Goal: Communication & Community: Answer question/provide support

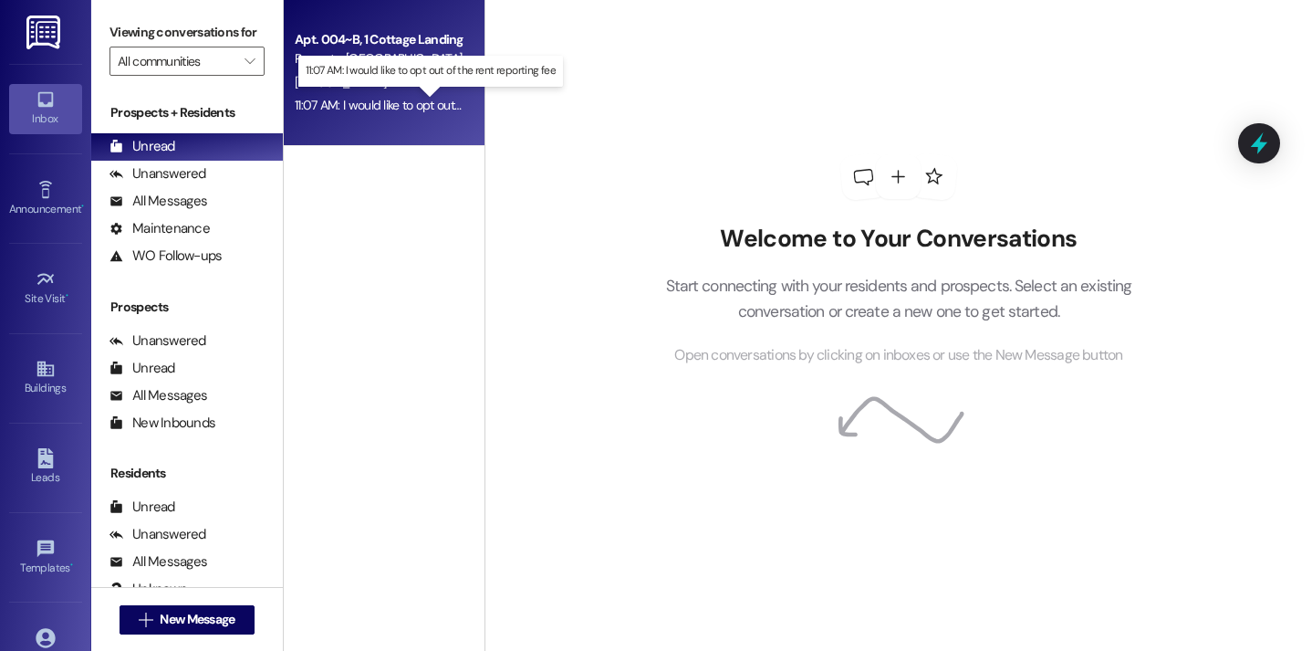
click at [405, 98] on div "11:07 AM: I would like to opt out of the rent reporting fee 11:07 AM: I would l…" at bounding box center [439, 105] width 289 height 16
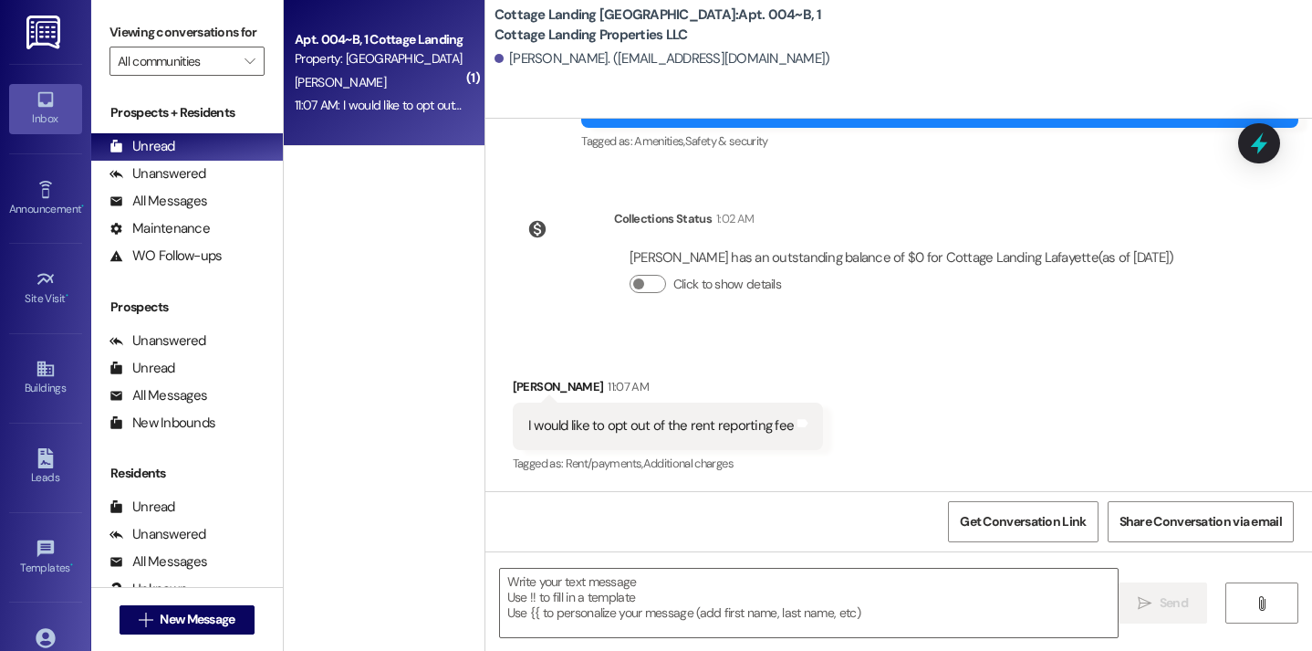
scroll to position [7257, 0]
click at [587, 607] on textarea at bounding box center [809, 603] width 619 height 68
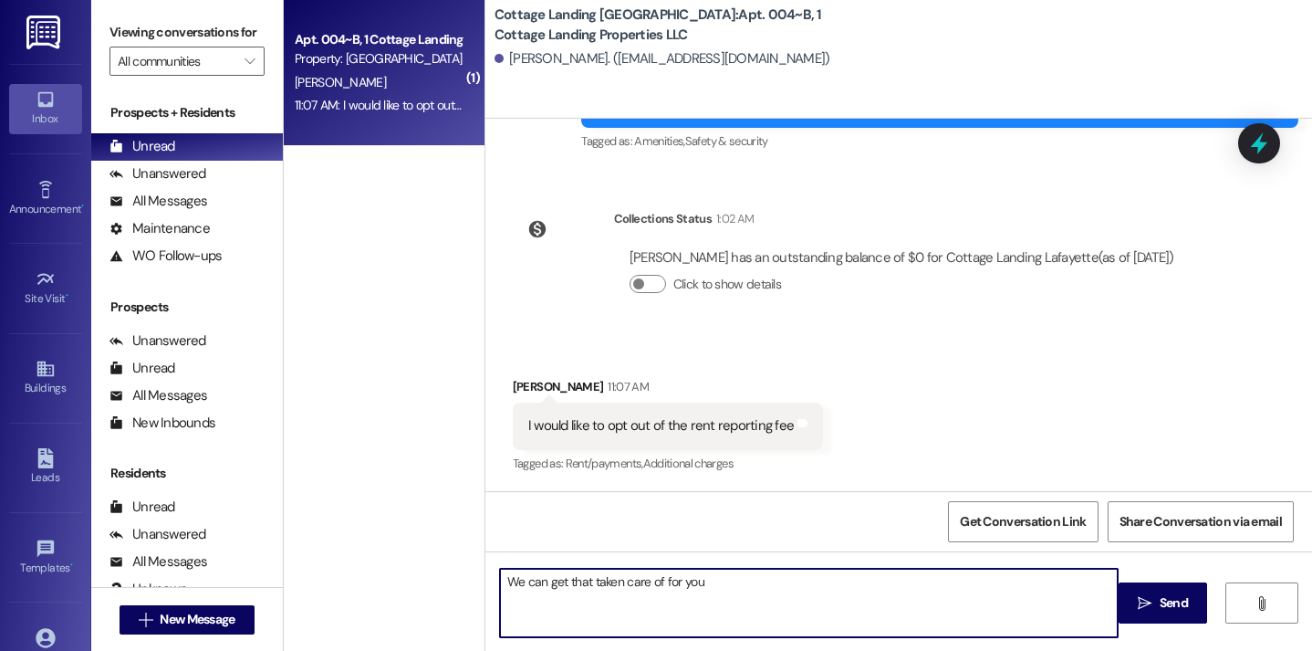
type textarea "We can get that taken care of for you!"
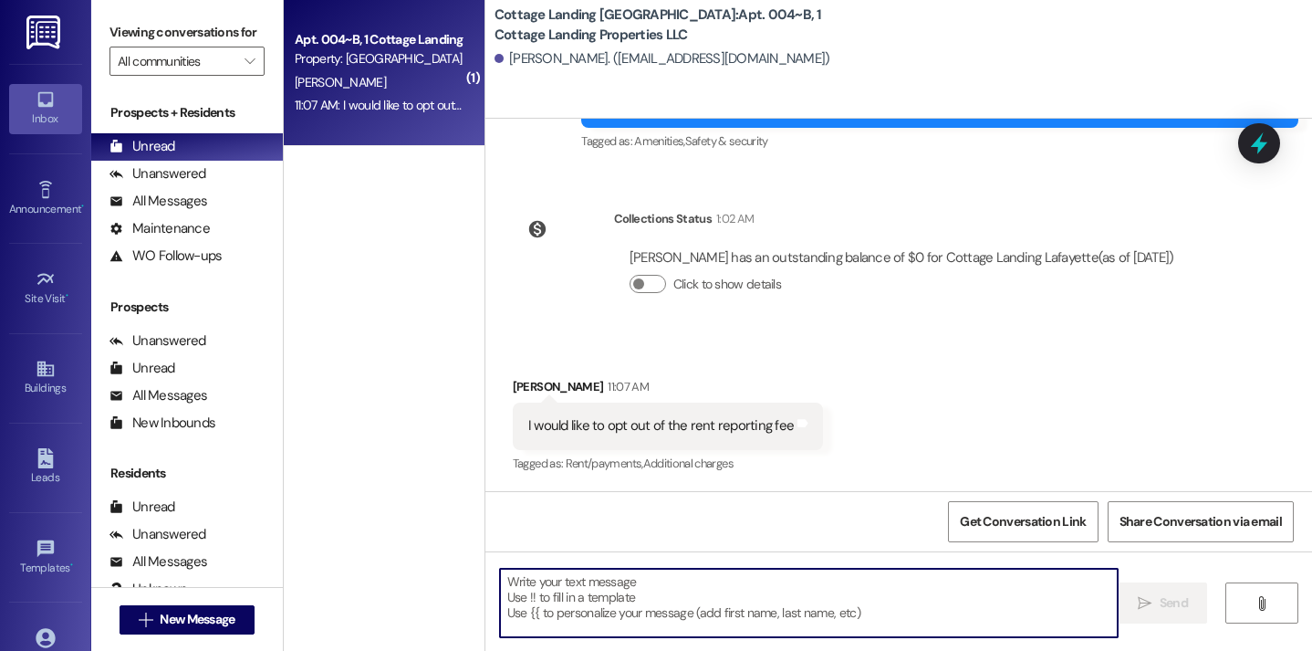
scroll to position [7383, 0]
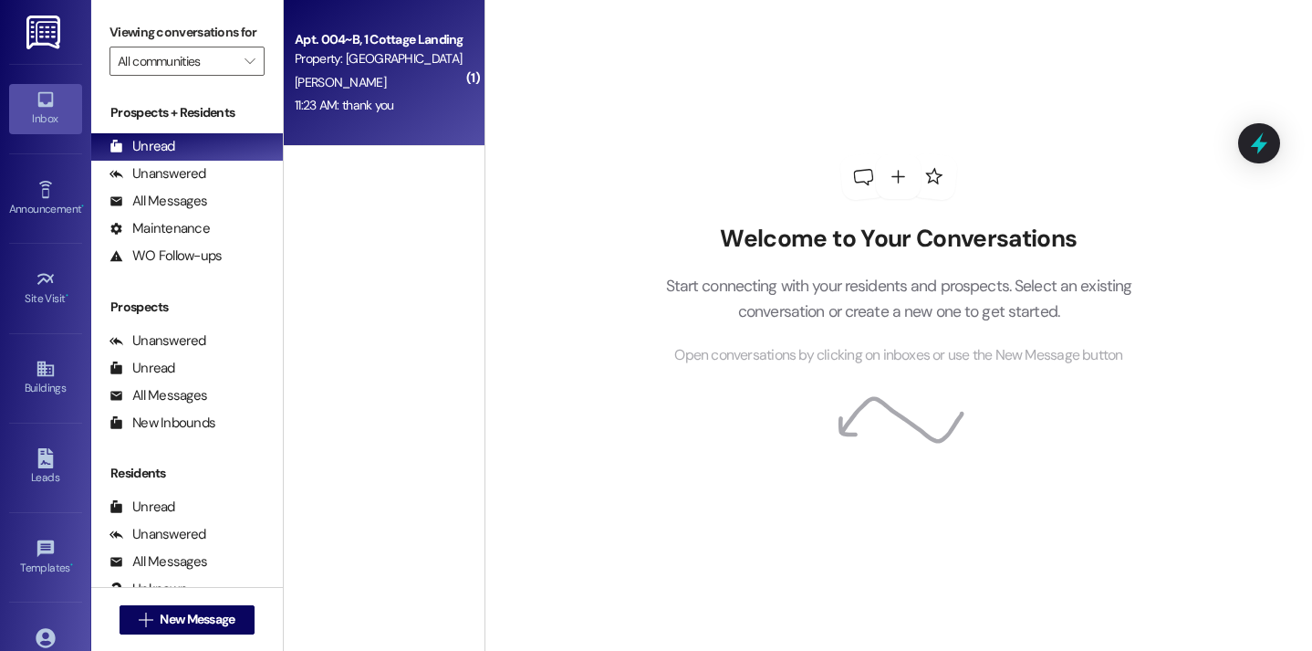
click at [372, 79] on div "E. Becnel" at bounding box center [379, 82] width 172 height 23
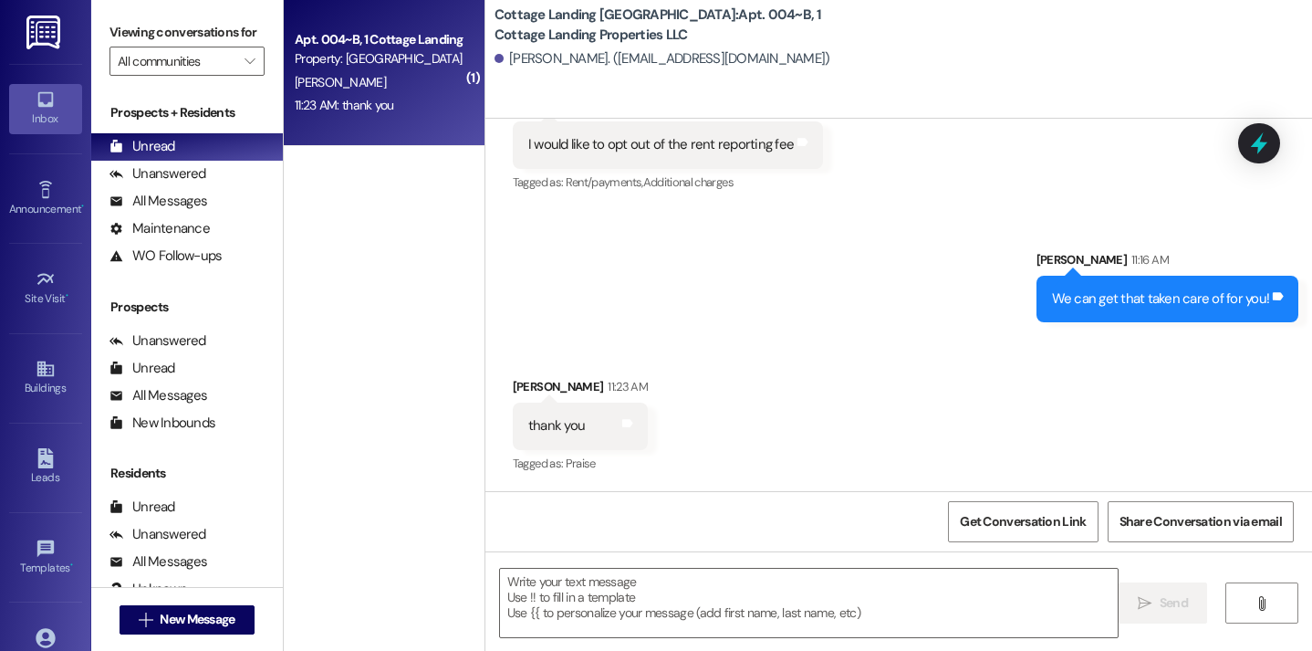
scroll to position [7538, 0]
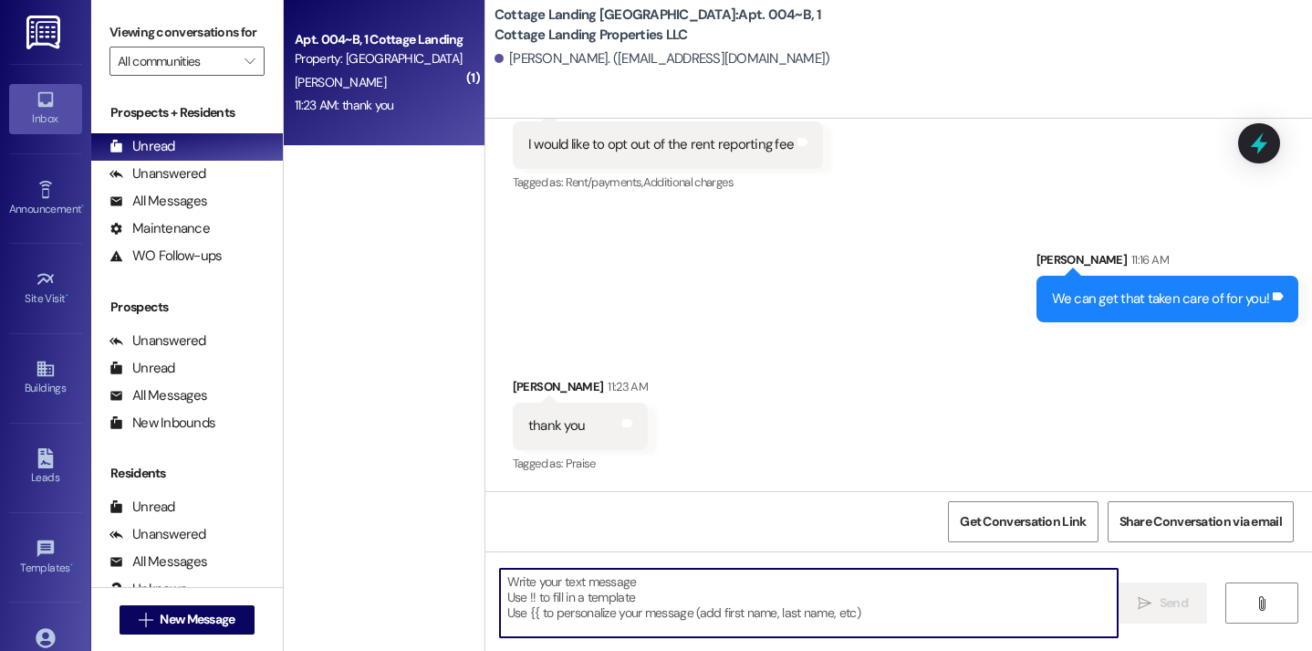
click at [608, 590] on textarea at bounding box center [809, 603] width 619 height 68
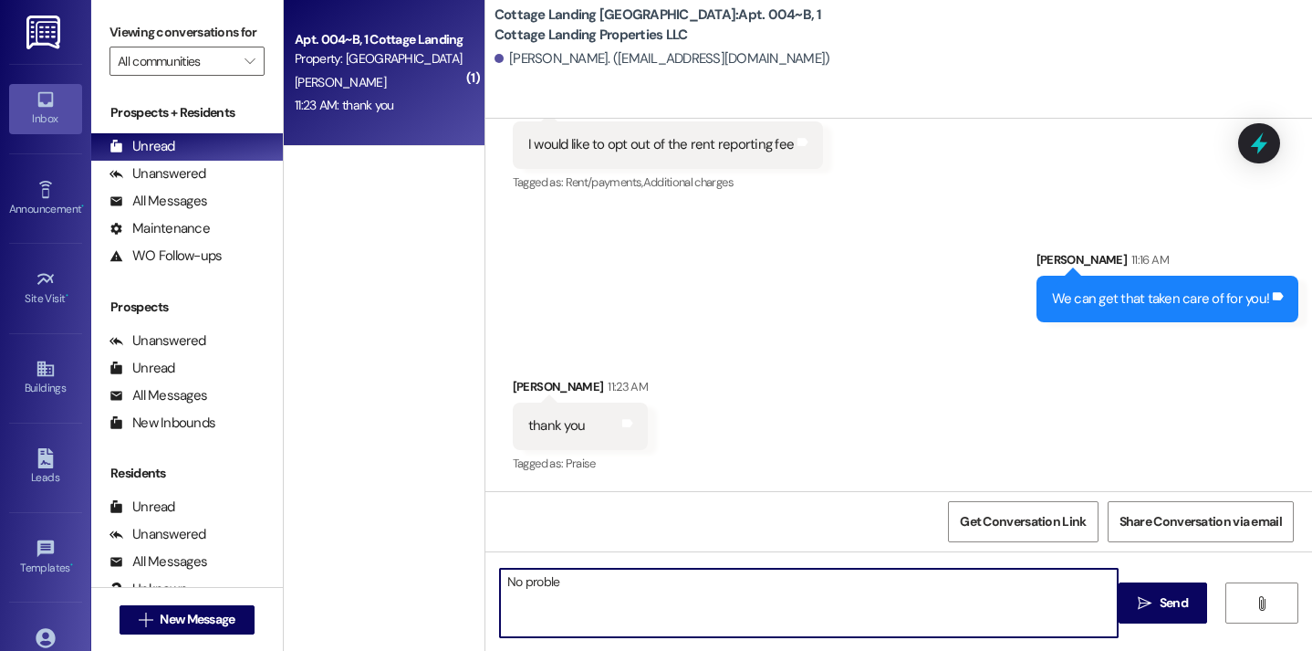
type textarea "No problem"
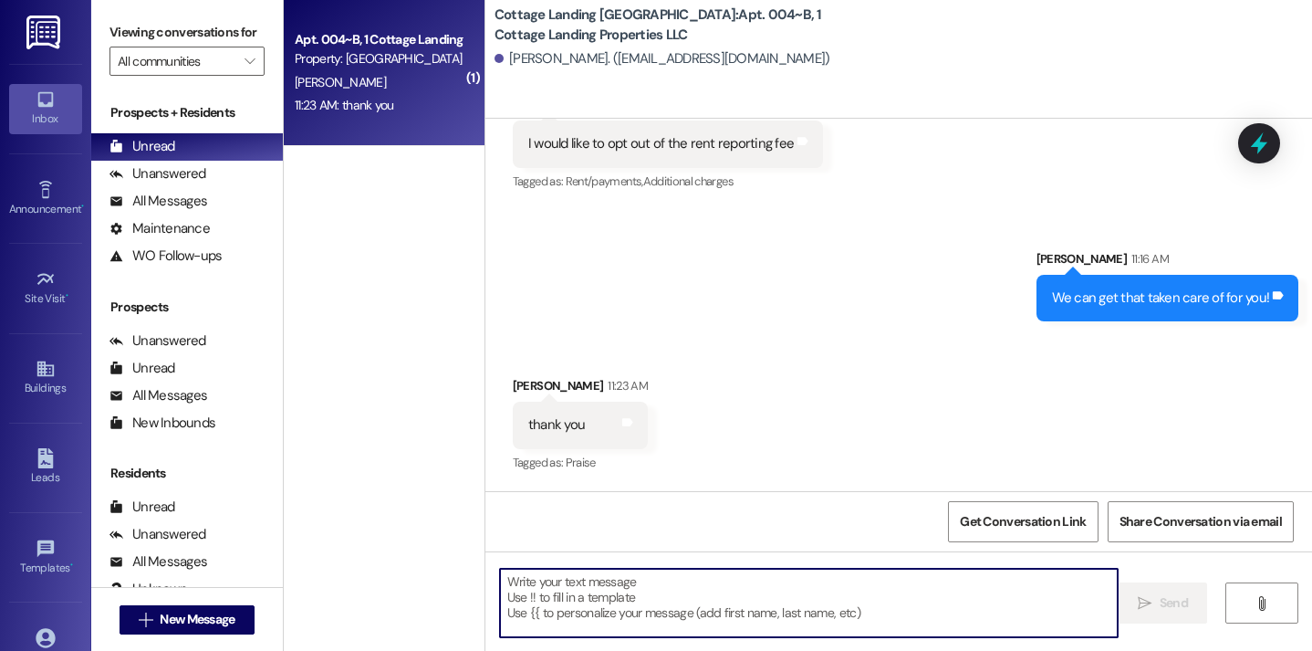
scroll to position [7537, 0]
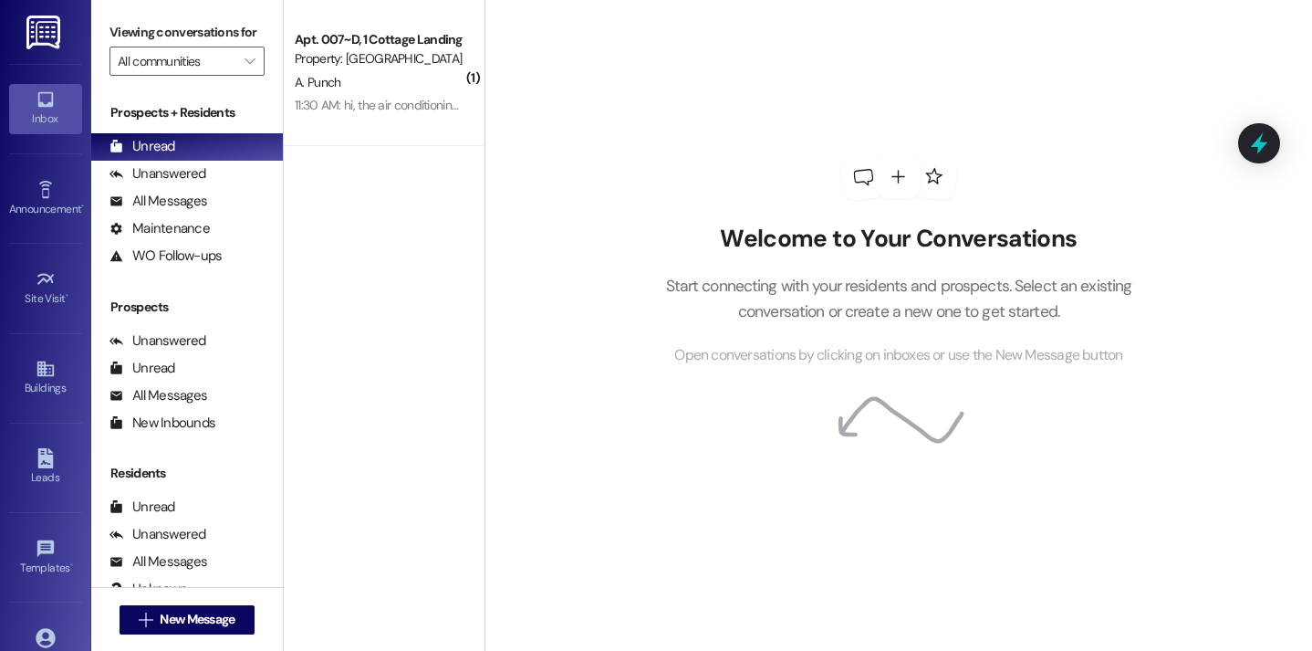
click at [517, 112] on div "Welcome to Your Conversations Start connecting with your residents and prospect…" at bounding box center [899, 325] width 828 height 651
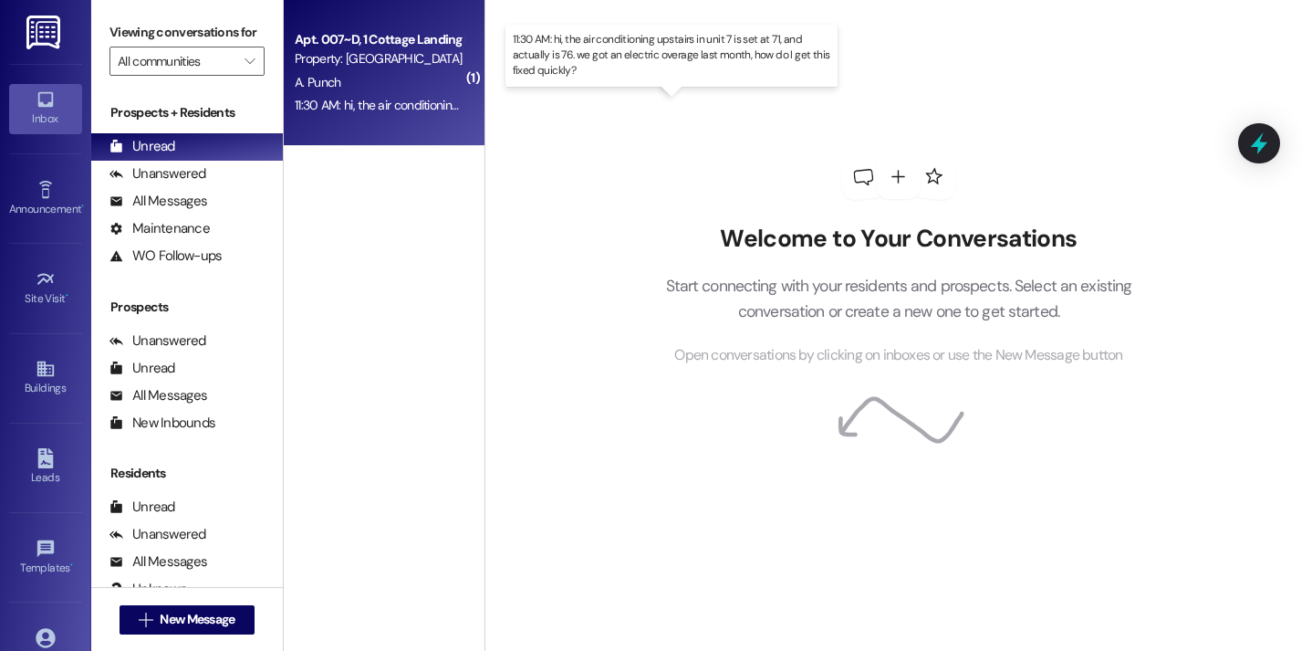
click at [395, 104] on div "11:30 AM: hi, the air conditioning upstairs in unit 7 is set at 71, and actuall…" at bounding box center [683, 105] width 776 height 16
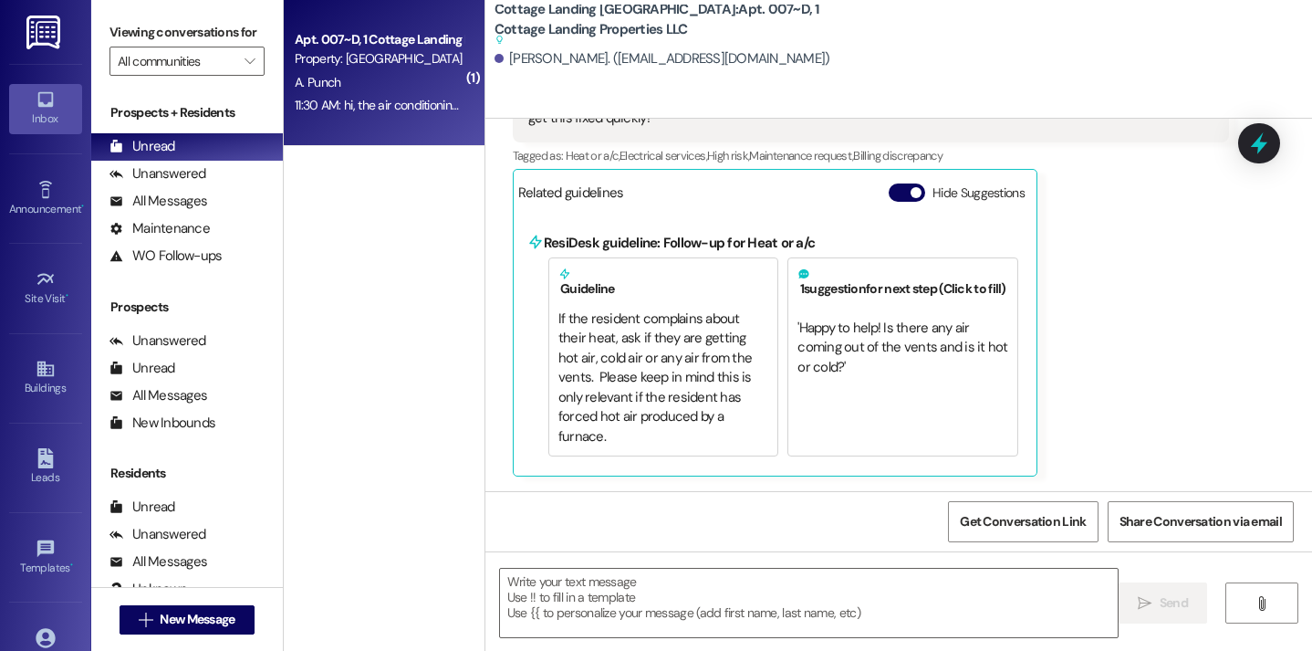
scroll to position [2403, 0]
click at [568, 593] on textarea at bounding box center [809, 603] width 619 height 68
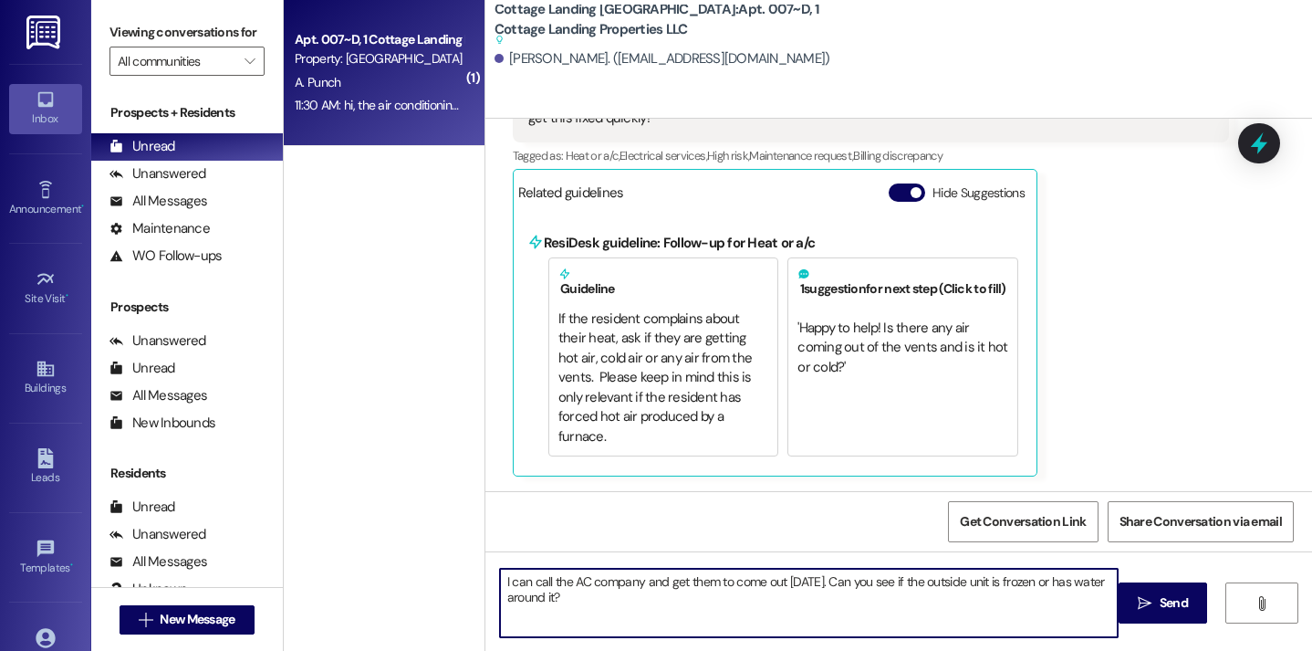
click at [1062, 578] on textarea "I can call the AC company and get them to come out today. Can you see if the ou…" at bounding box center [809, 603] width 619 height 68
click at [1094, 581] on textarea "I can call the AC company and get them to come out today. Can you see if the ou…" at bounding box center [809, 603] width 619 height 68
type textarea "I can call the AC company and get them to come out today. Can you see if the ou…"
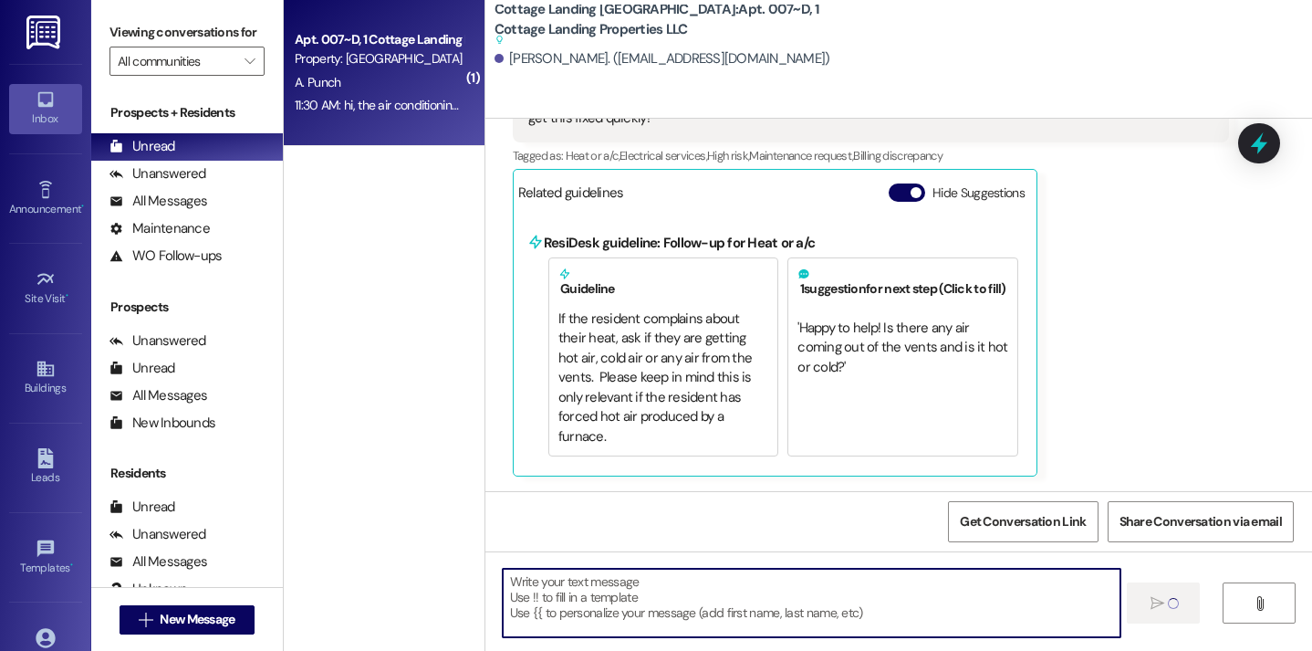
scroll to position [2249, 0]
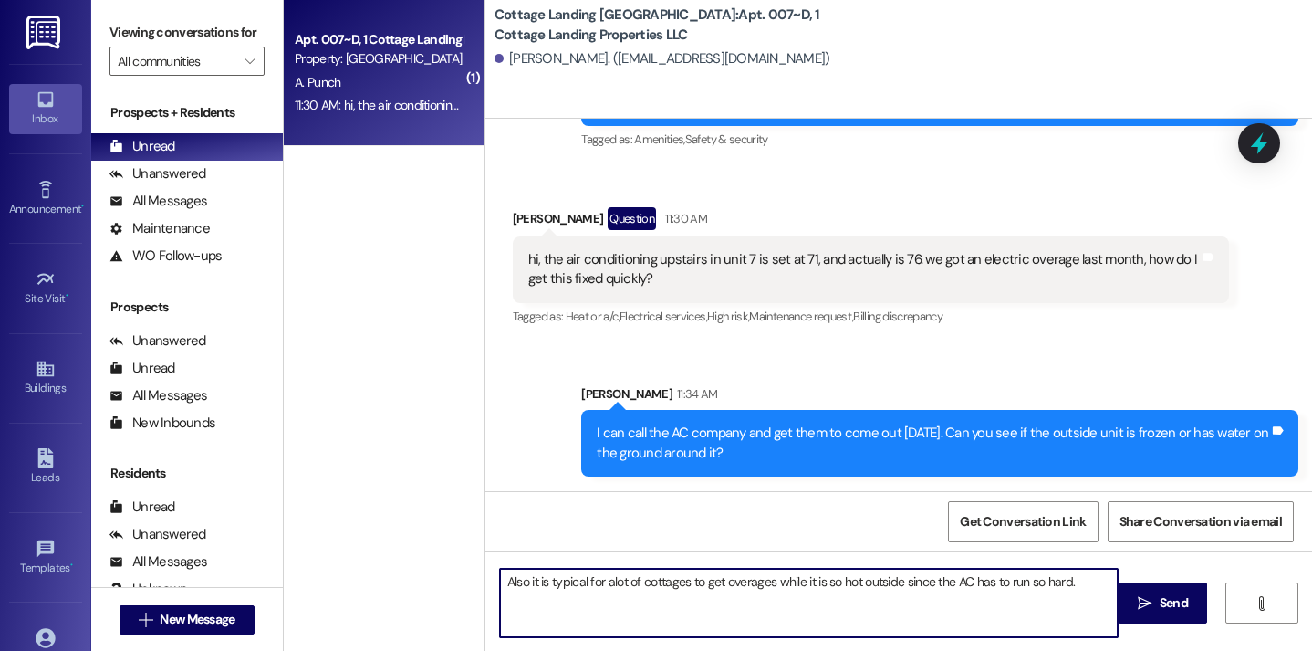
type textarea "Also it is typical for alot of cottages to get overages while it is so hot outs…"
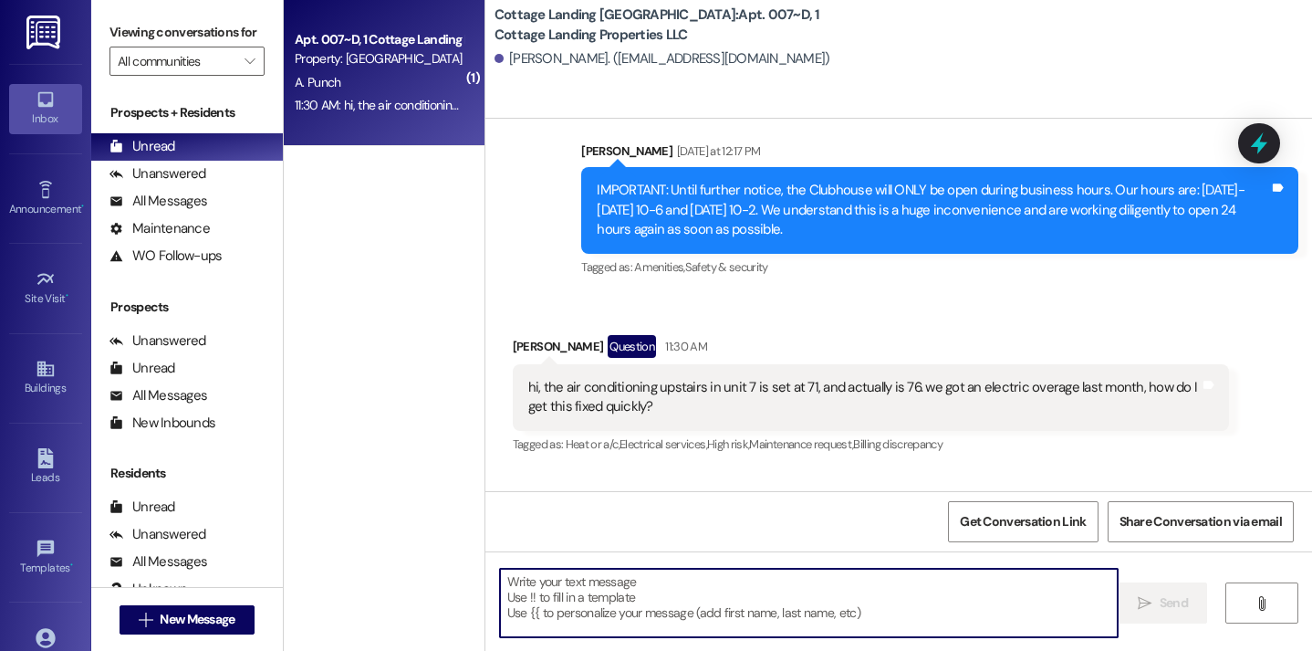
scroll to position [2377, 0]
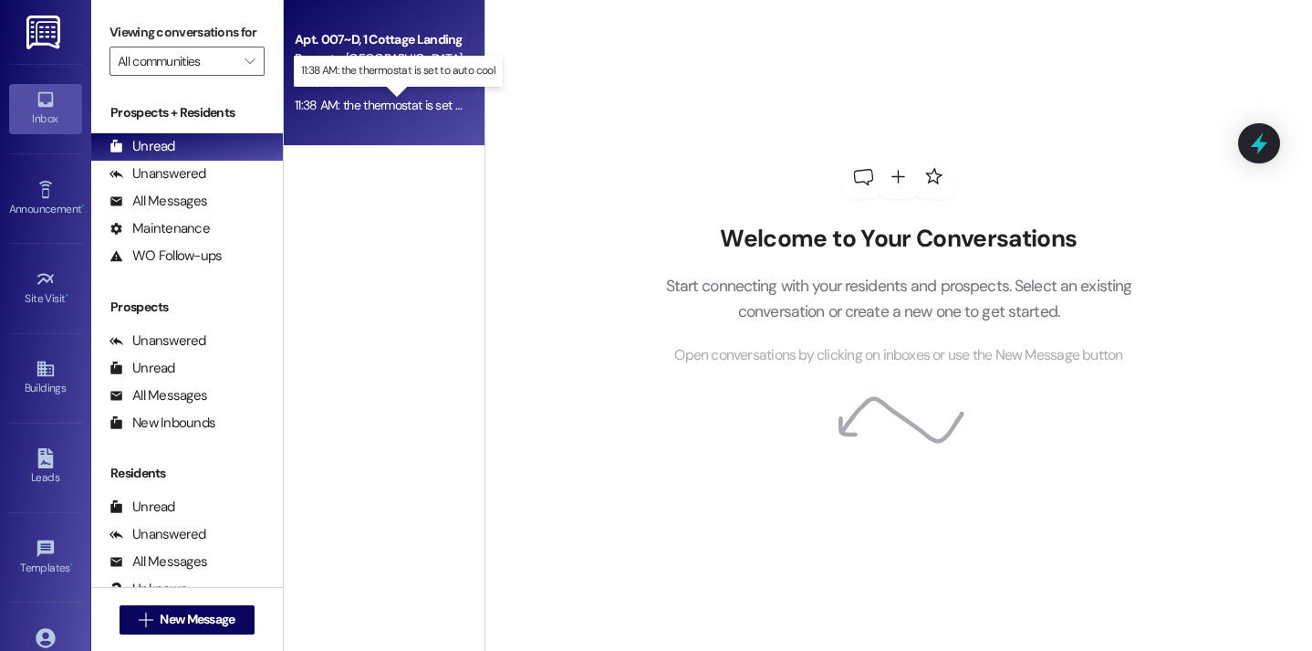
click at [347, 103] on div "11:38 AM: the thermostat is set to auto cool 11:38 AM: the thermostat is set to…" at bounding box center [406, 105] width 223 height 16
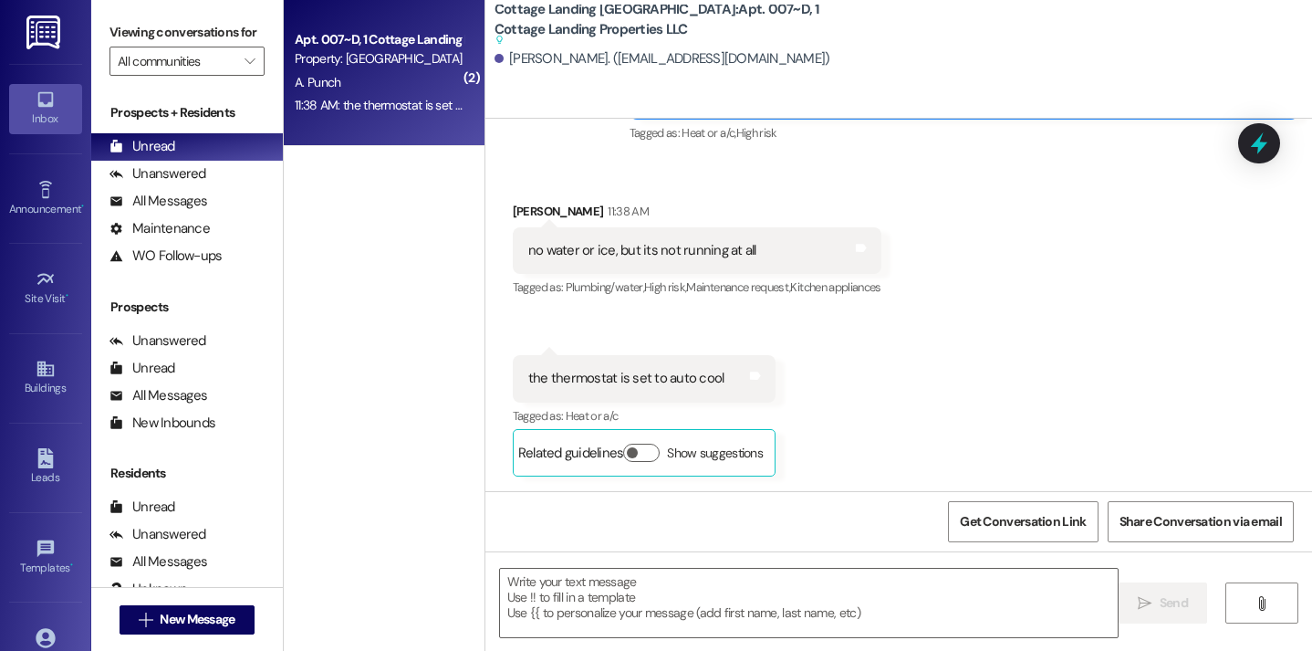
scroll to position [2781, 0]
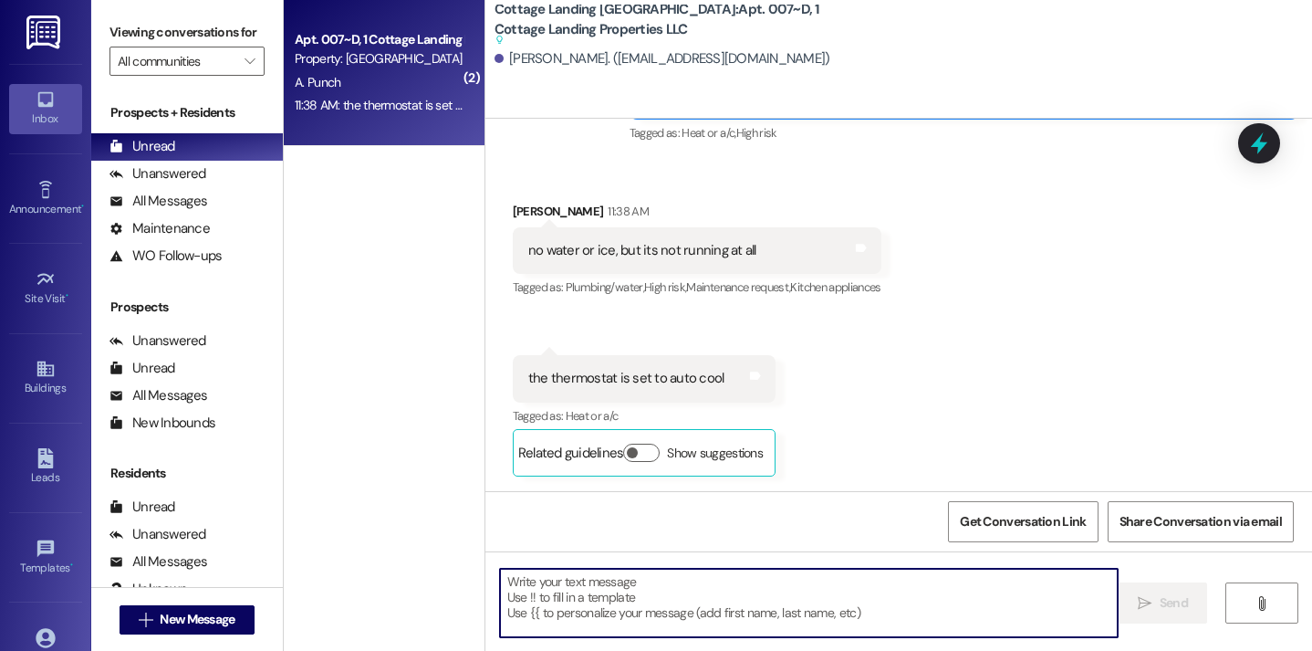
click at [577, 603] on textarea at bounding box center [809, 603] width 619 height 68
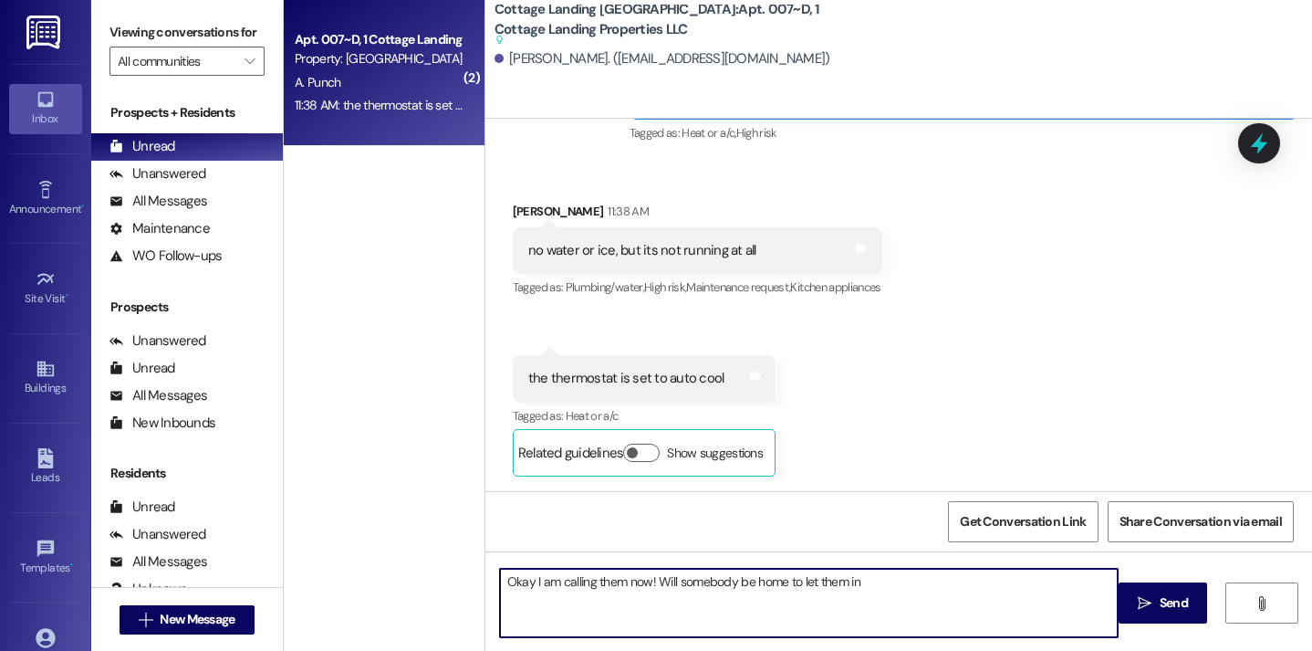
type textarea "Okay I am calling them now! Will somebody be home to let them in?"
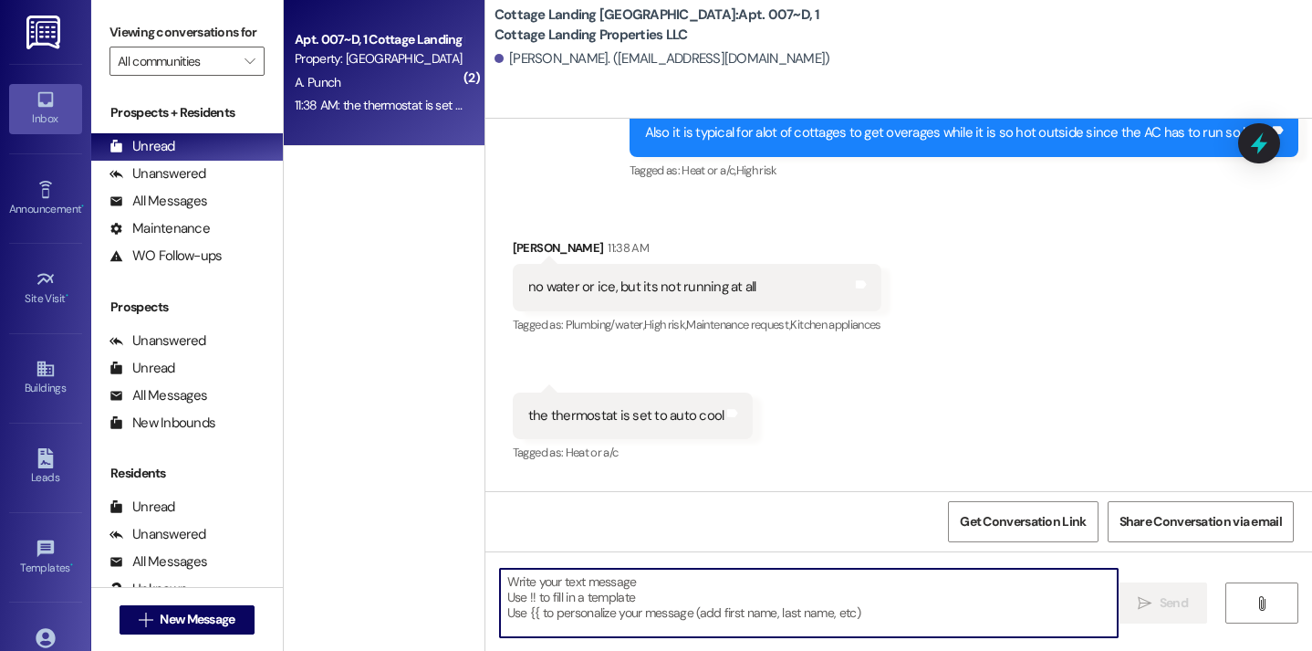
scroll to position [2815, 0]
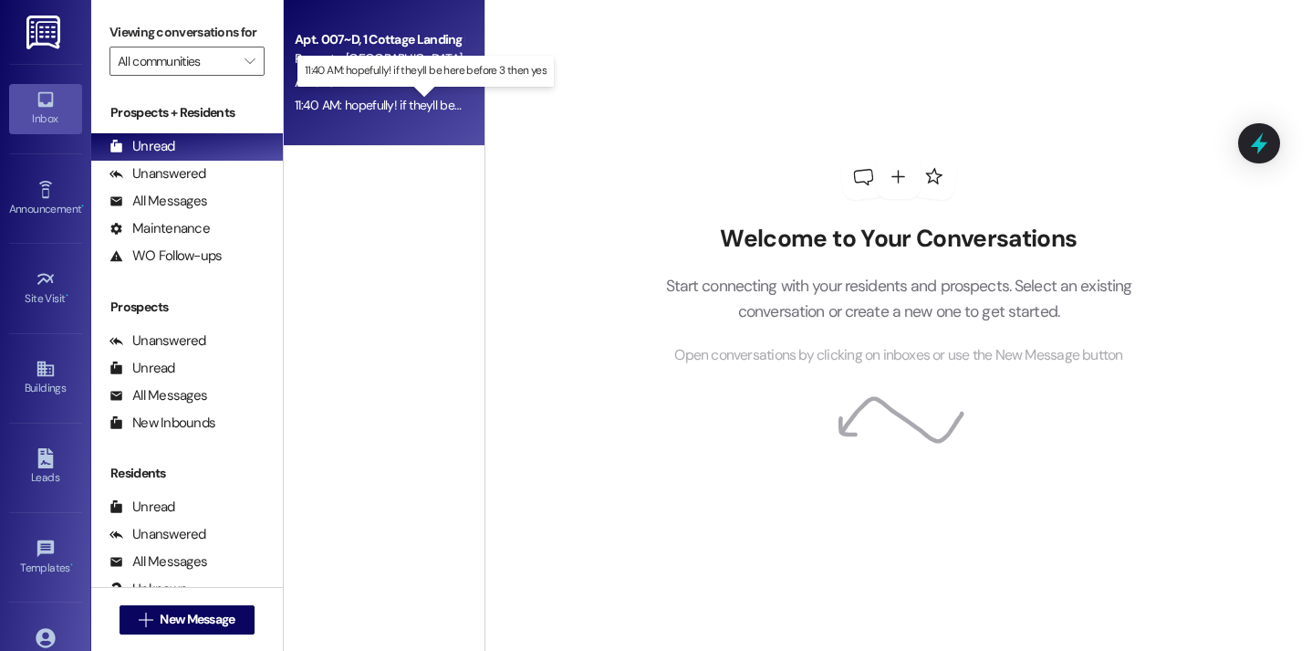
click at [399, 106] on div "11:40 AM: hopefully! if theyll be here before 3 then yes 11:40 AM: hopefully! i…" at bounding box center [436, 105] width 283 height 16
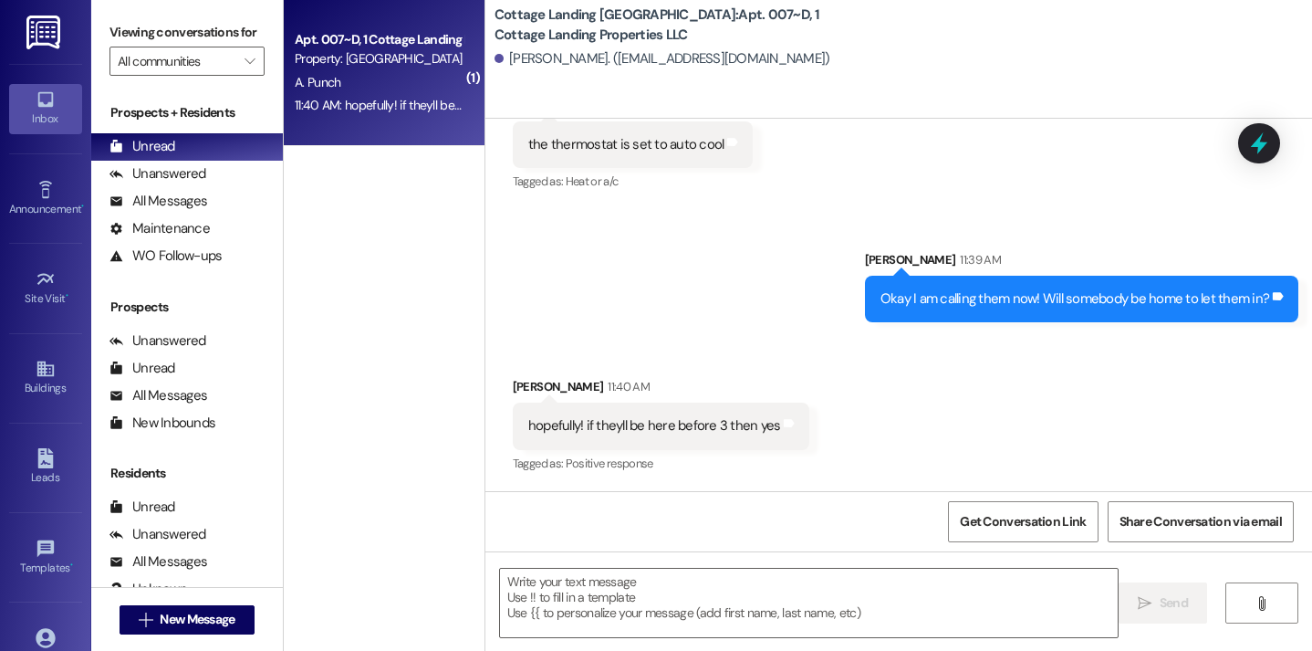
scroll to position [2969, 0]
click at [572, 608] on textarea at bounding box center [809, 603] width 619 height 68
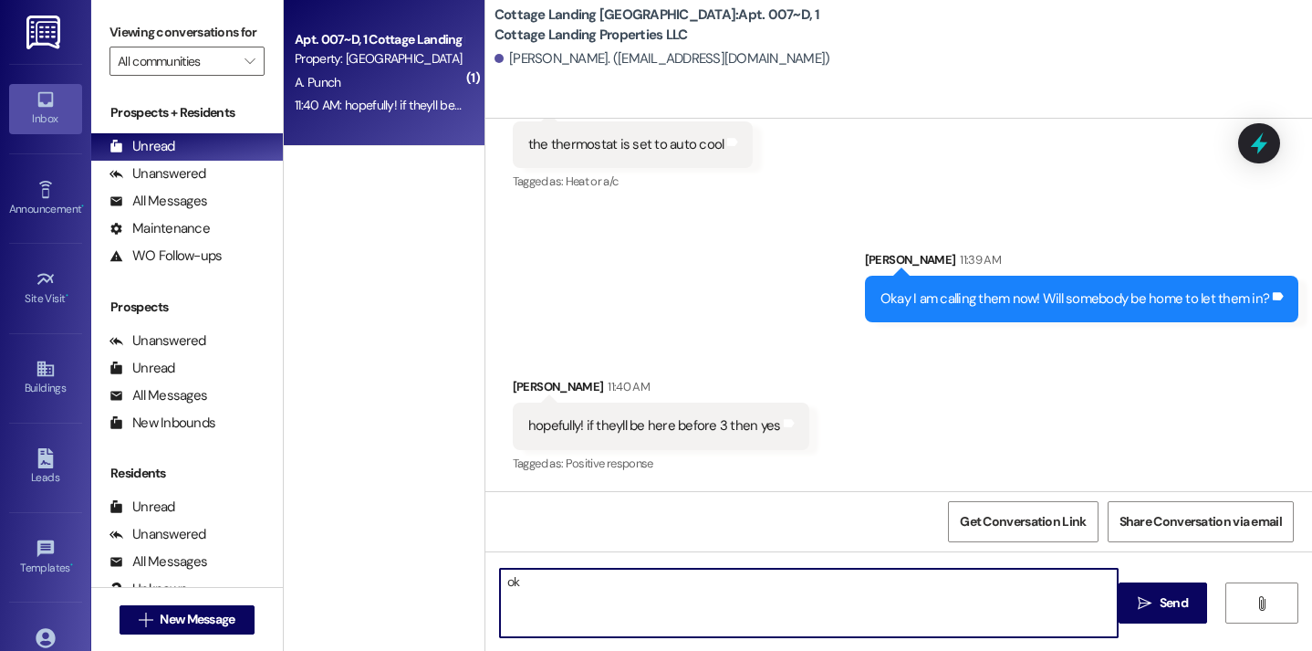
type textarea "o"
type textarea "Okay great! I'll let you know what they say!"
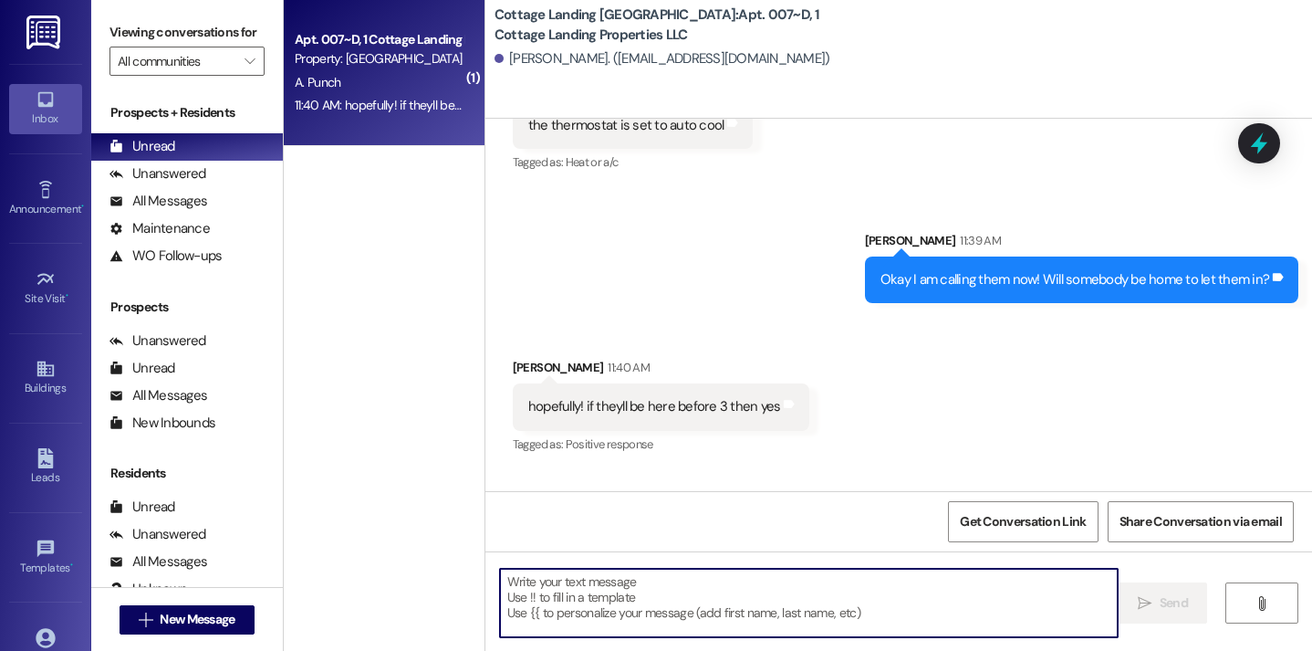
scroll to position [3096, 0]
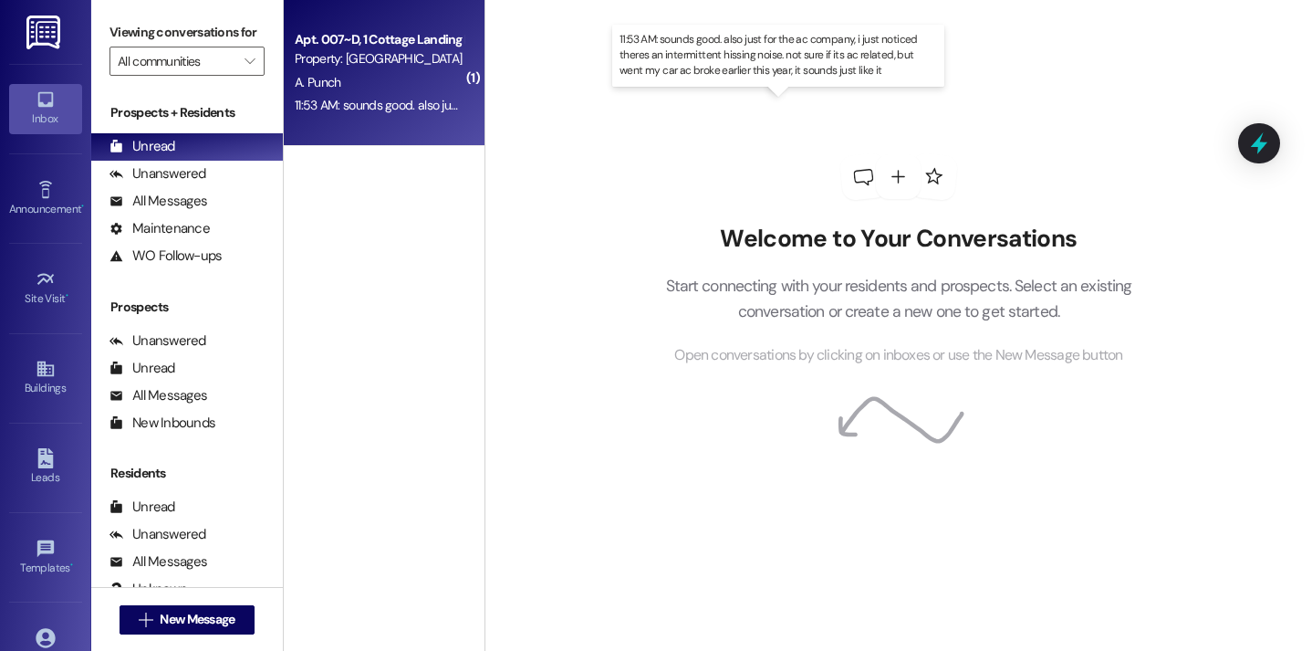
click at [423, 107] on div "11:53 AM: sounds good. also just for the ac company, i just noticed theres an i…" at bounding box center [789, 105] width 988 height 16
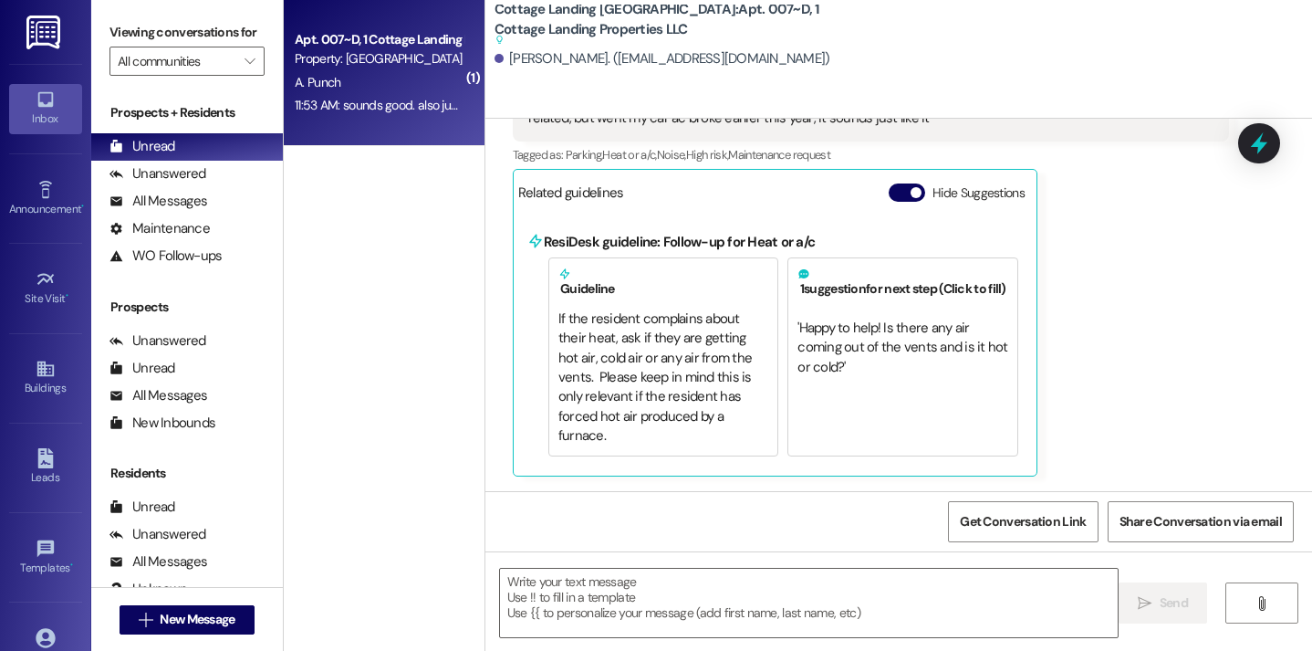
scroll to position [3617, 0]
click at [520, 598] on textarea at bounding box center [809, 603] width 619 height 68
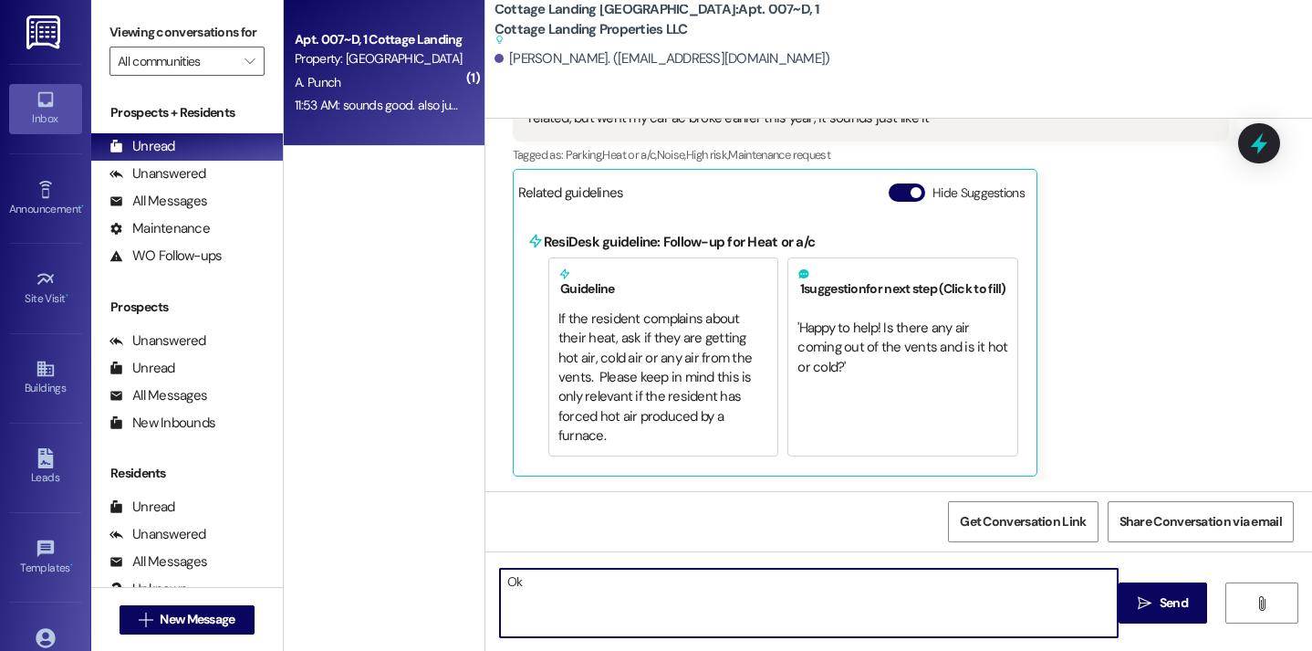
type textarea "O"
type textarea "I can let them know if they stop by the office before coming over there!"
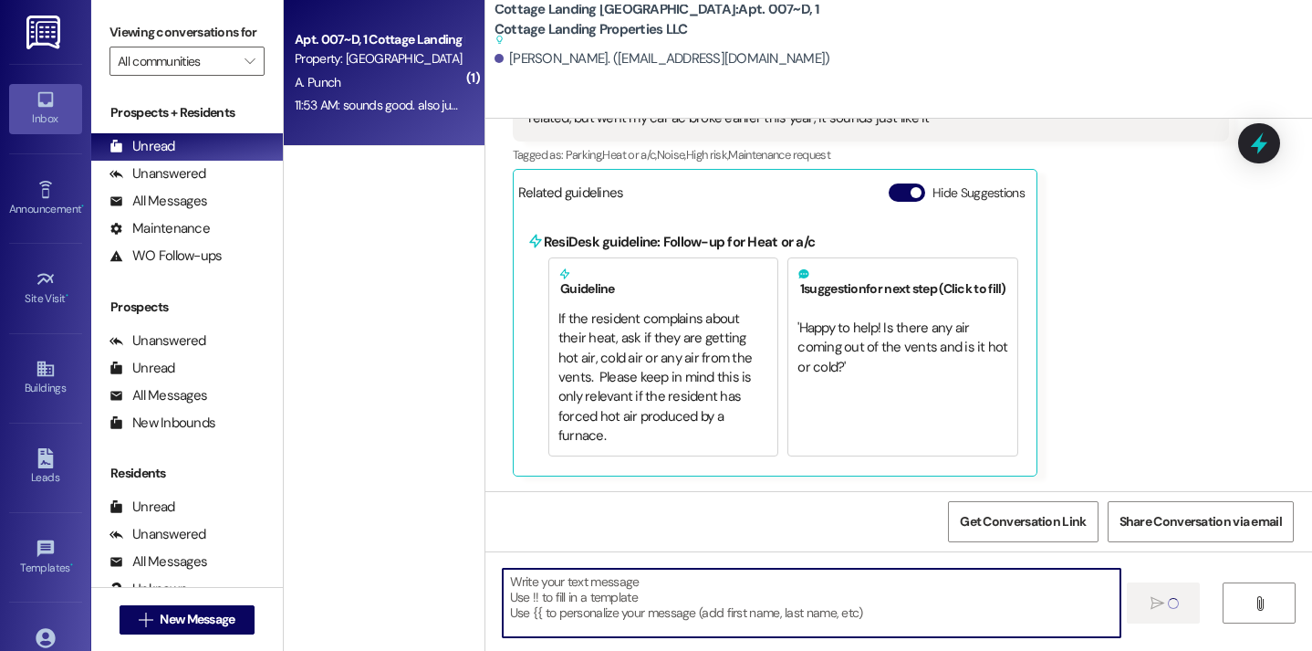
scroll to position [3396, 0]
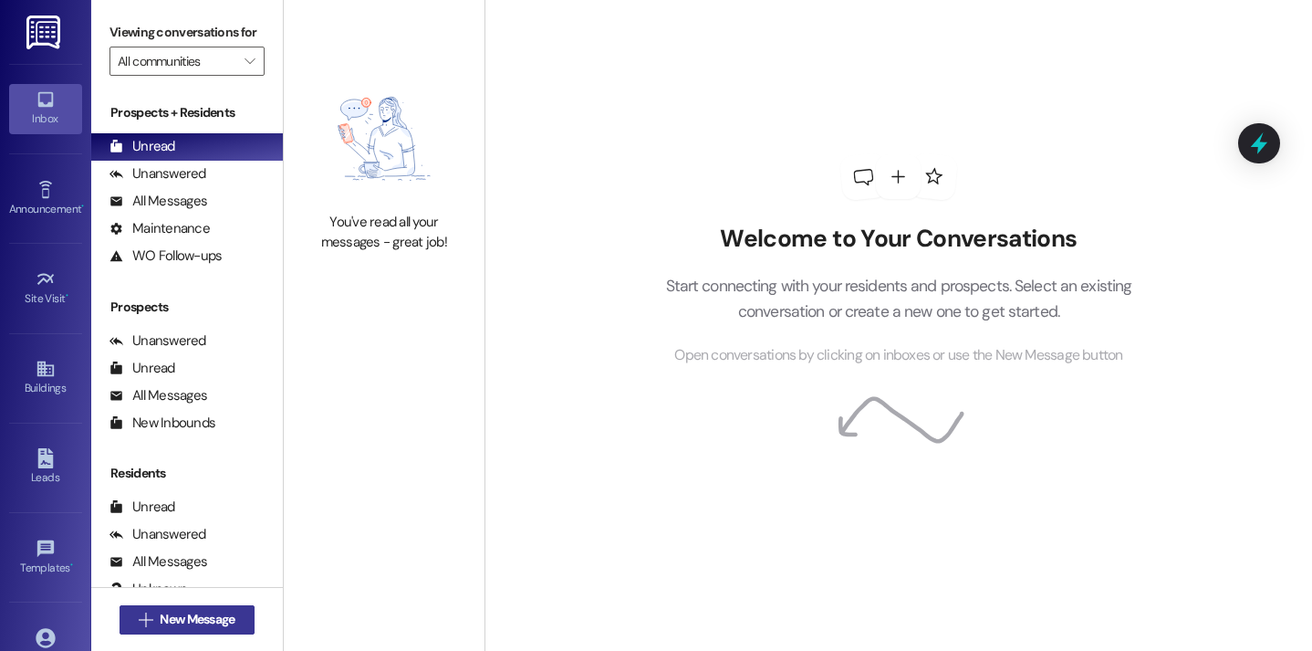
click at [203, 610] on span "New Message" at bounding box center [197, 619] width 75 height 19
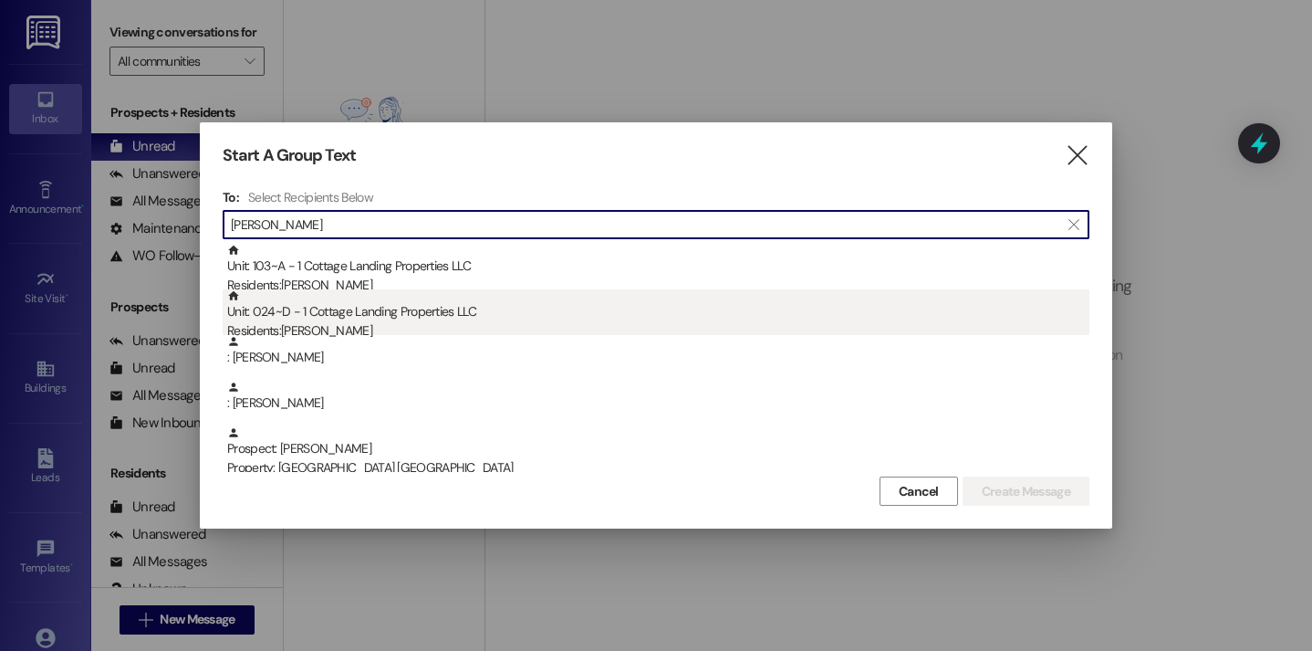
type input "richard"
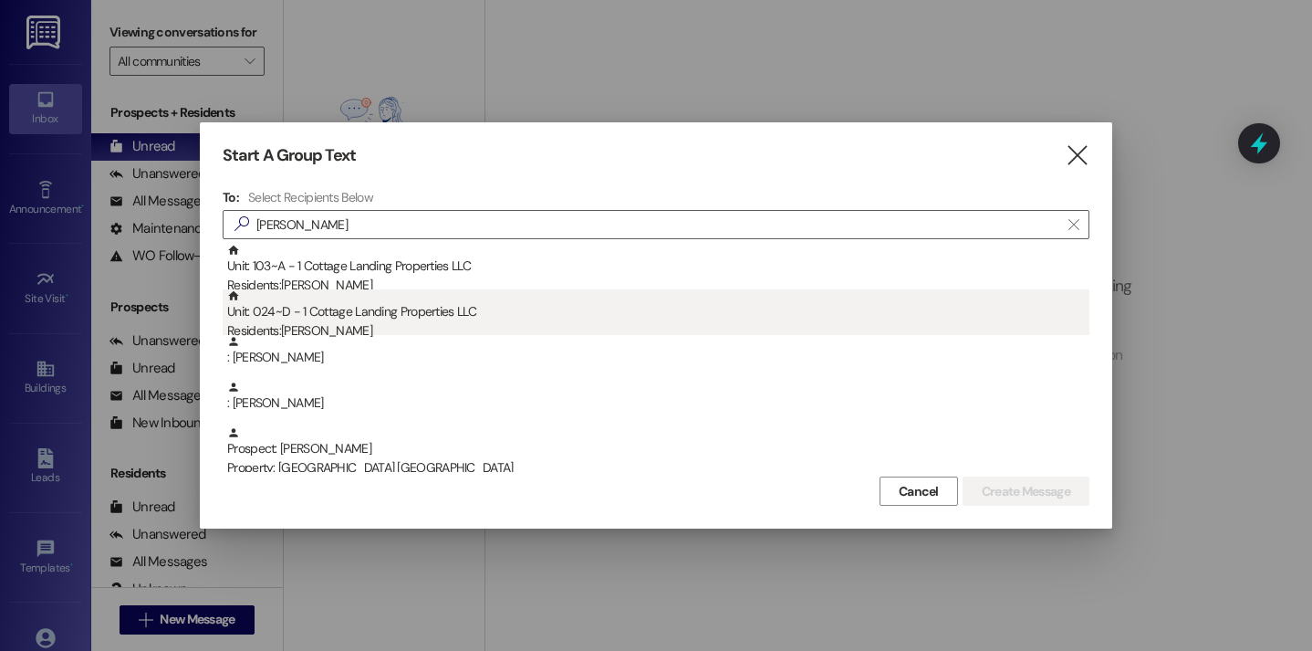
click at [326, 291] on div "Unit: 024~D - 1 Cottage Landing Properties LLC Residents: Demi Richard" at bounding box center [658, 315] width 862 height 52
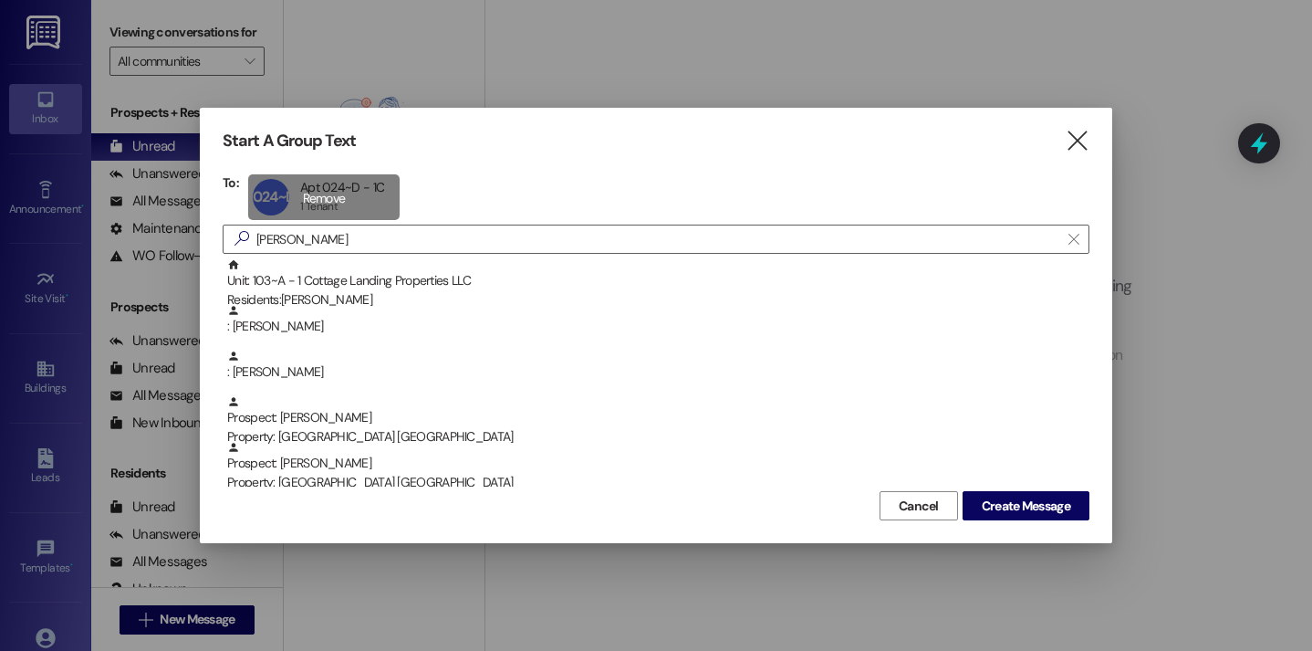
click at [312, 202] on div "024~D Apt 024~D - 1C Apt 024~D - 1C 1 Tenant 1 Tenant click to remove" at bounding box center [324, 197] width 152 height 46
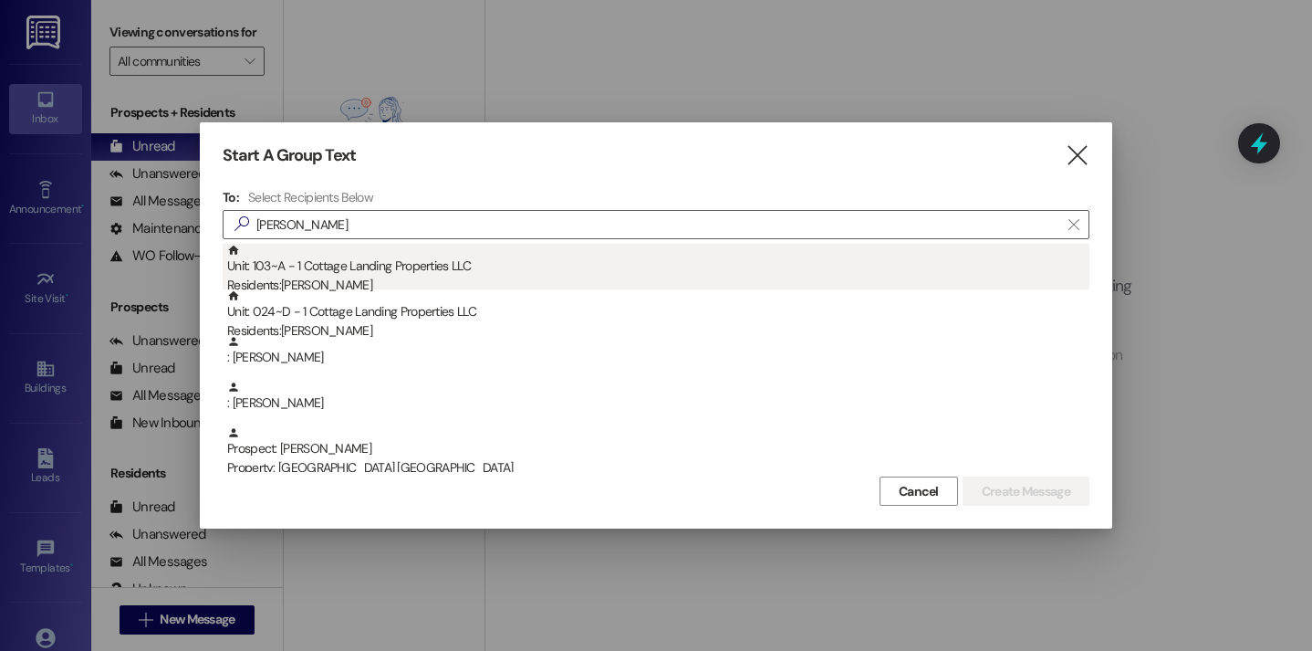
click at [337, 284] on div "Residents: Peyton Richard" at bounding box center [658, 285] width 862 height 19
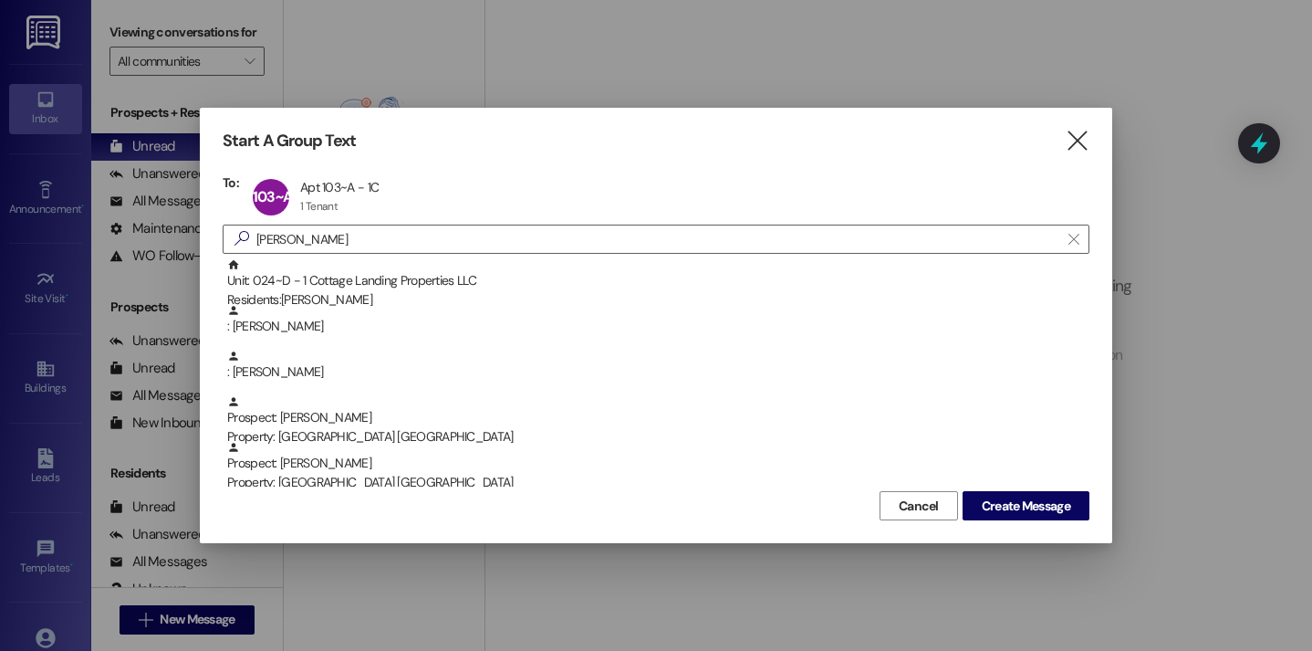
click at [1061, 524] on div "Start A Group Text  To: 103~A Apt 103~A - 1C Apt 103~A - 1C 1 Tenant 1 Tenant …" at bounding box center [656, 325] width 913 height 435
click at [1046, 506] on span "Create Message" at bounding box center [1026, 505] width 89 height 19
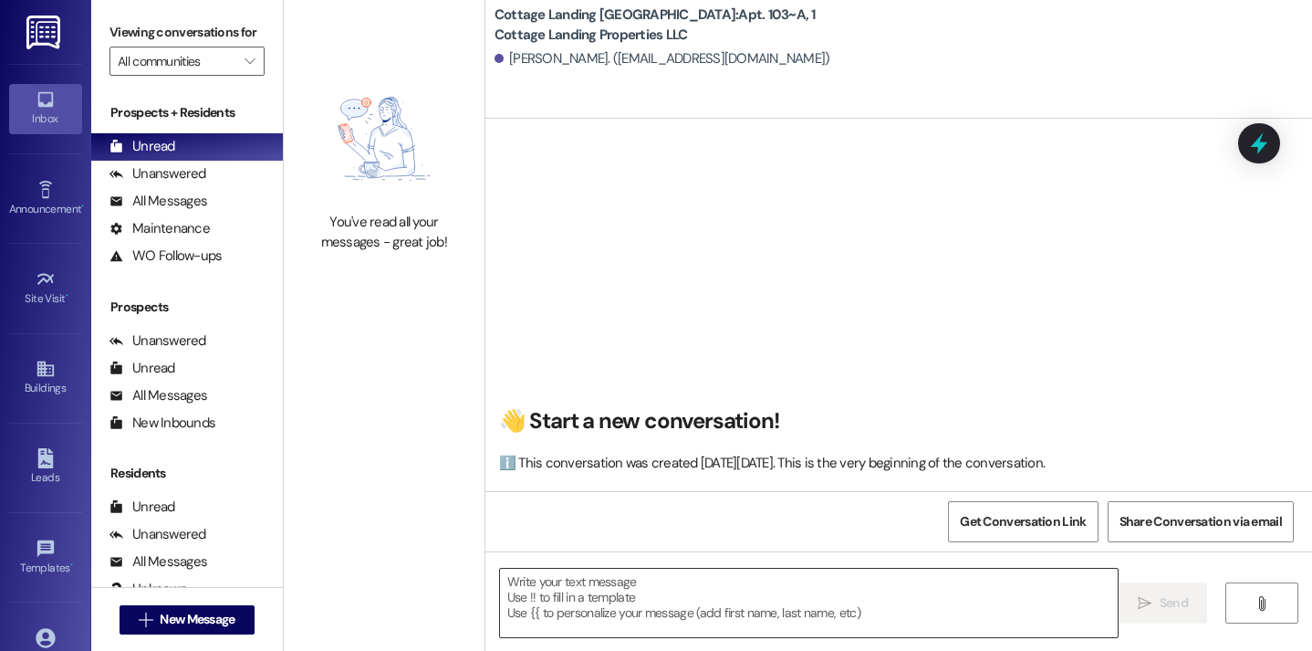
click at [716, 582] on textarea at bounding box center [809, 603] width 619 height 68
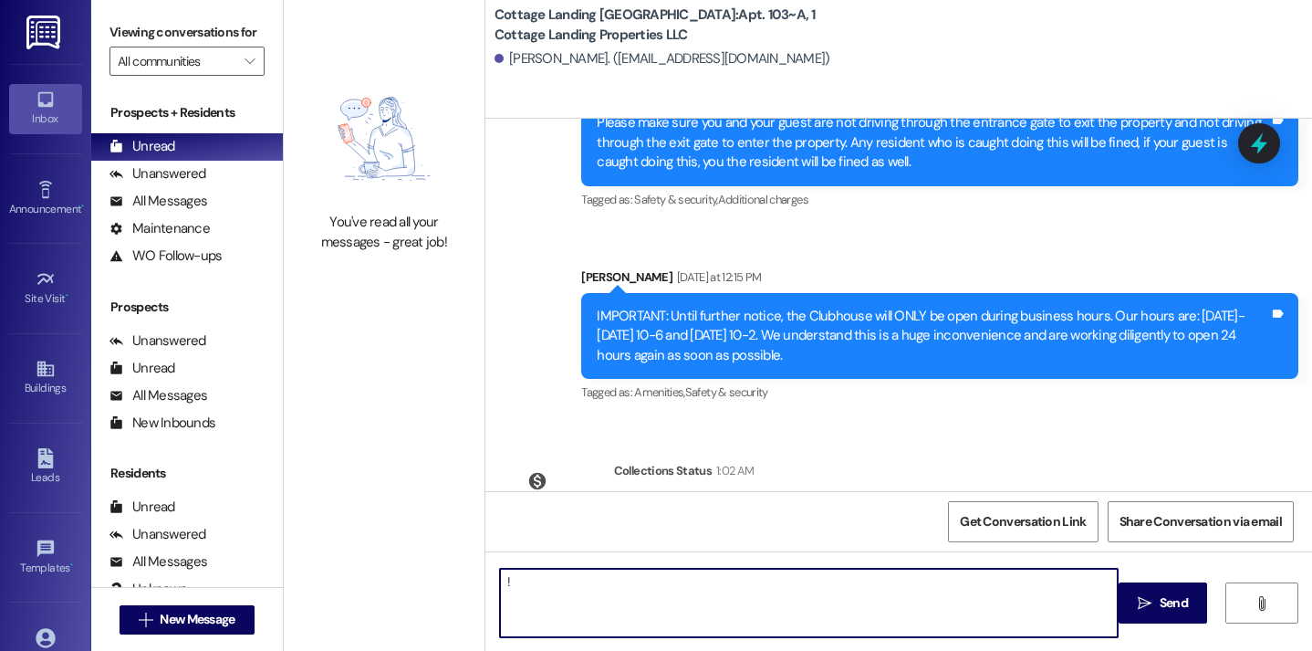
type textarea "!!"
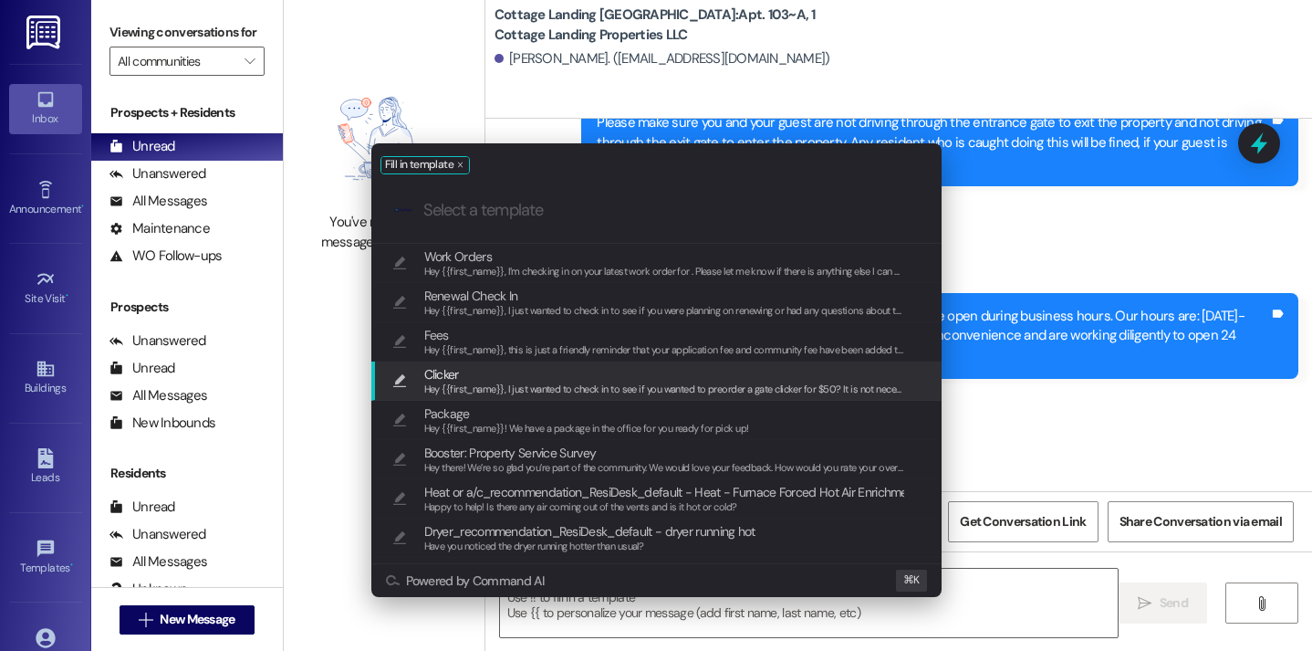
scroll to position [24680, 0]
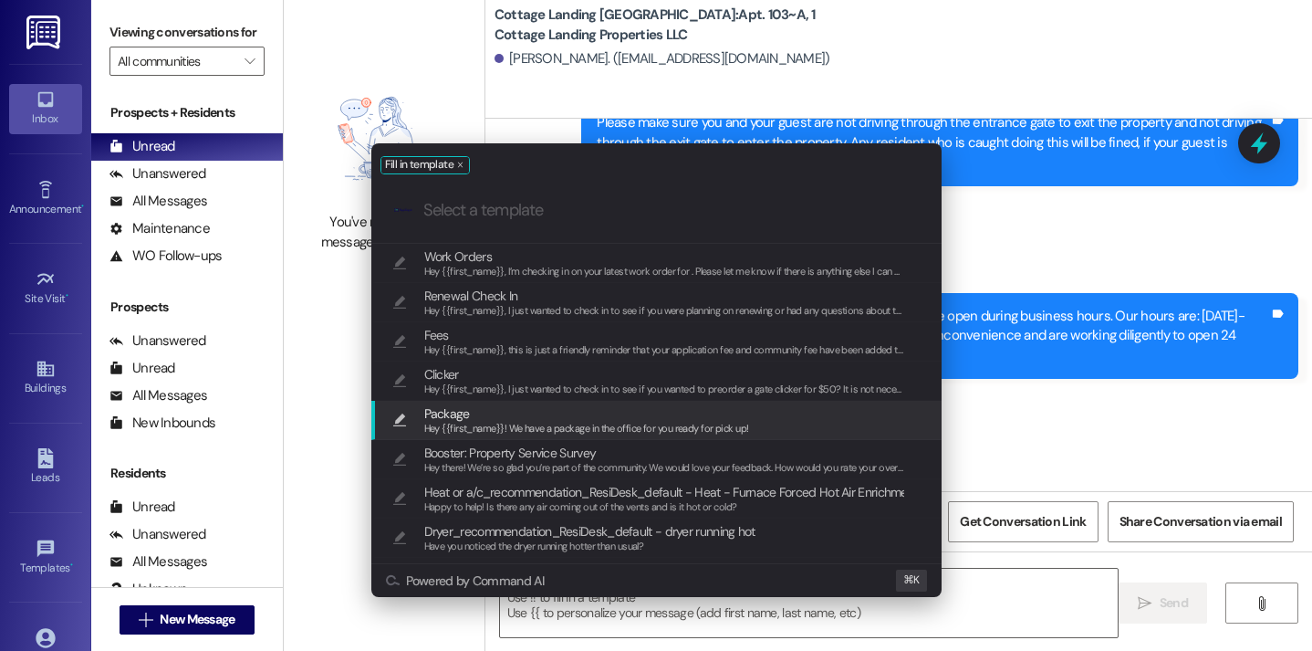
click at [578, 418] on span "Package" at bounding box center [586, 413] width 325 height 20
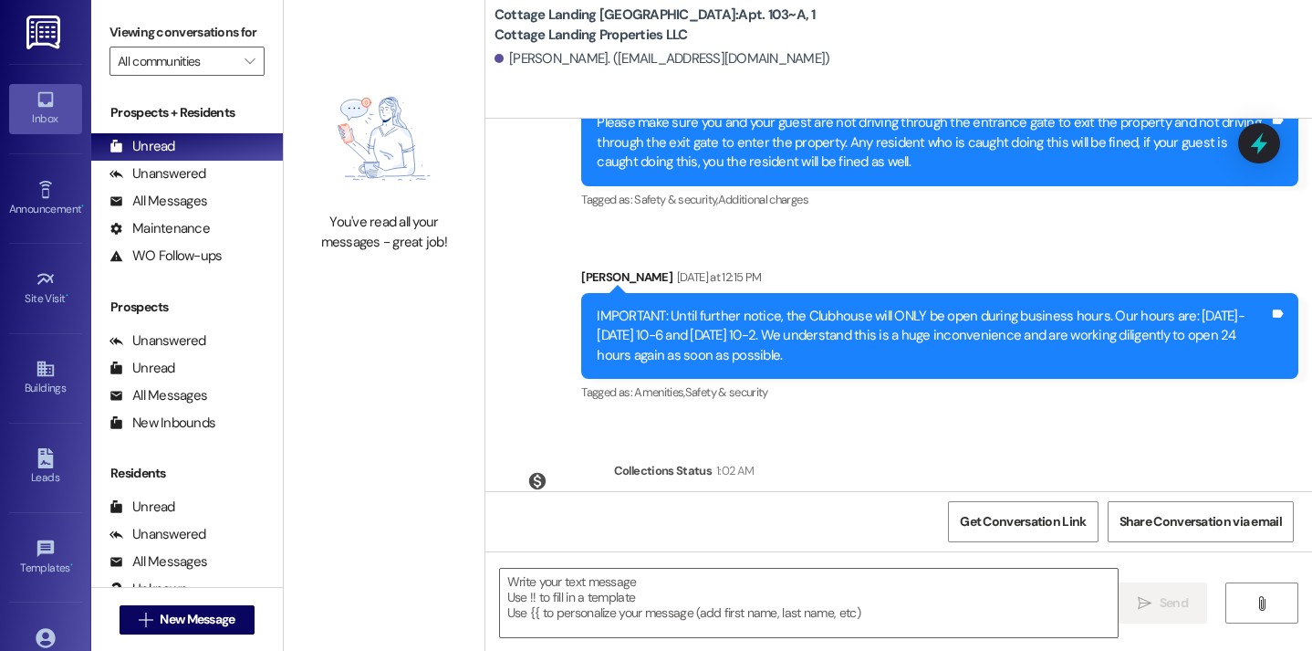
type textarea "Hey {{first_name}}! We have a package in the office for you ready for pick up!"
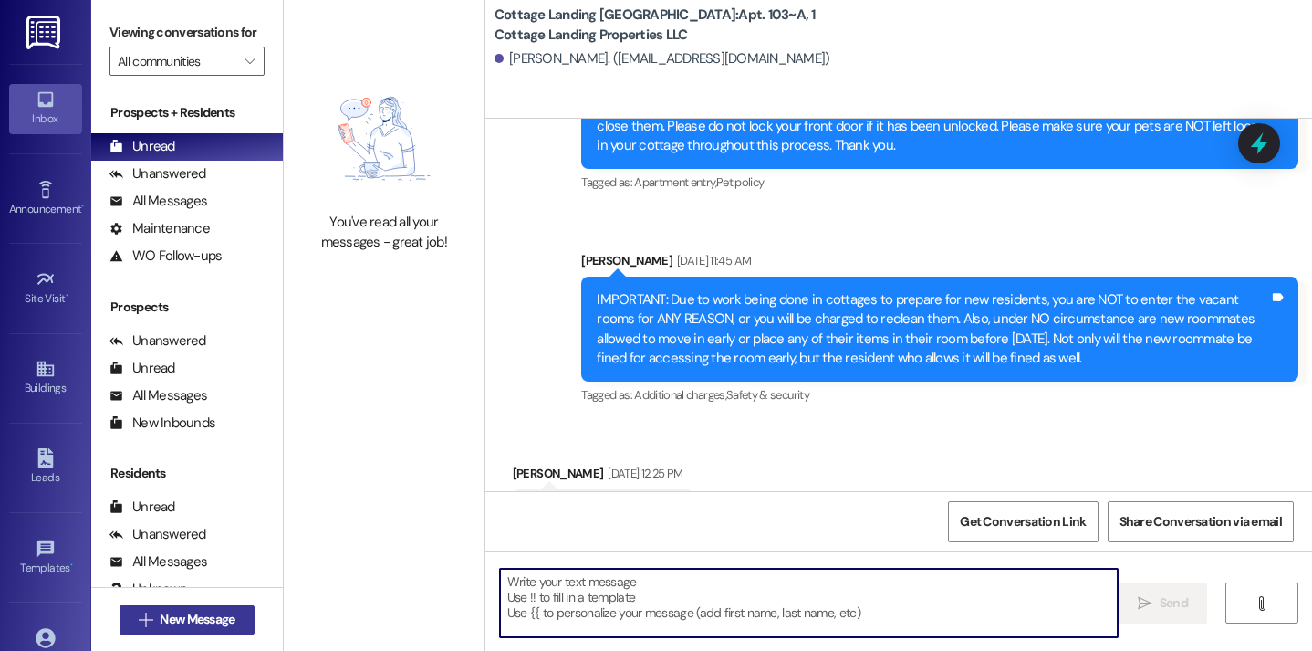
scroll to position [23091, 0]
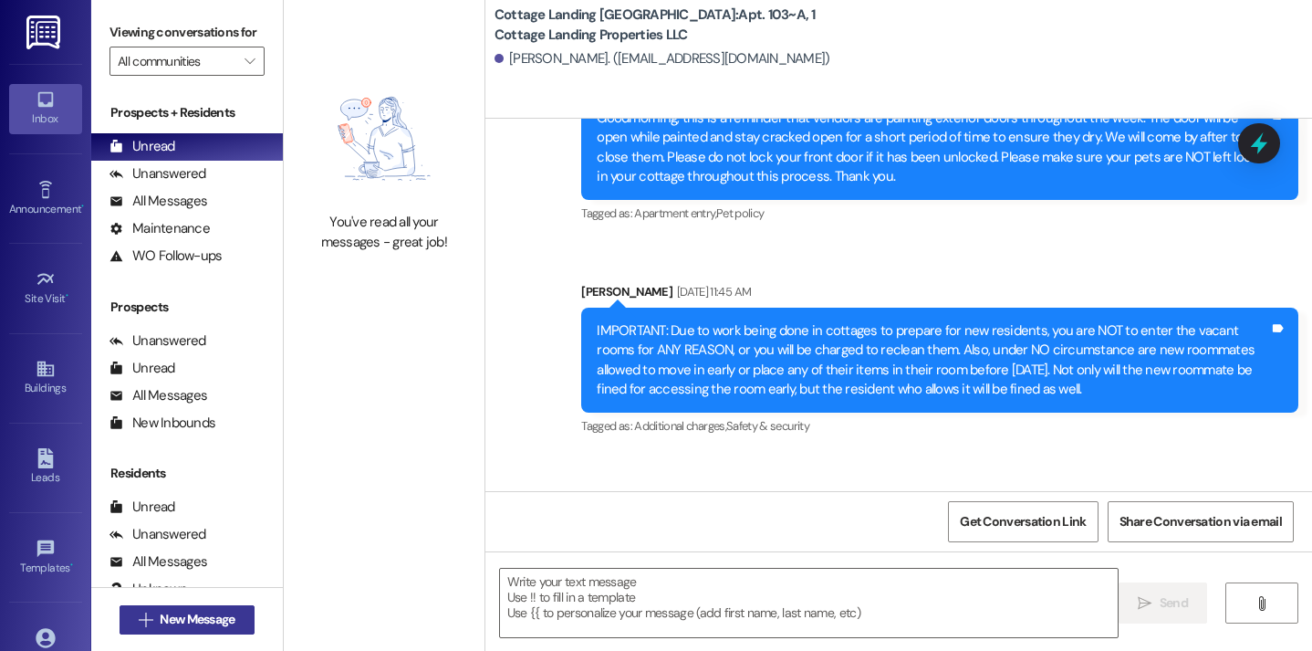
click at [218, 617] on span "New Message" at bounding box center [197, 619] width 75 height 19
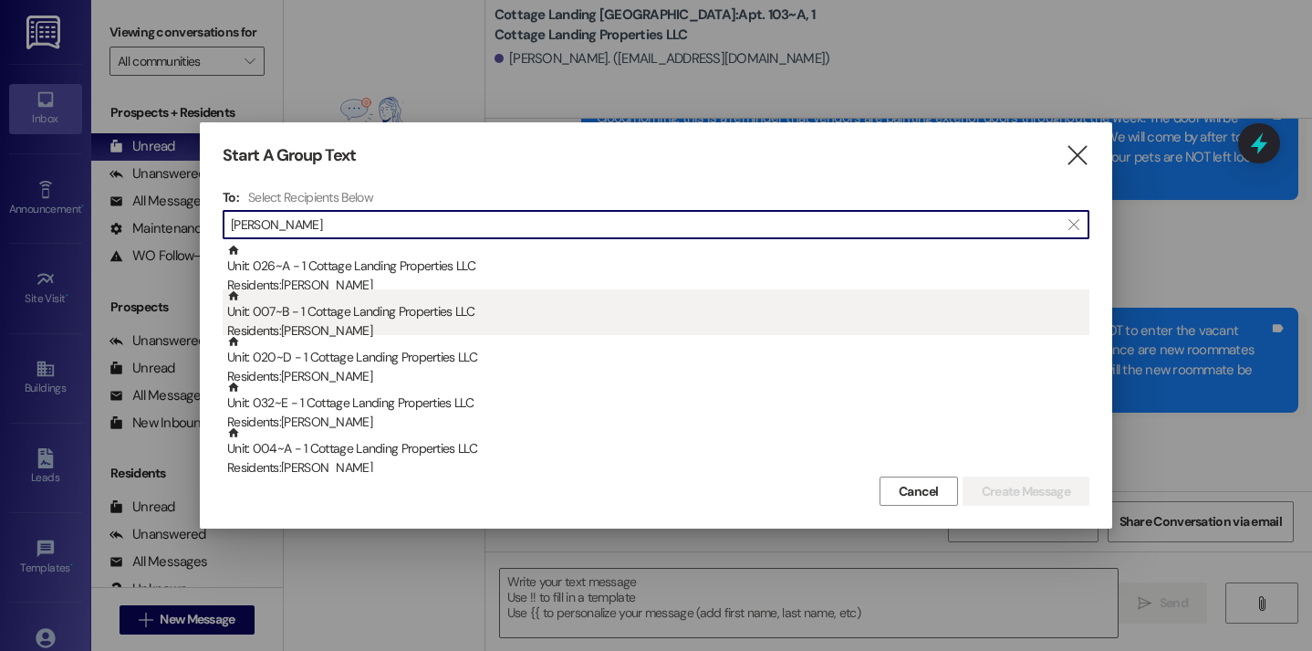
type input "anna"
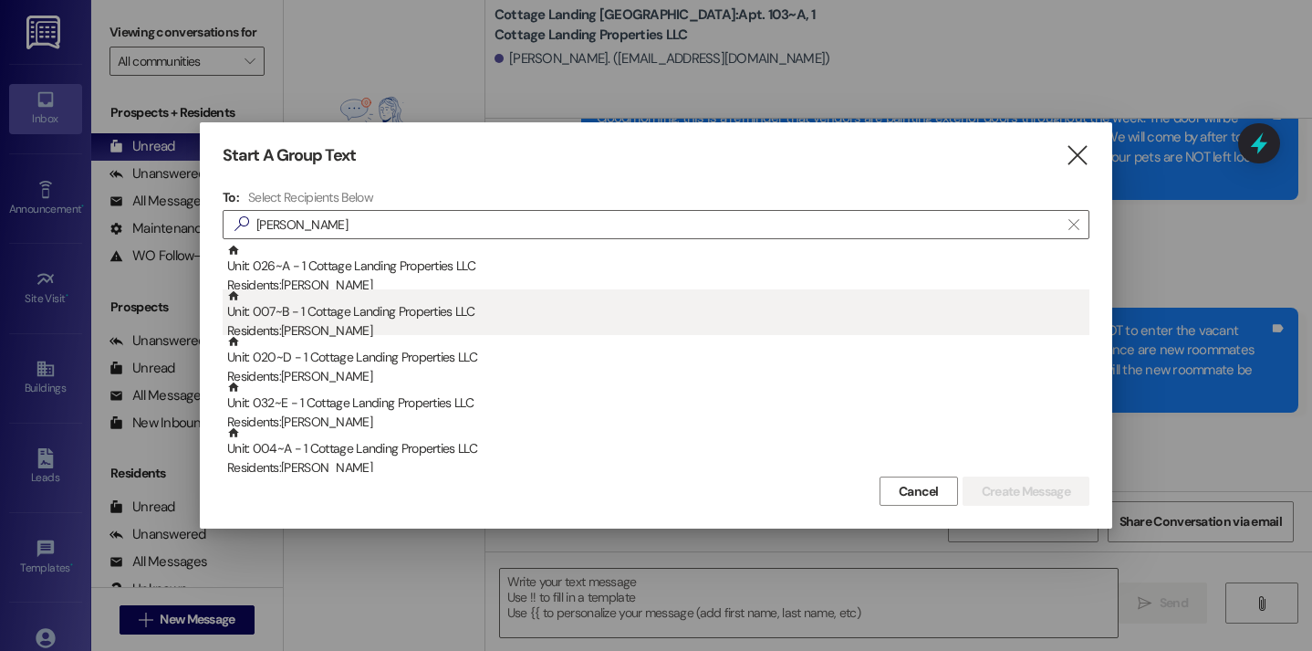
click at [342, 329] on div "Residents: Anna Blanchard" at bounding box center [658, 330] width 862 height 19
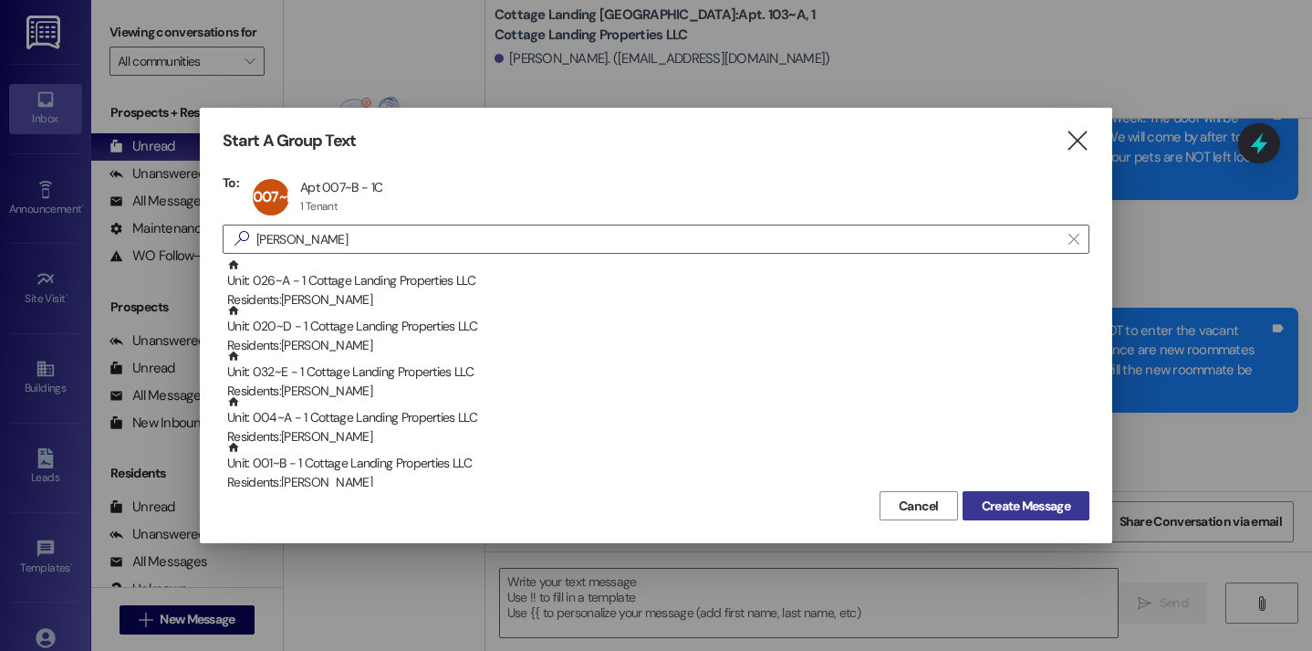
click at [978, 497] on span "Create Message" at bounding box center [1026, 505] width 96 height 19
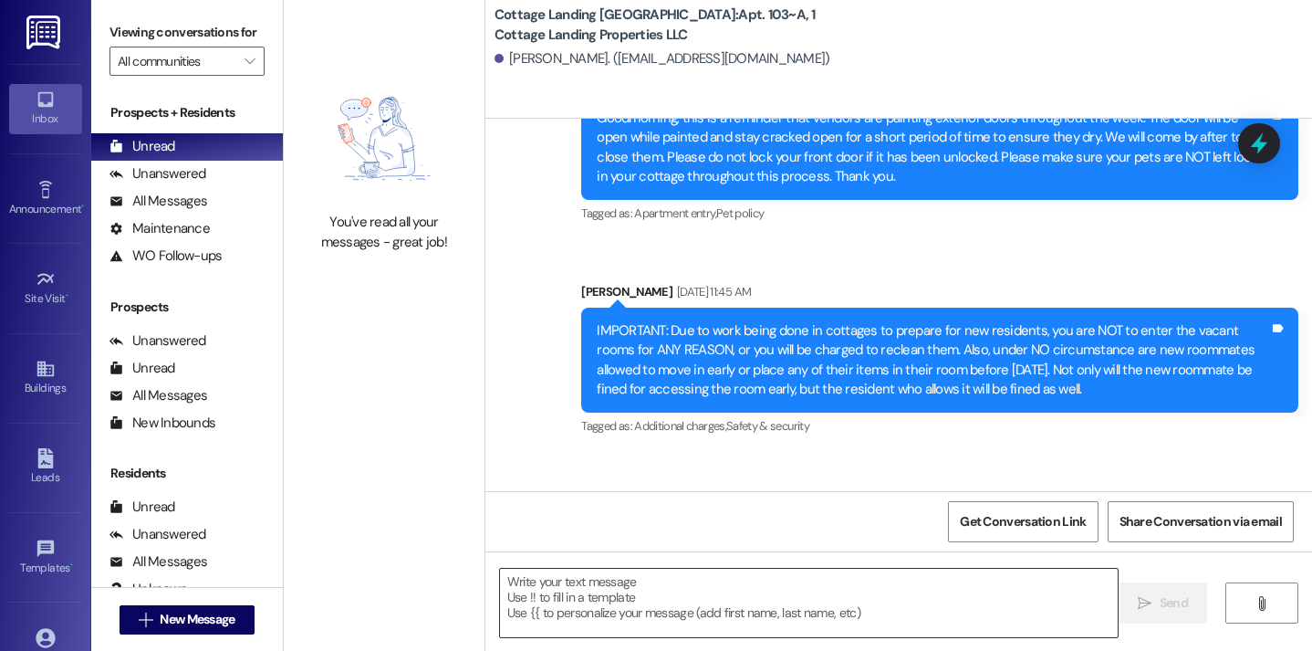
click at [746, 620] on textarea at bounding box center [809, 603] width 619 height 68
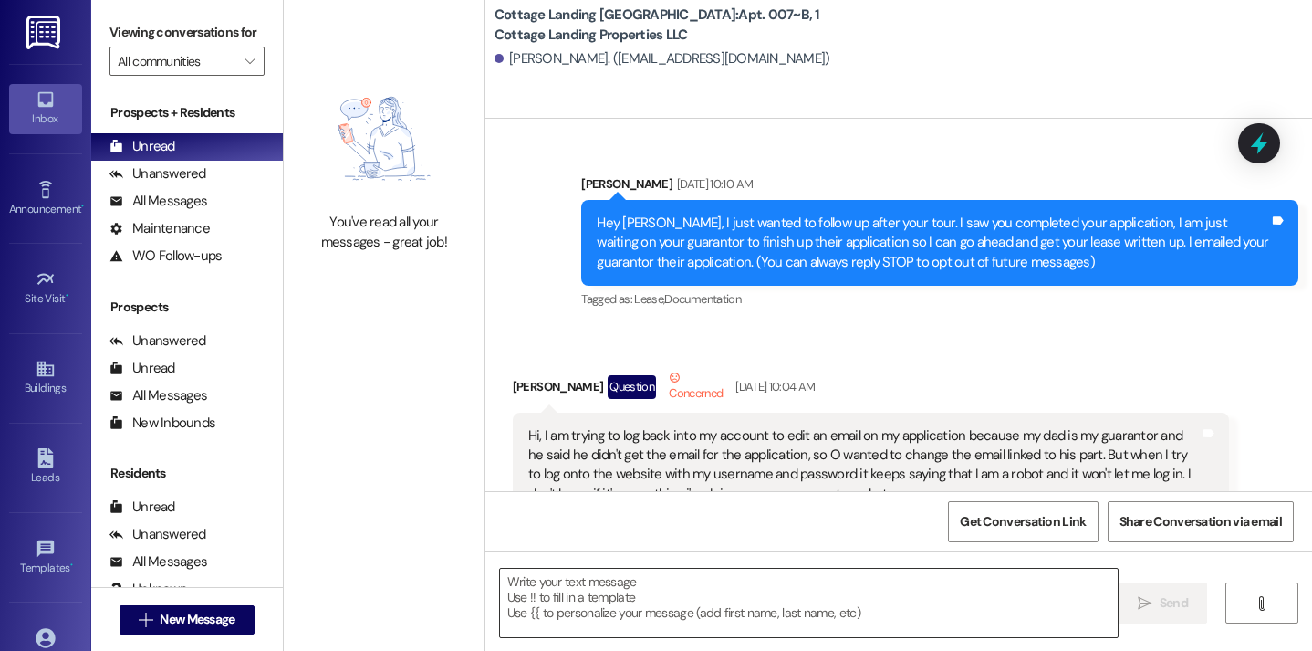
click at [708, 604] on textarea at bounding box center [809, 603] width 619 height 68
type textarea "!!"
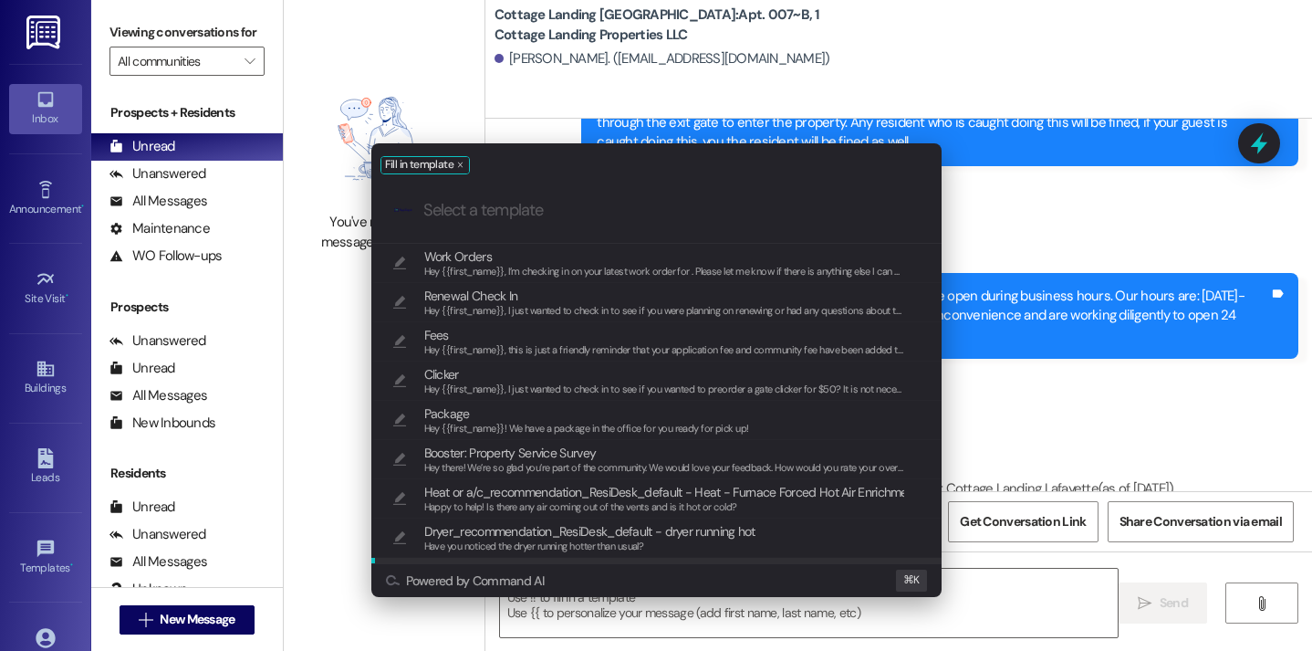
scroll to position [47097, 0]
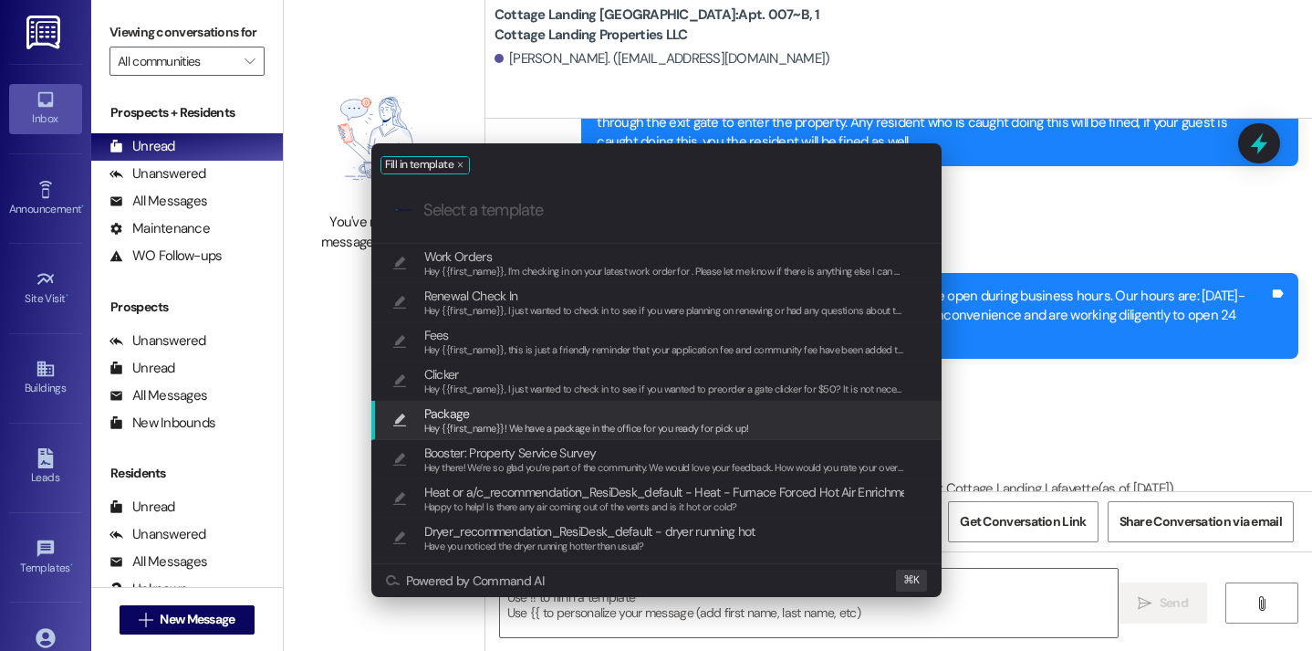
click at [528, 413] on span "Package" at bounding box center [586, 413] width 325 height 20
type textarea "Hey {{first_name}}! We have a package in the office for you ready for pick up!"
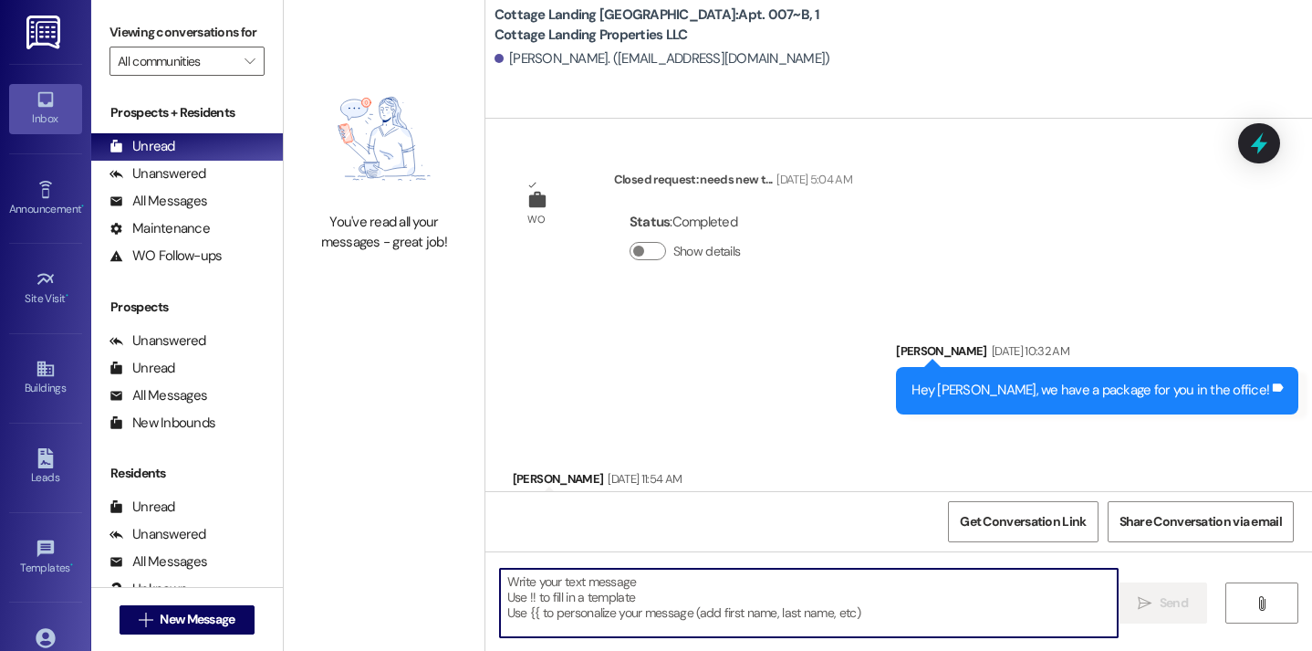
scroll to position [45669, 0]
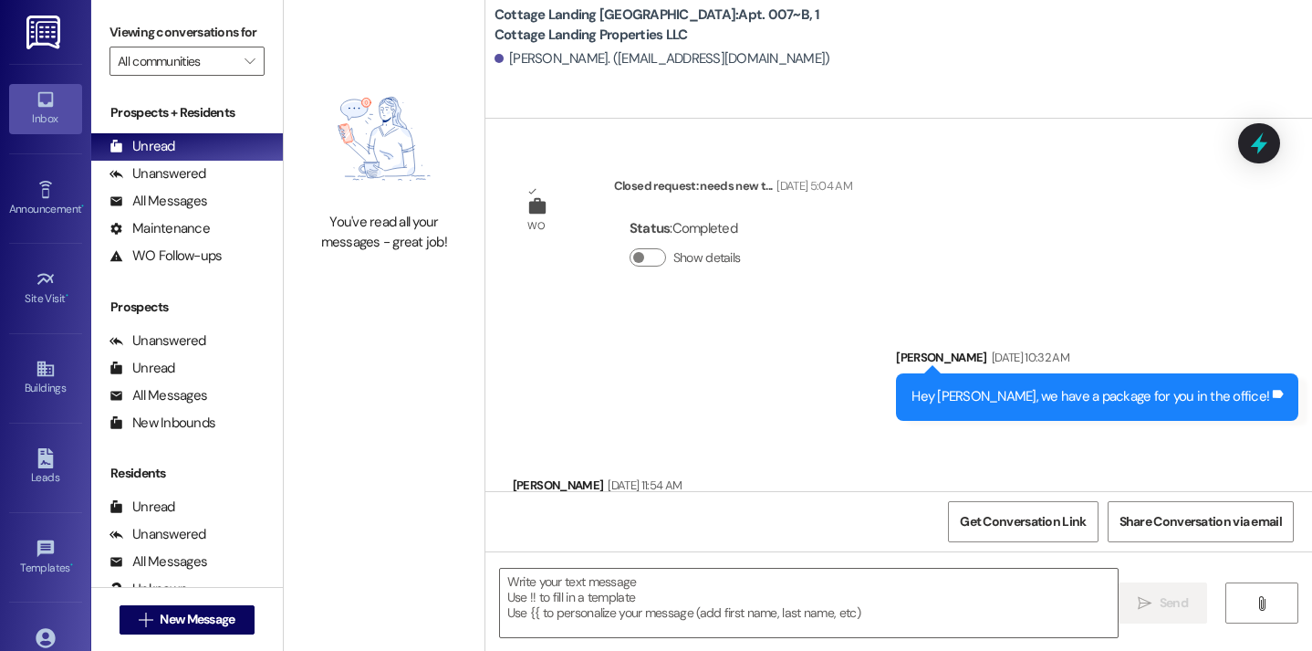
click at [206, 592] on div " New Message" at bounding box center [187, 619] width 192 height 64
click at [206, 607] on button " New Message" at bounding box center [187, 619] width 135 height 29
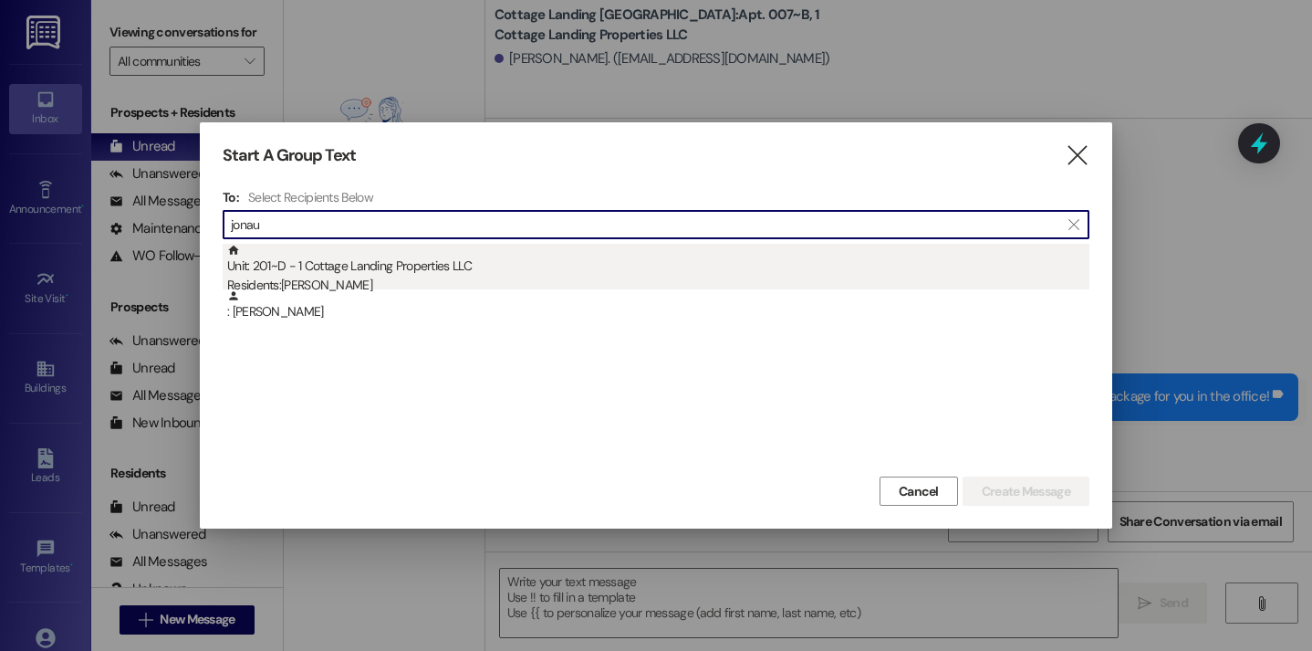
type input "jonau"
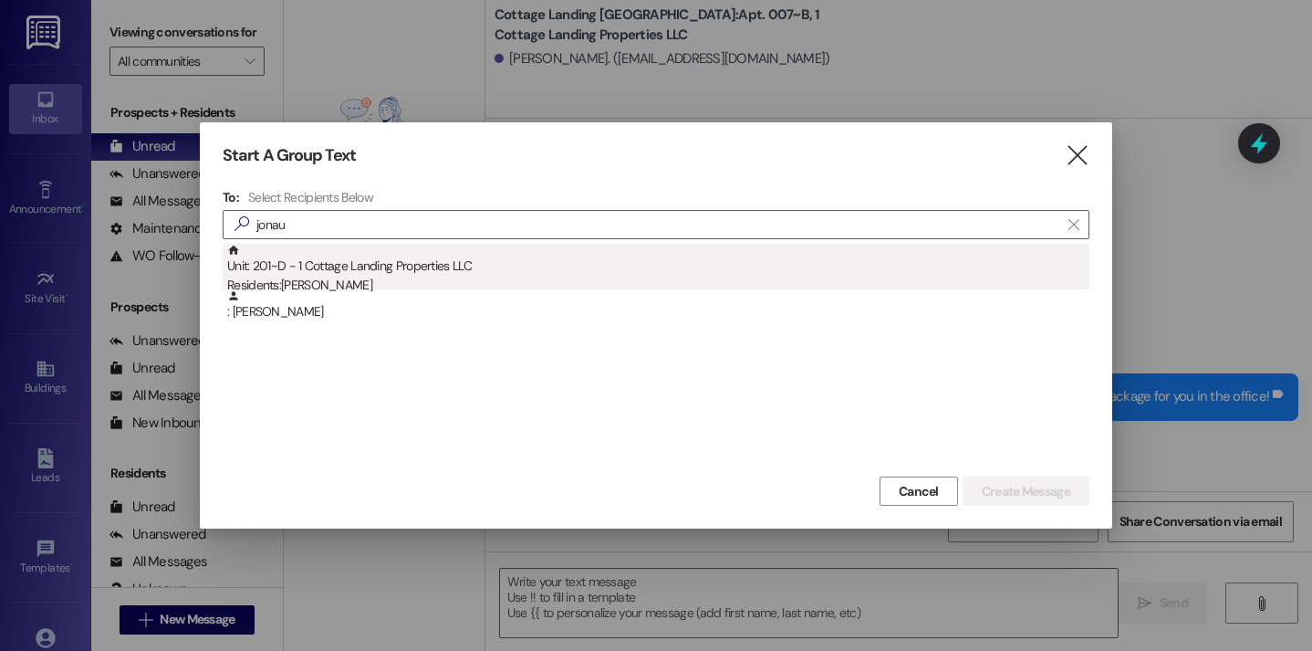
click at [443, 261] on div "Unit: 201~D - 1 Cottage Landing Properties LLC Residents: Charles Jonau" at bounding box center [658, 270] width 862 height 52
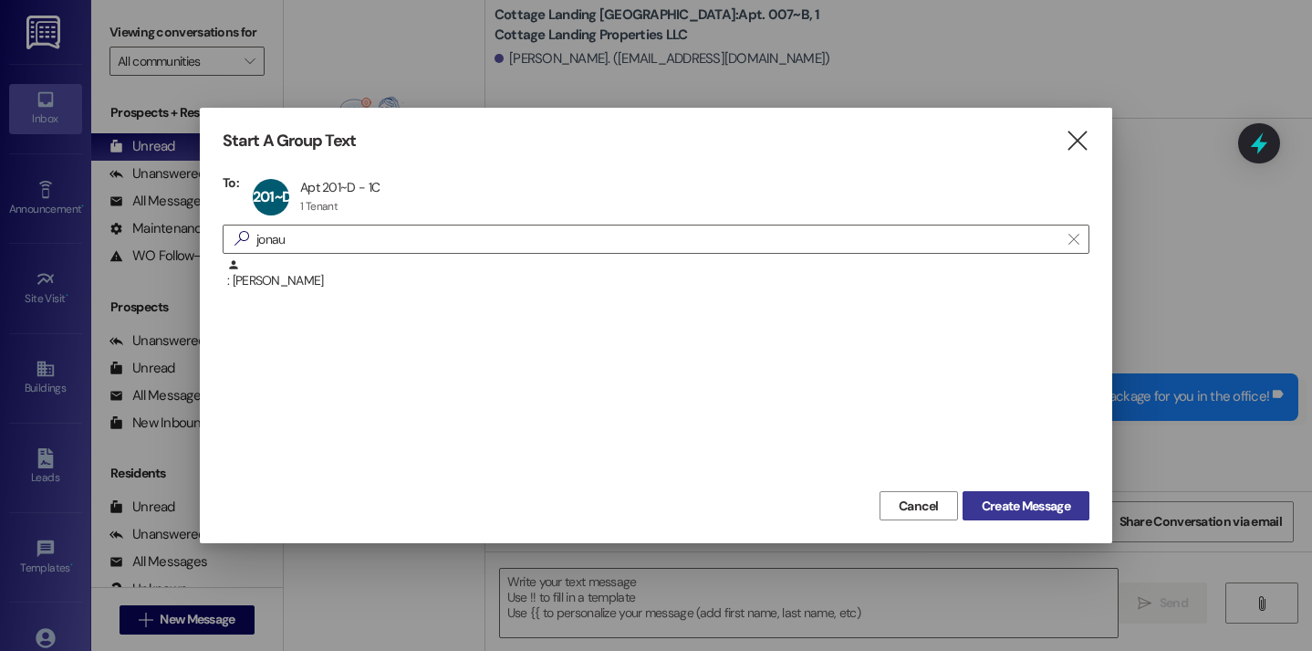
click at [987, 509] on span "Create Message" at bounding box center [1026, 505] width 89 height 19
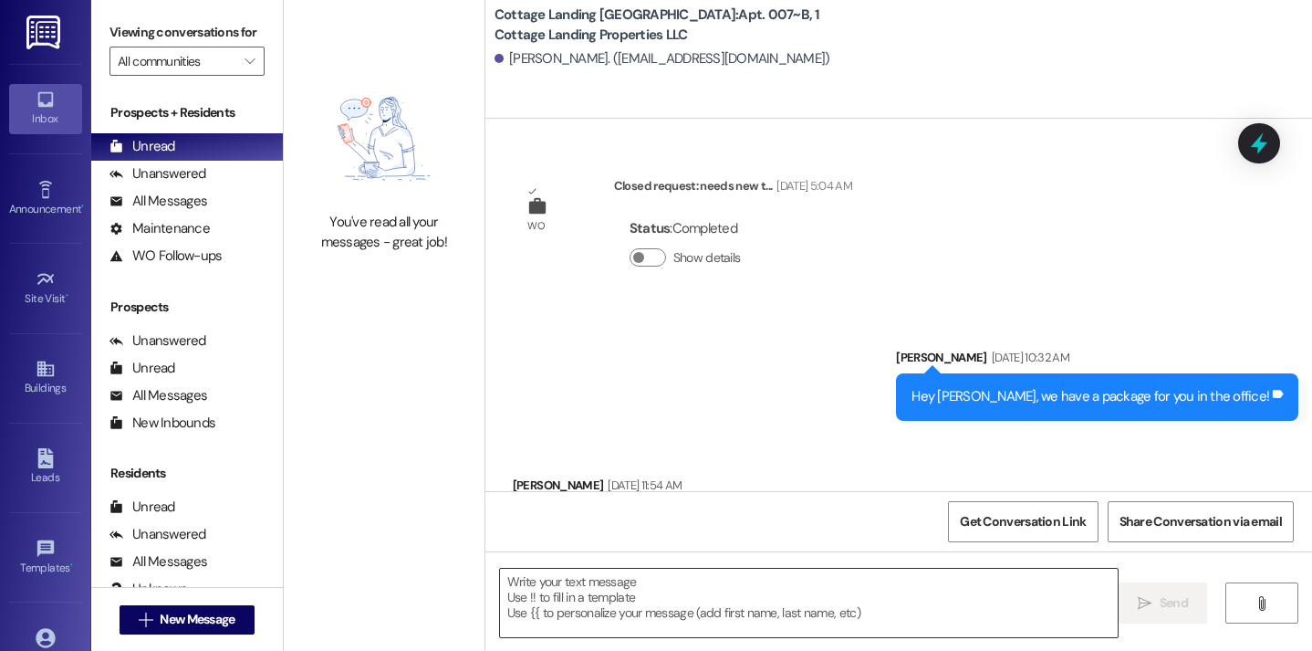
click at [773, 584] on textarea at bounding box center [809, 603] width 619 height 68
type textarea "!!"
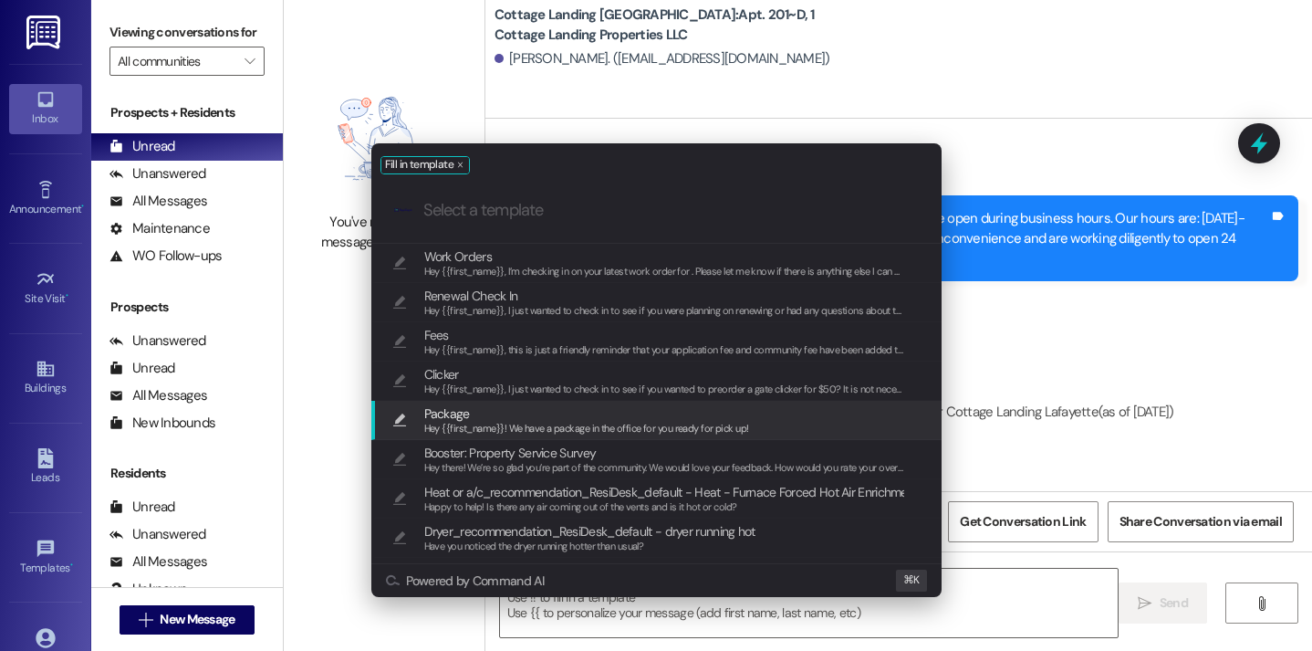
scroll to position [20402, 0]
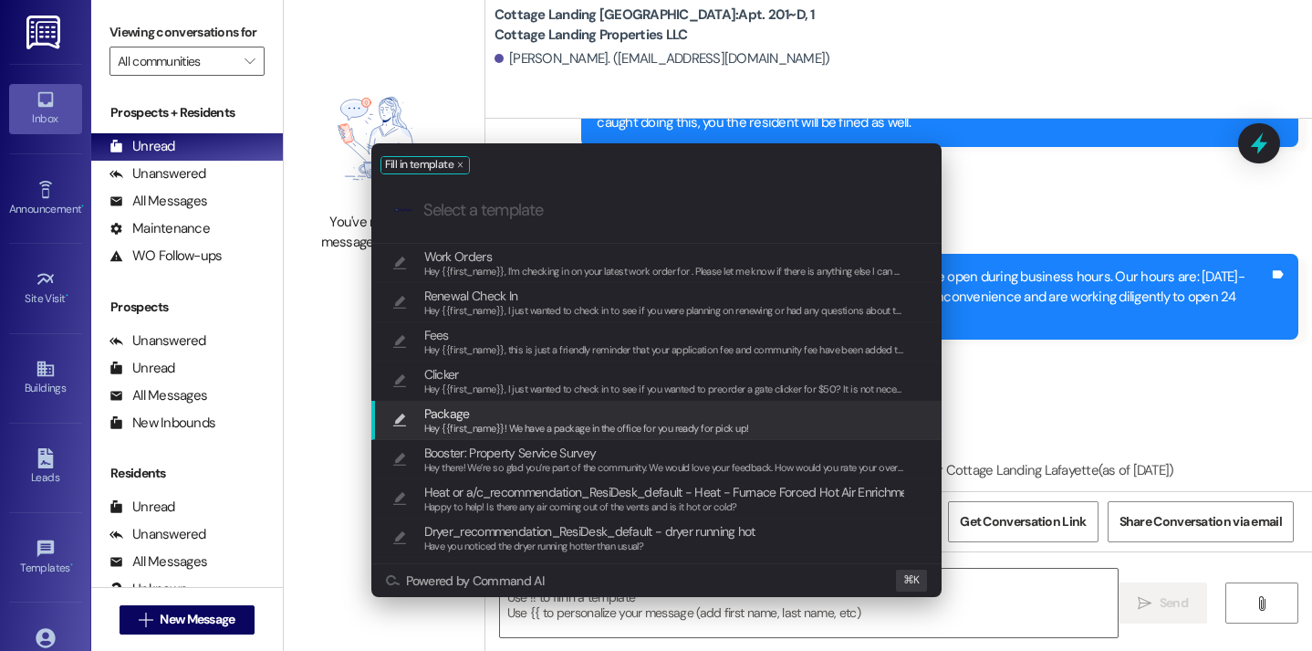
click at [570, 427] on span "Hey {{first_name}}! We have a package in the office for you ready for pick up!" at bounding box center [586, 428] width 325 height 13
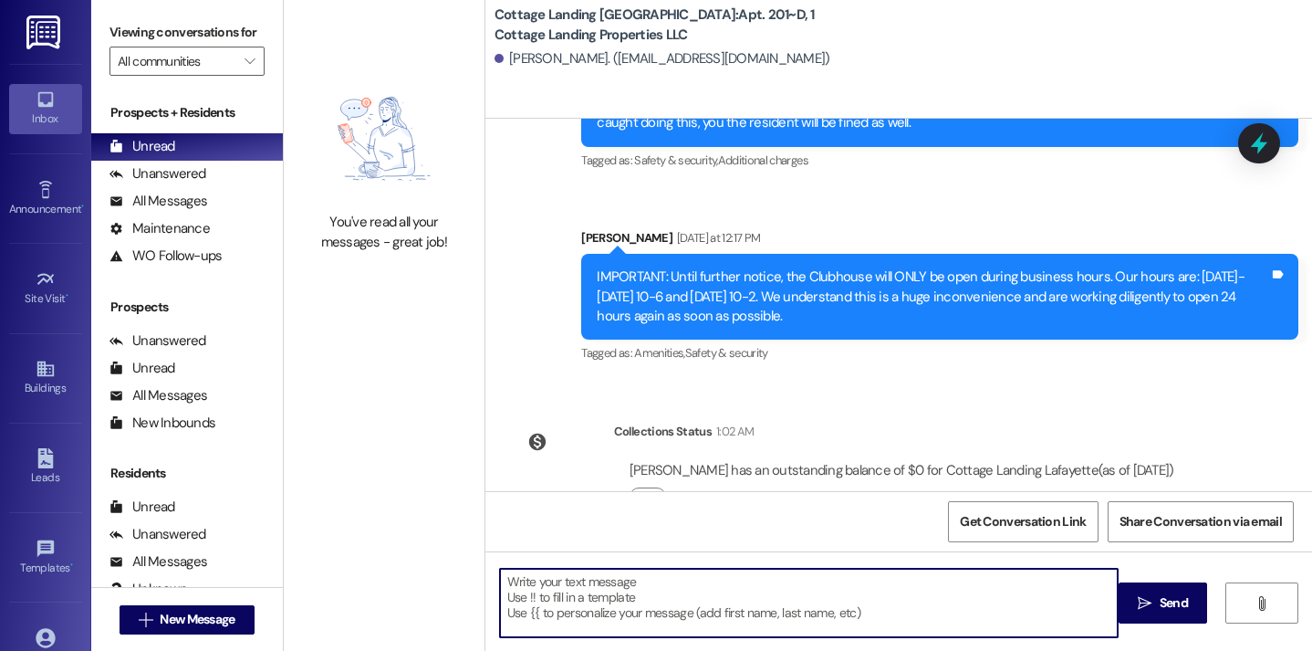
type textarea "Hey {{first_name}}! We have a package in the office for you ready for pick up!"
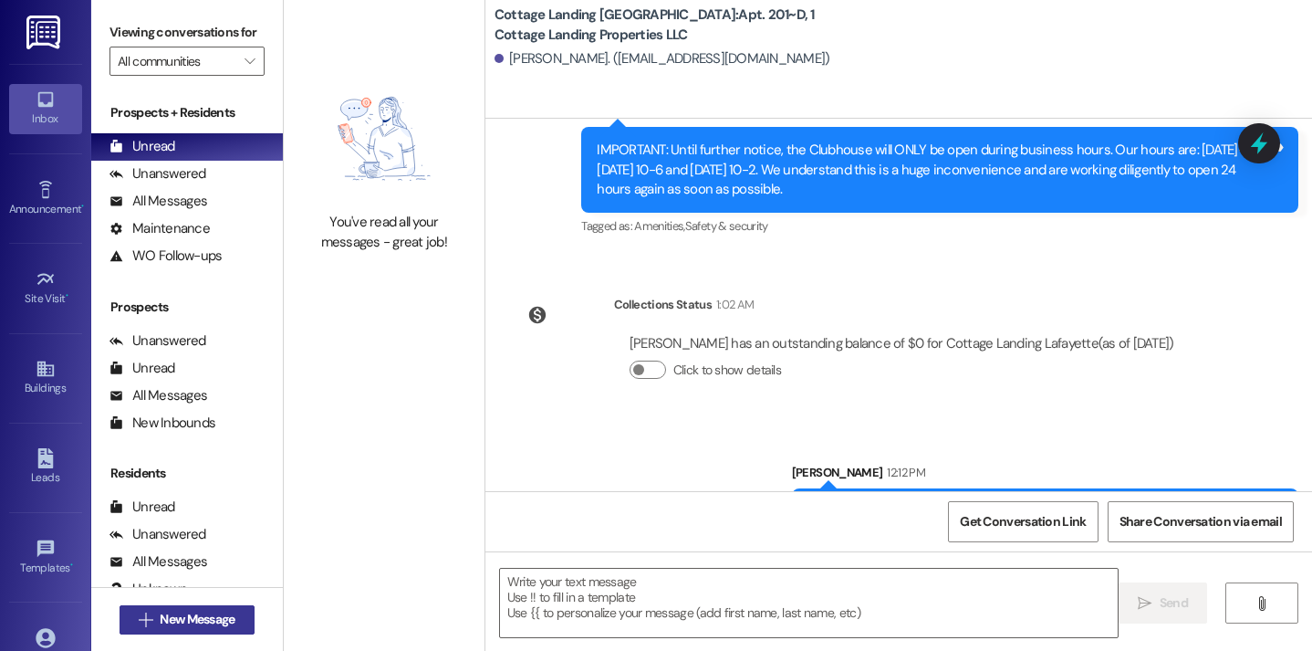
click at [204, 623] on span "New Message" at bounding box center [197, 619] width 75 height 19
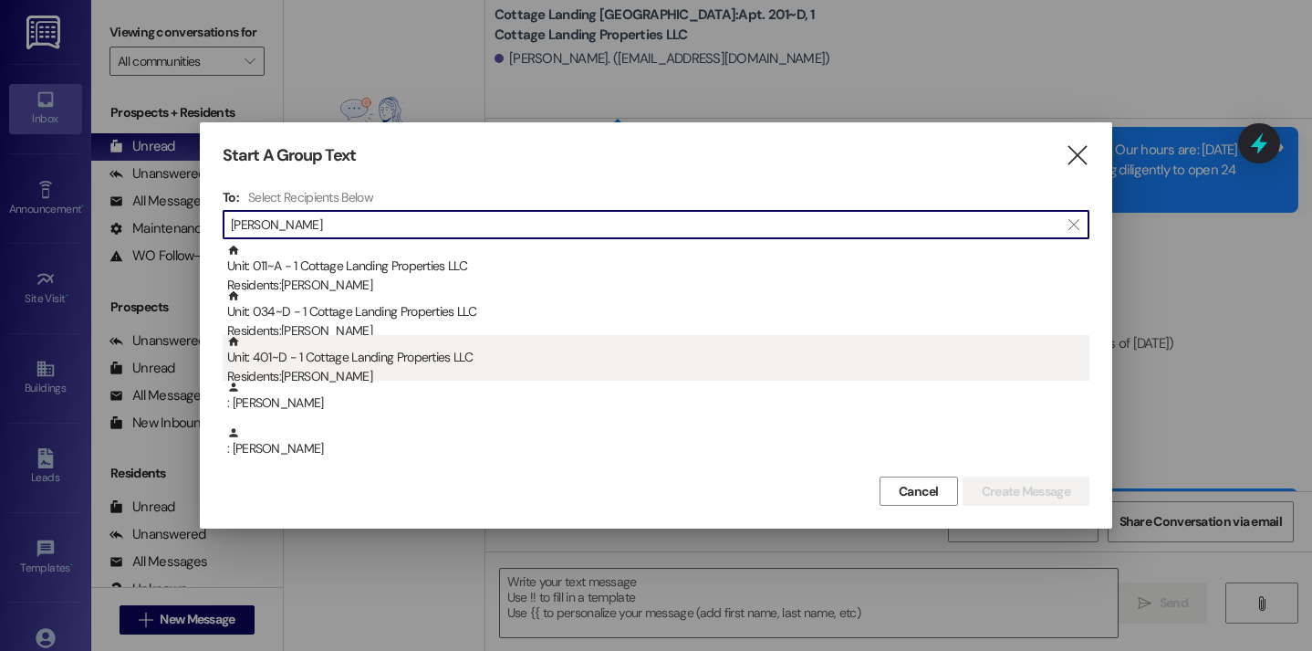
type input "bourg"
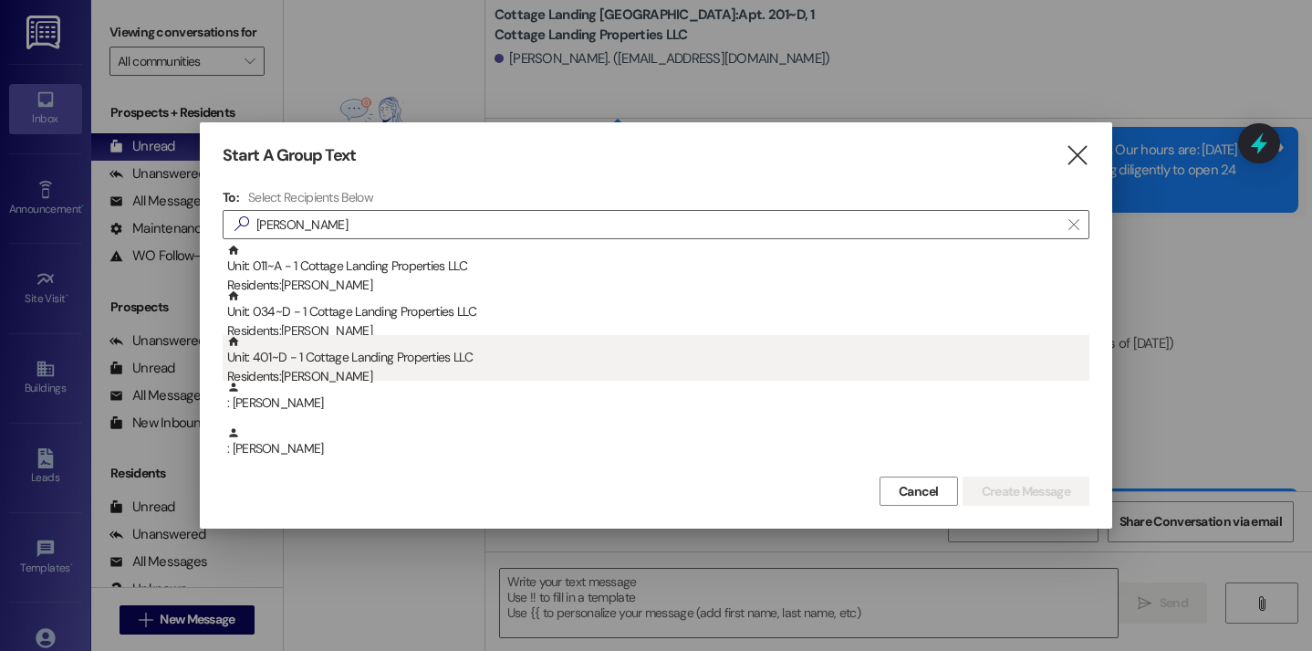
click at [332, 358] on div "Unit: 401~D - 1 Cottage Landing Properties LLC Residents: Linda Bourgeois" at bounding box center [658, 361] width 862 height 52
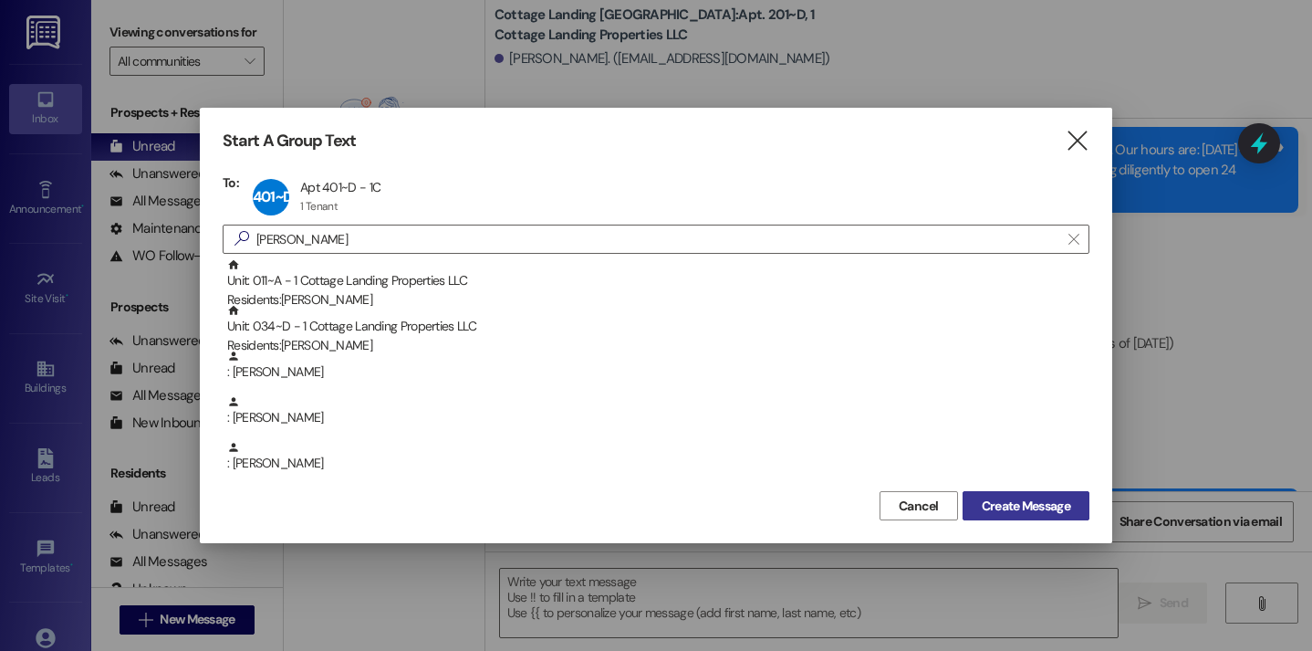
click at [987, 505] on span "Create Message" at bounding box center [1026, 505] width 89 height 19
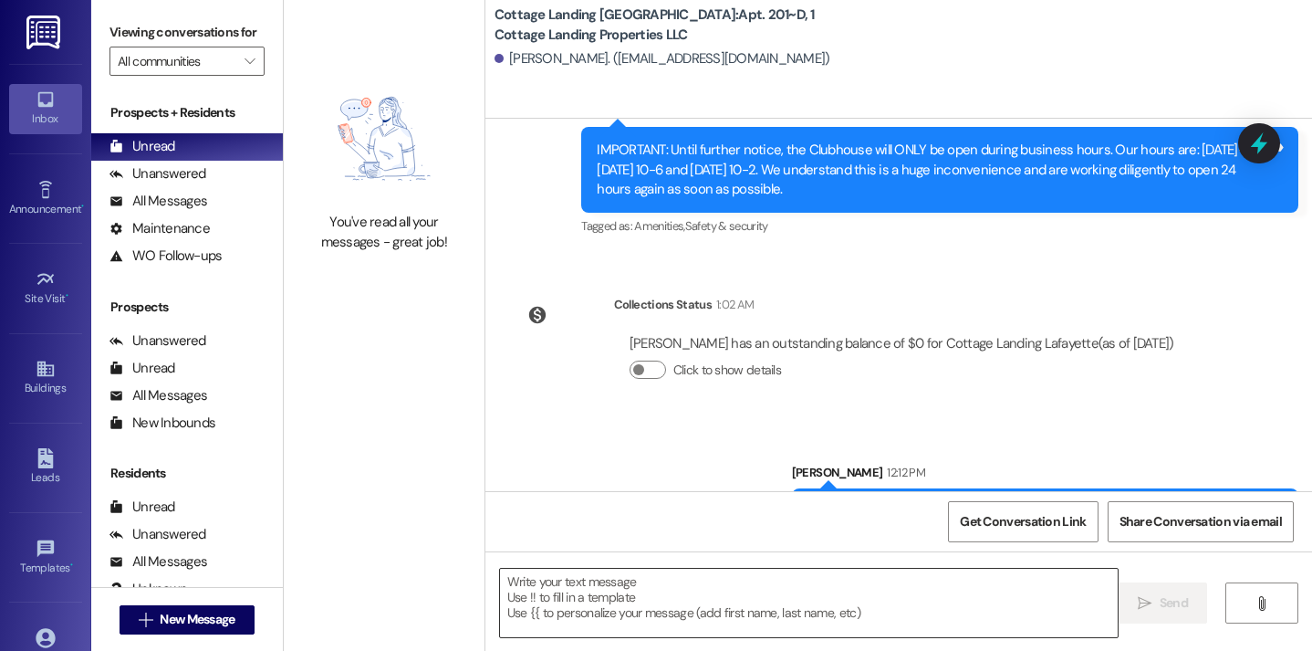
click at [706, 594] on textarea at bounding box center [809, 603] width 619 height 68
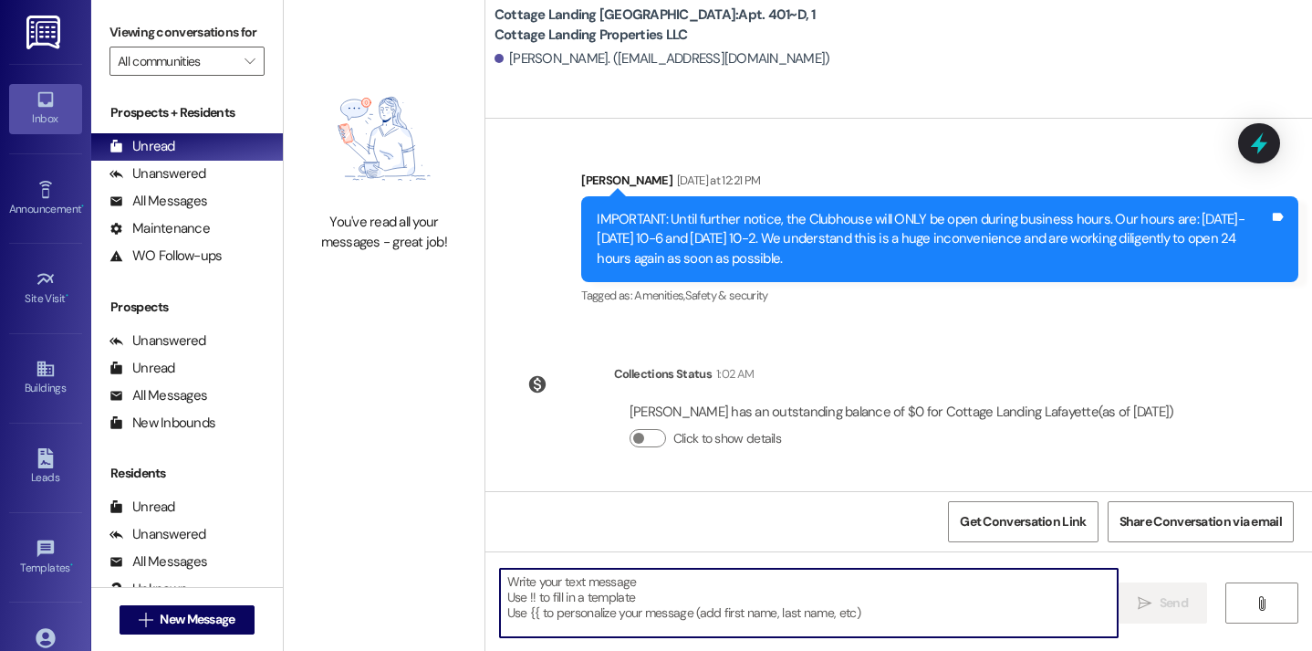
scroll to position [1212, 0]
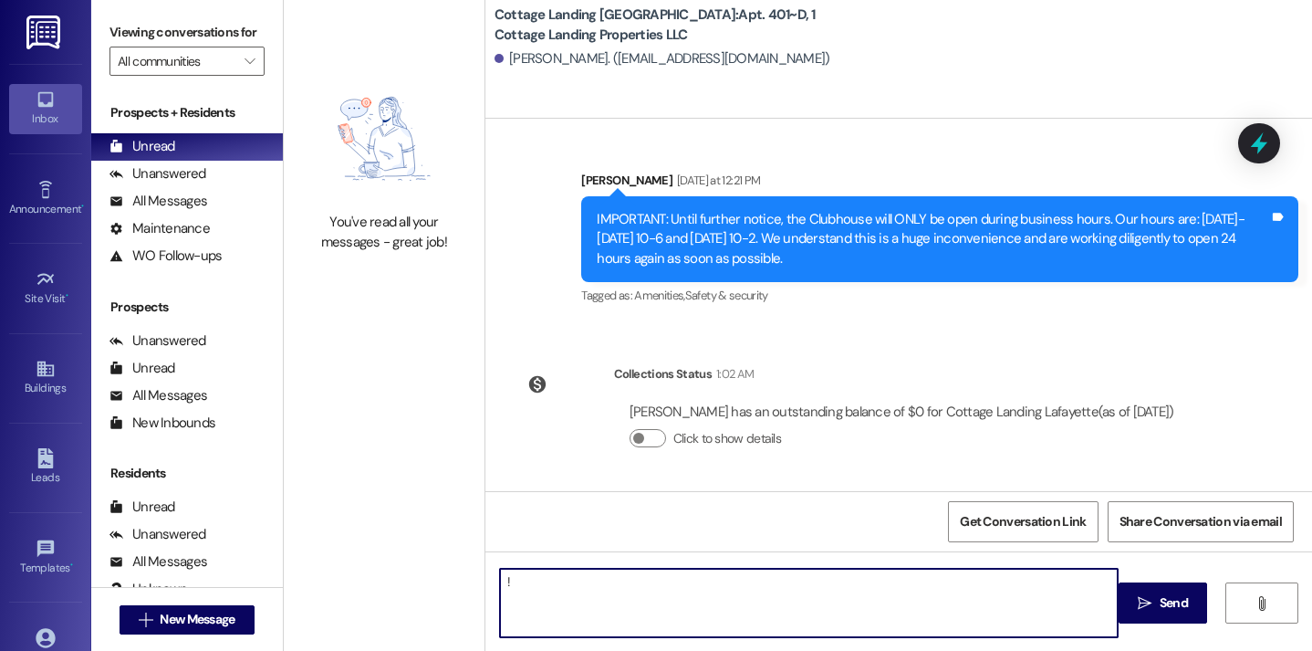
type textarea "!!"
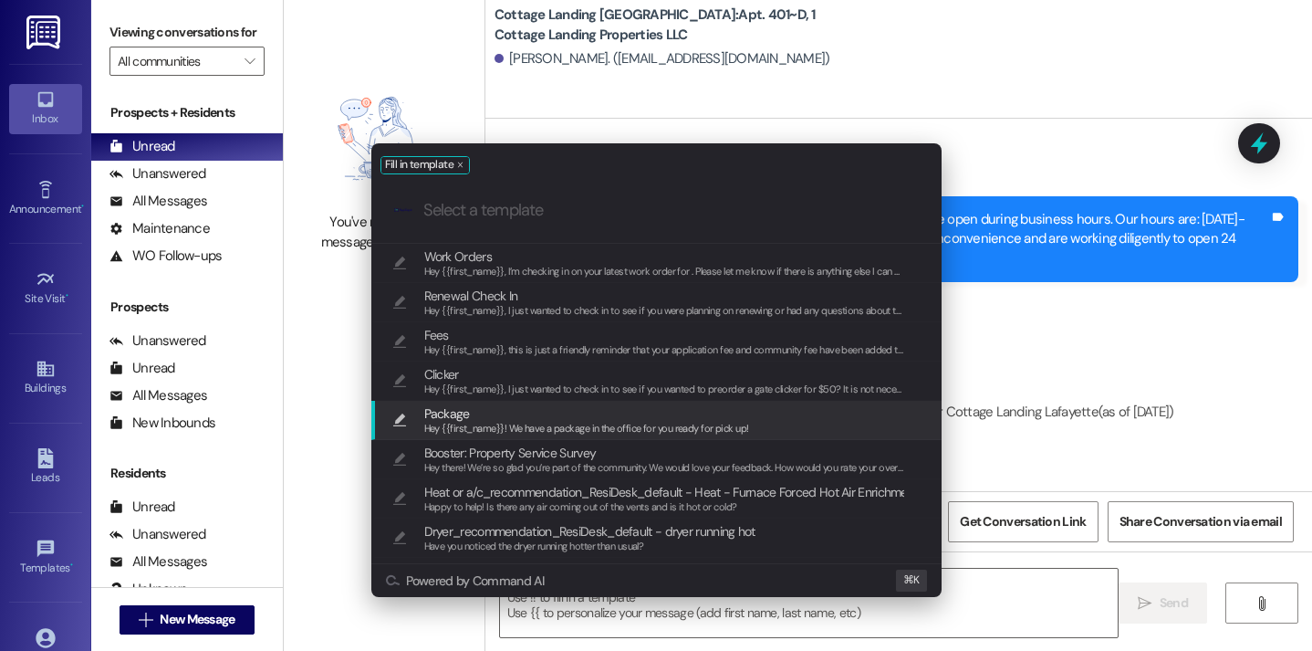
click at [533, 419] on span "Package" at bounding box center [586, 413] width 325 height 20
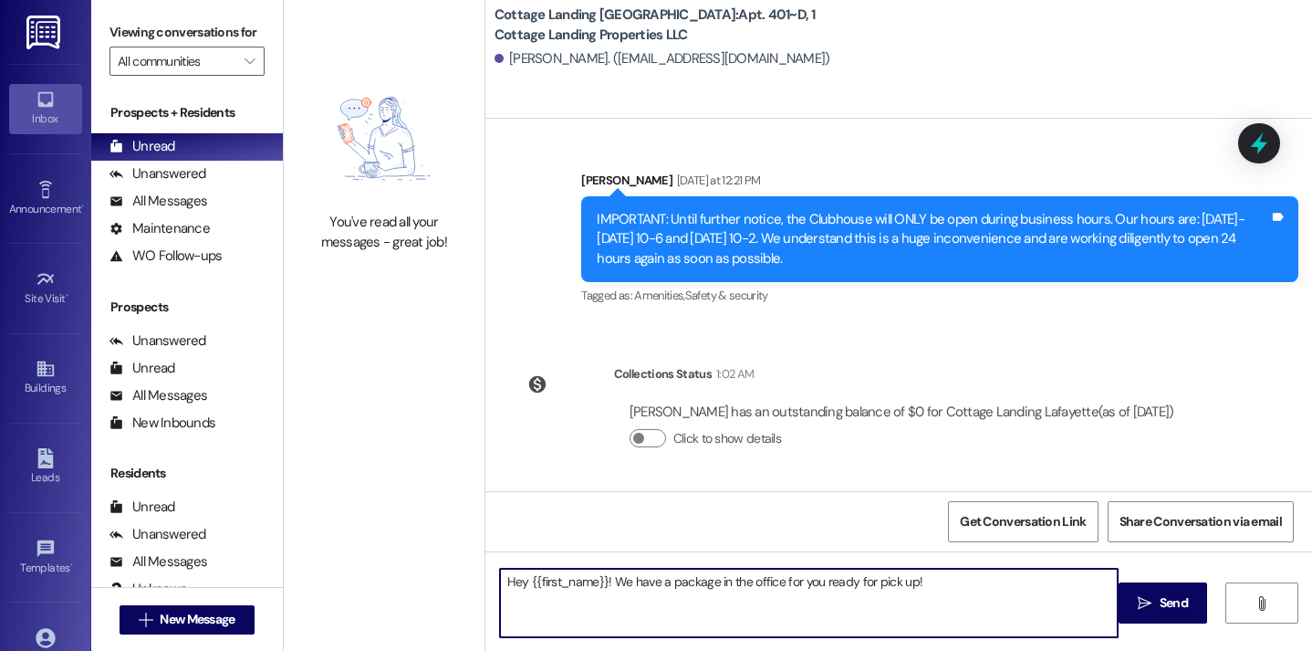
drag, startPoint x: 603, startPoint y: 582, endPoint x: 524, endPoint y: 578, distance: 79.5
click at [524, 578] on textarea "Hey {{first_name}}! We have a package in the office for you ready for pick up!" at bounding box center [809, 603] width 619 height 68
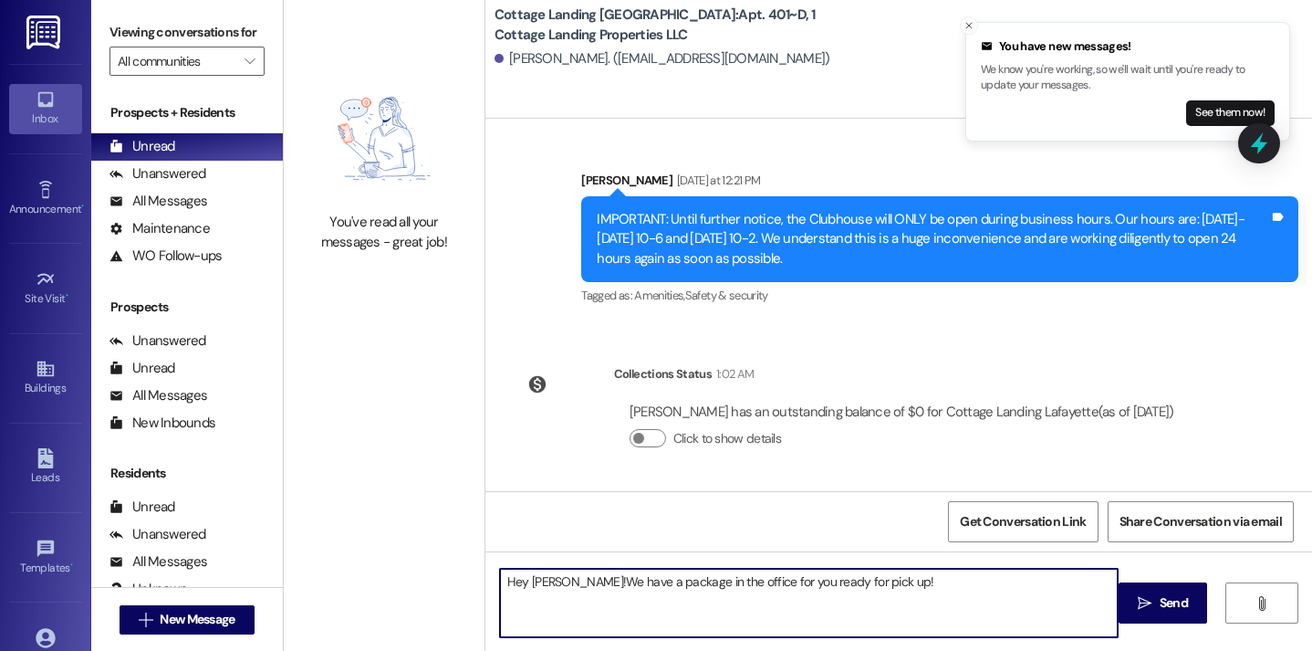
type textarea "Hey Rosie! We have a package in the office for you ready for pick up!"
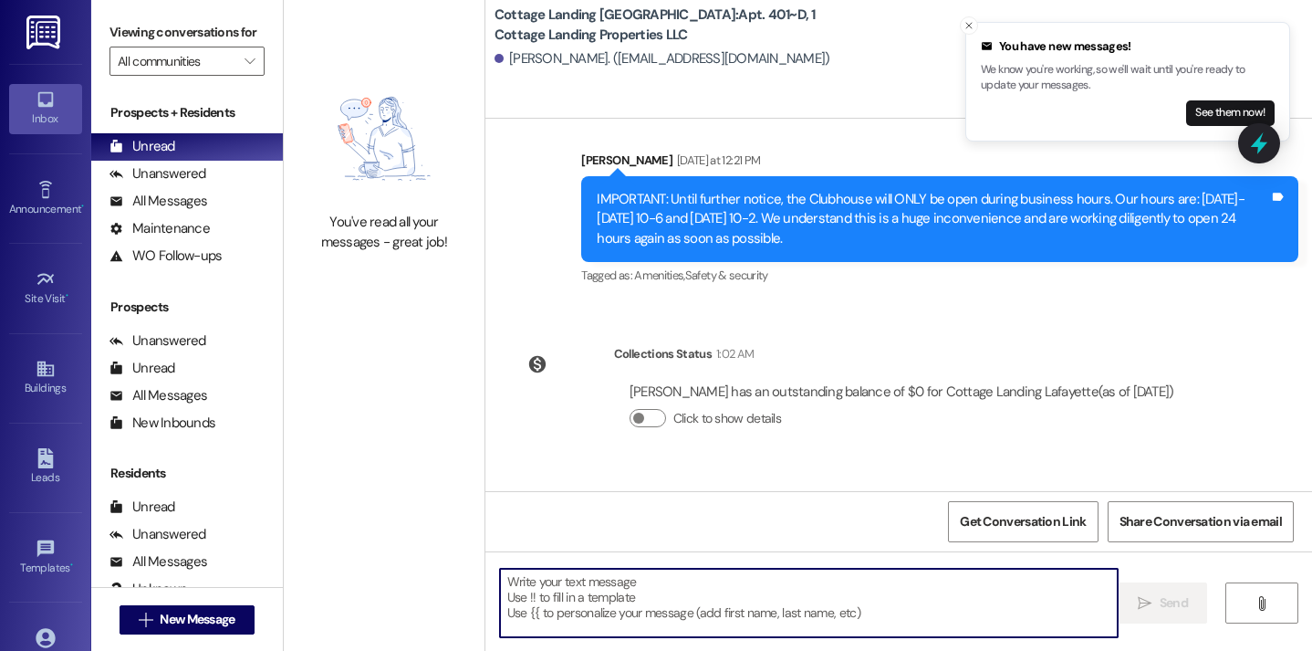
scroll to position [1339, 0]
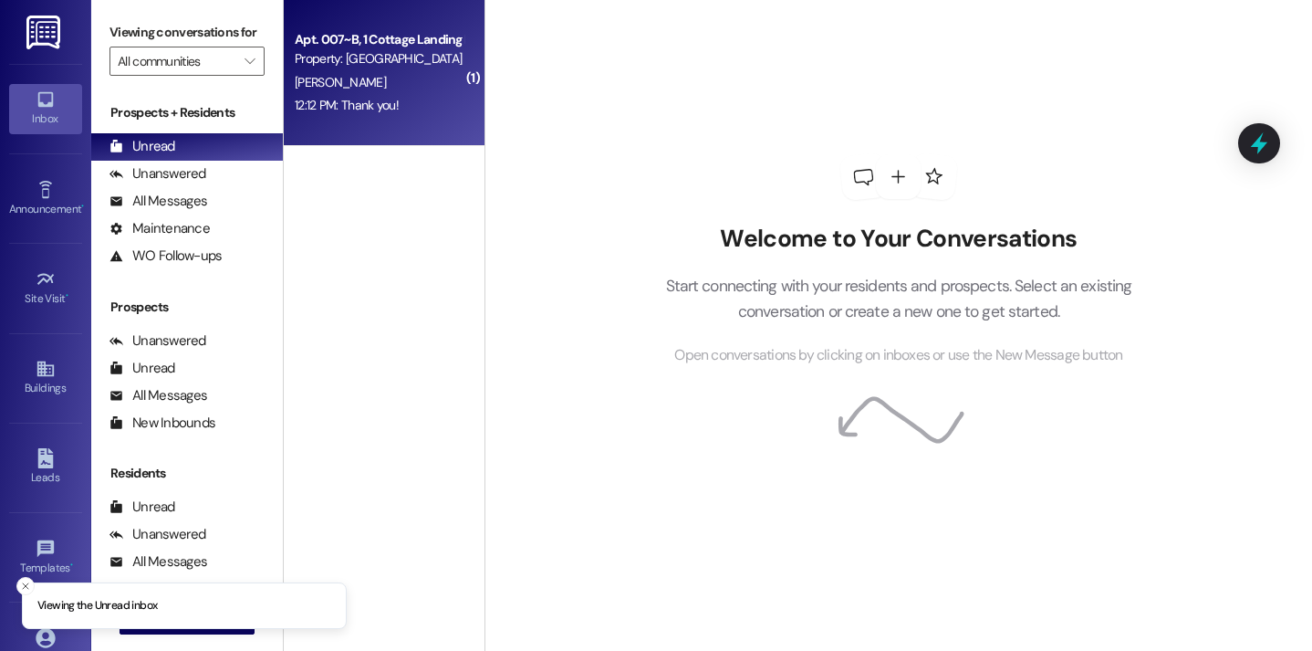
click at [373, 117] on div "12:12 PM: Thank you! 12:12 PM: Thank you!" at bounding box center [379, 105] width 172 height 23
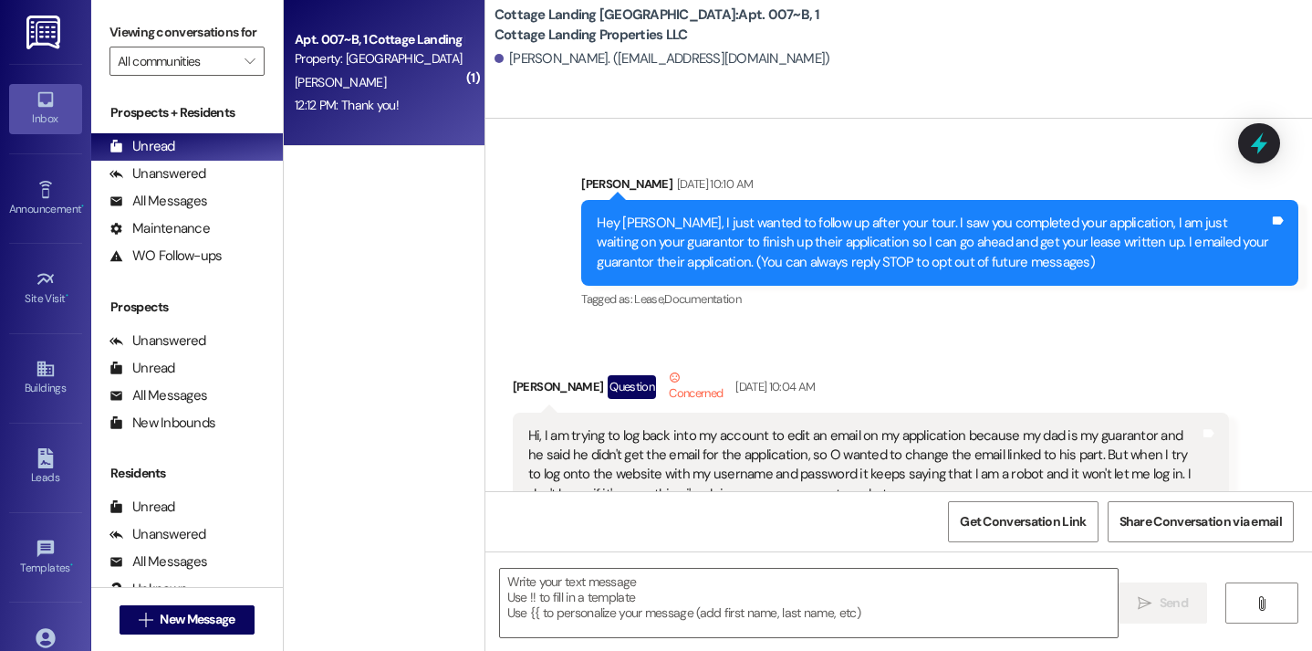
scroll to position [47378, 0]
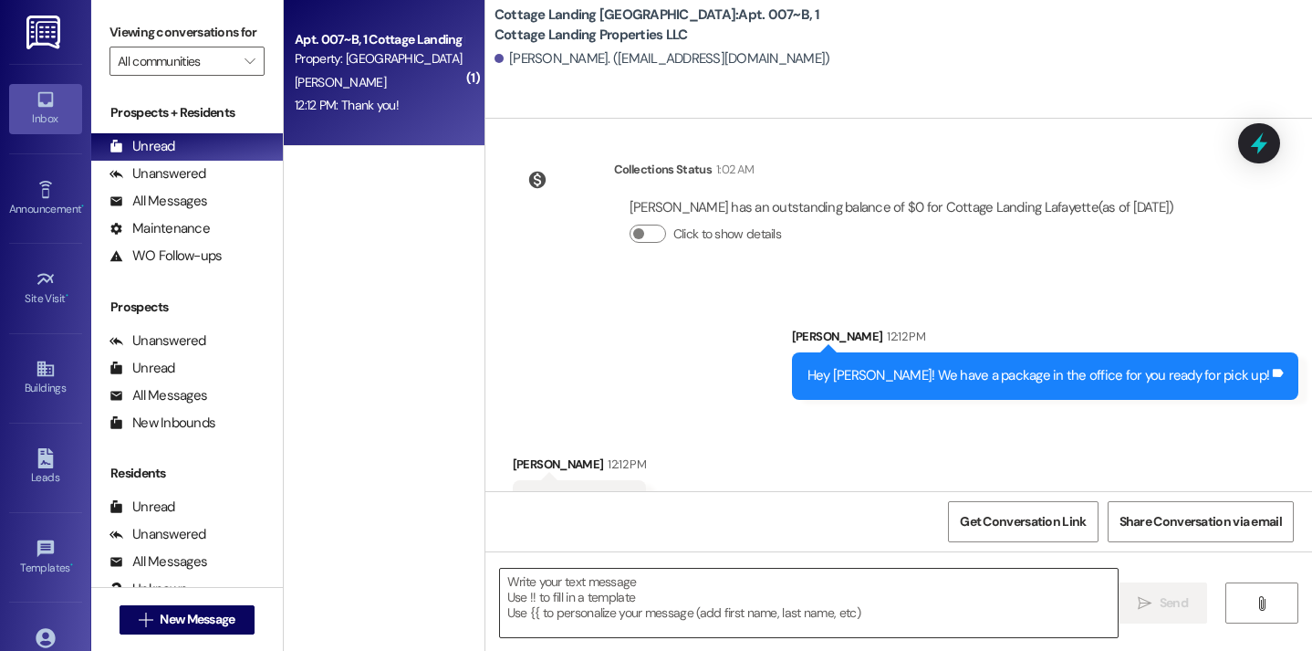
click at [652, 580] on textarea at bounding box center [809, 603] width 619 height 68
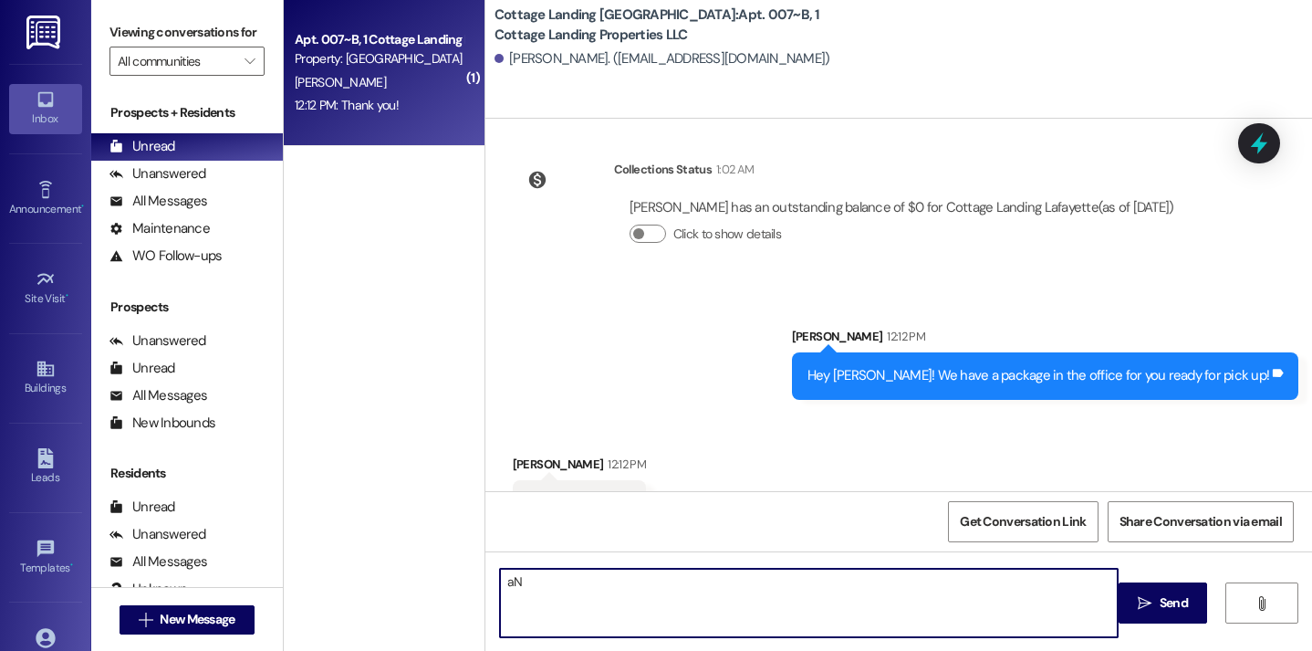
type textarea "a"
type textarea "n"
type textarea "No problem!"
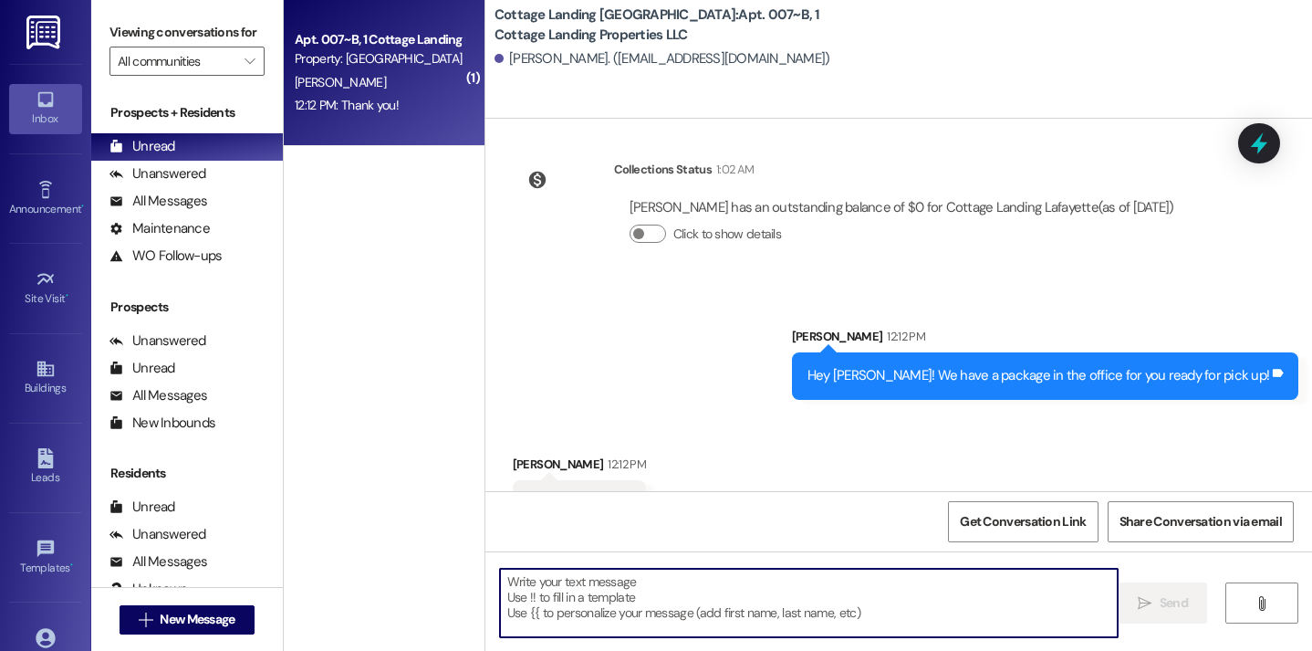
scroll to position [47378, 0]
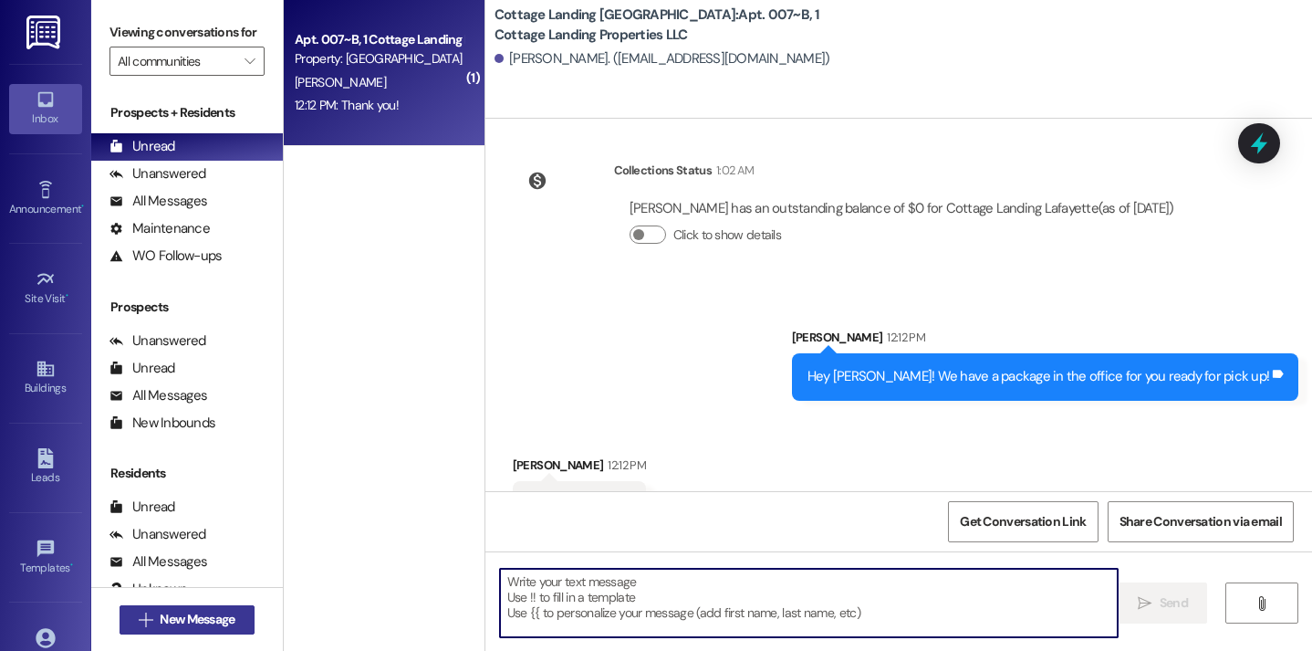
click at [212, 616] on span "New Message" at bounding box center [197, 619] width 75 height 19
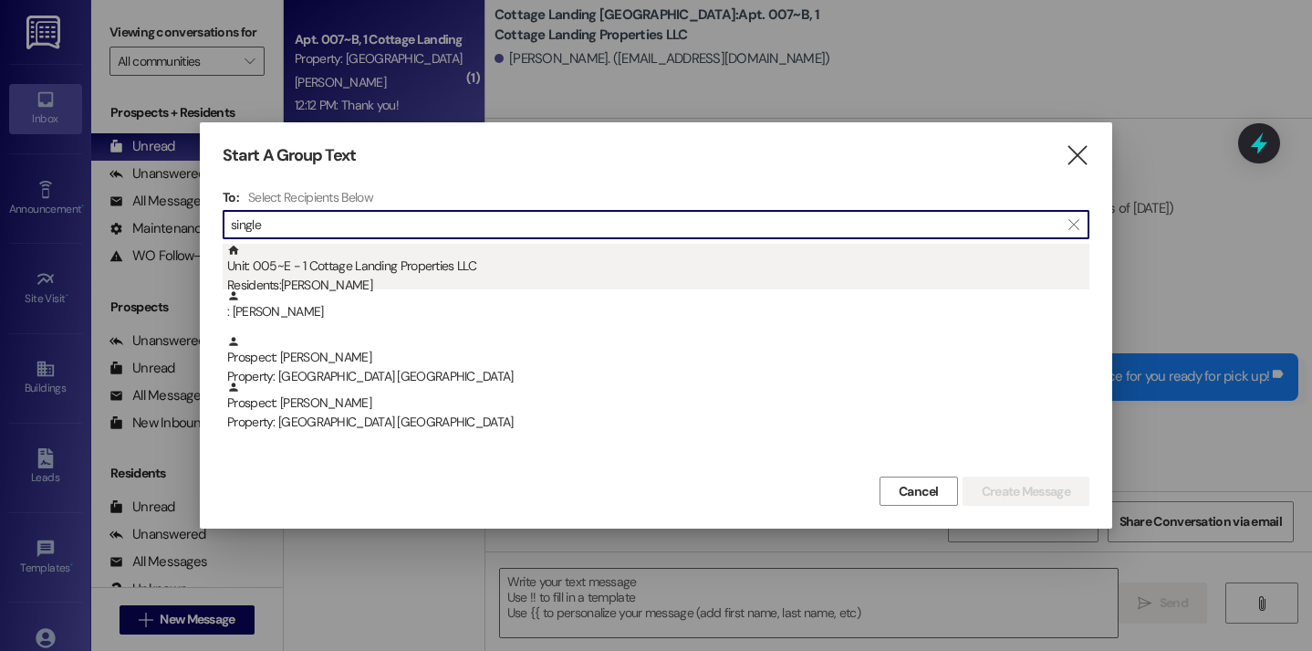
type input "single"
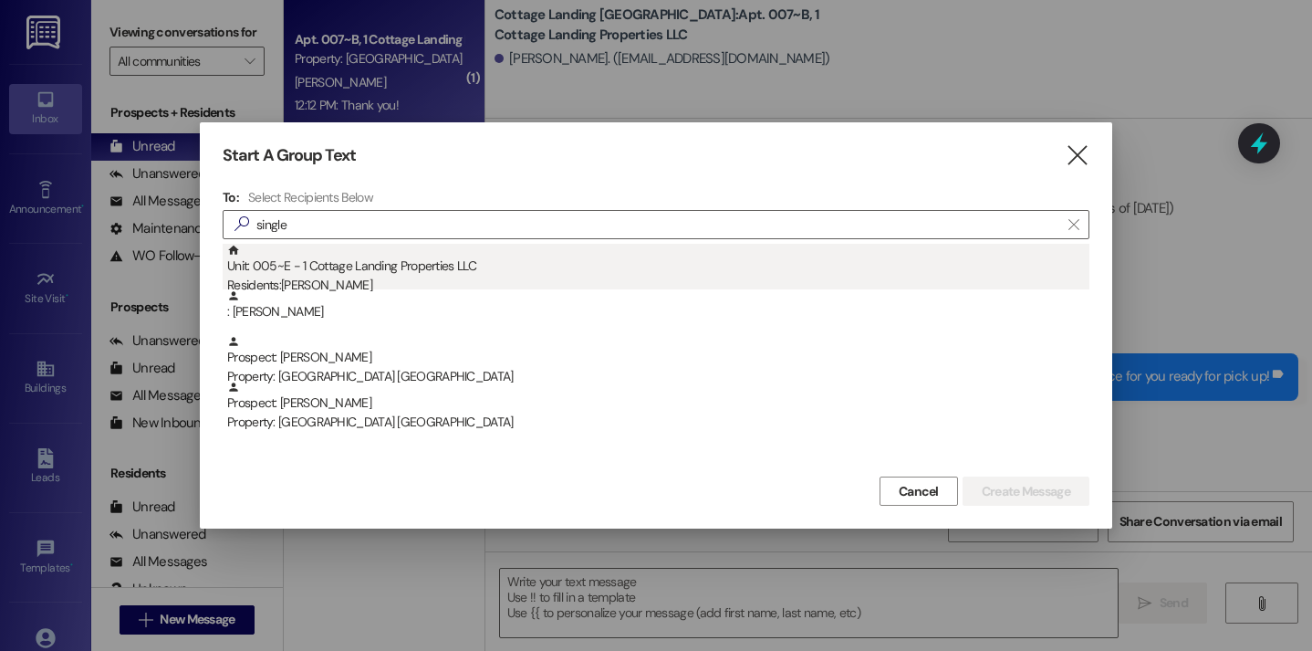
click at [349, 274] on div "Unit: 005~E - 1 Cottage Landing Properties LLC Residents: Noah Singleton" at bounding box center [658, 270] width 862 height 52
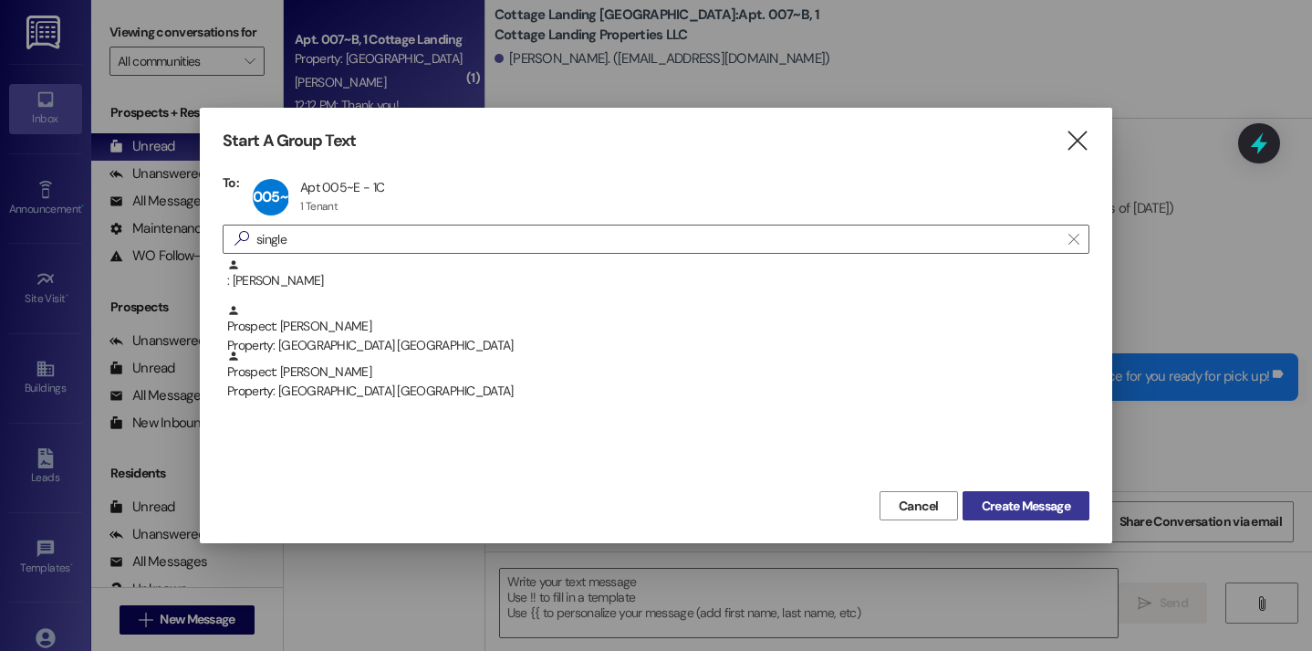
click at [998, 496] on span "Create Message" at bounding box center [1026, 505] width 89 height 19
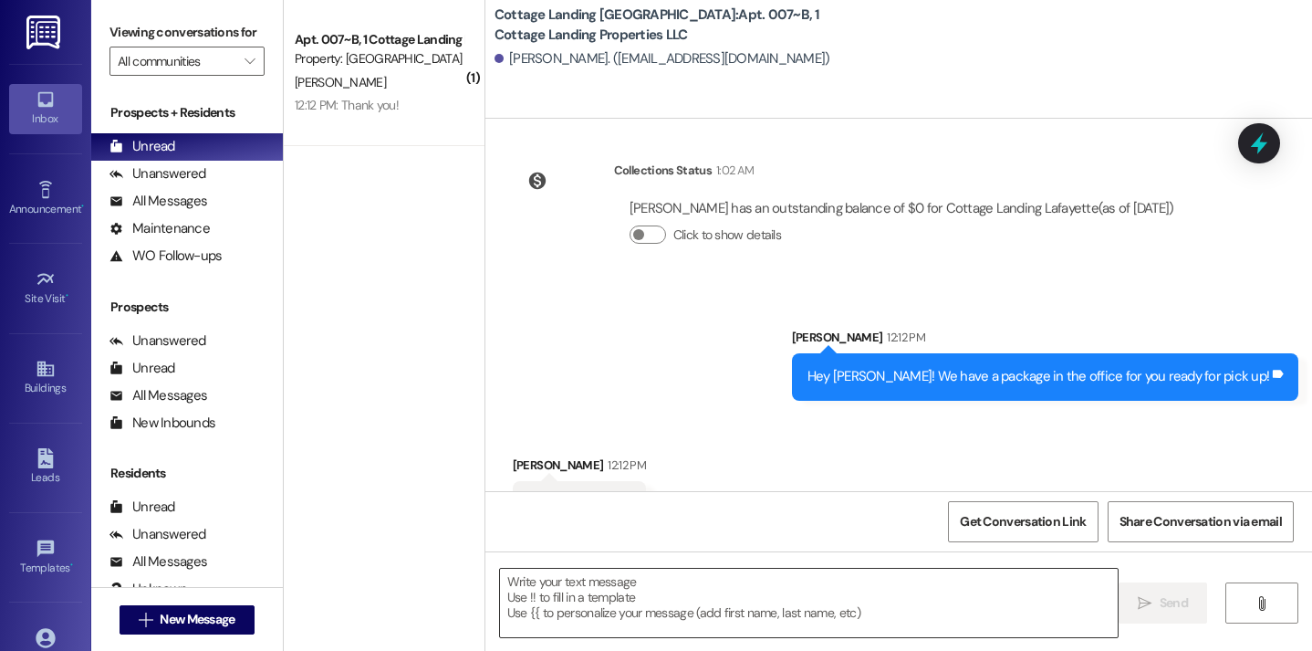
click at [785, 580] on textarea at bounding box center [809, 603] width 619 height 68
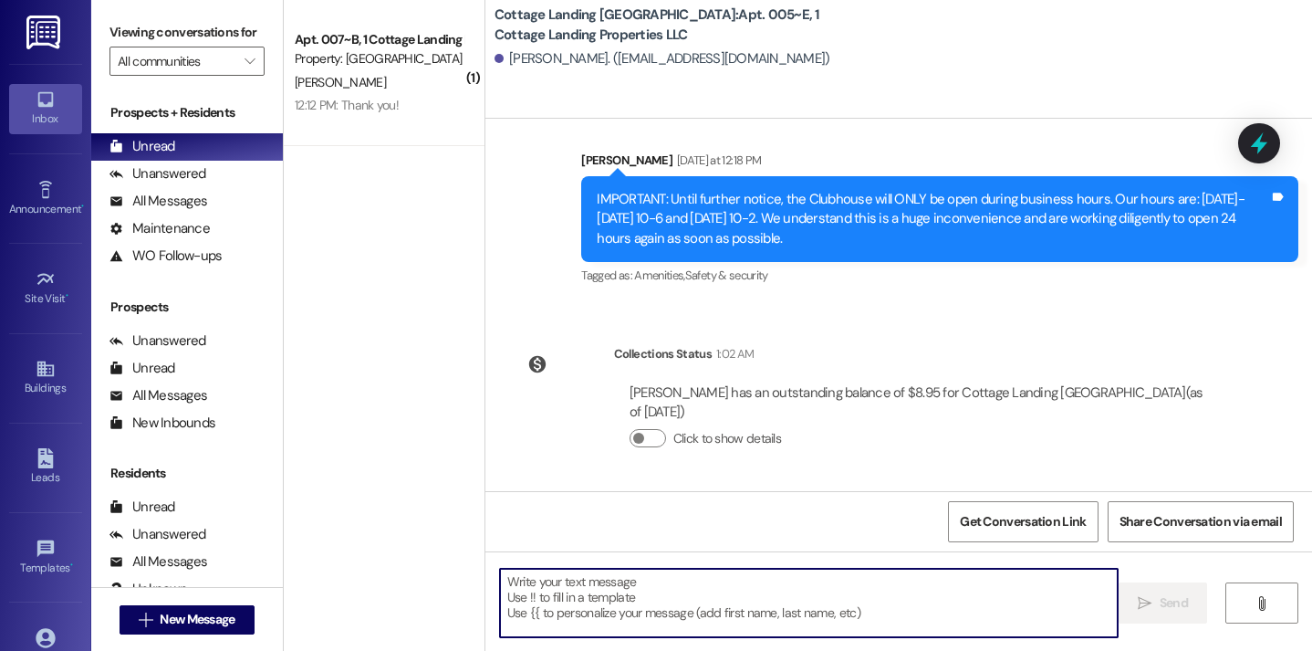
scroll to position [2001, 0]
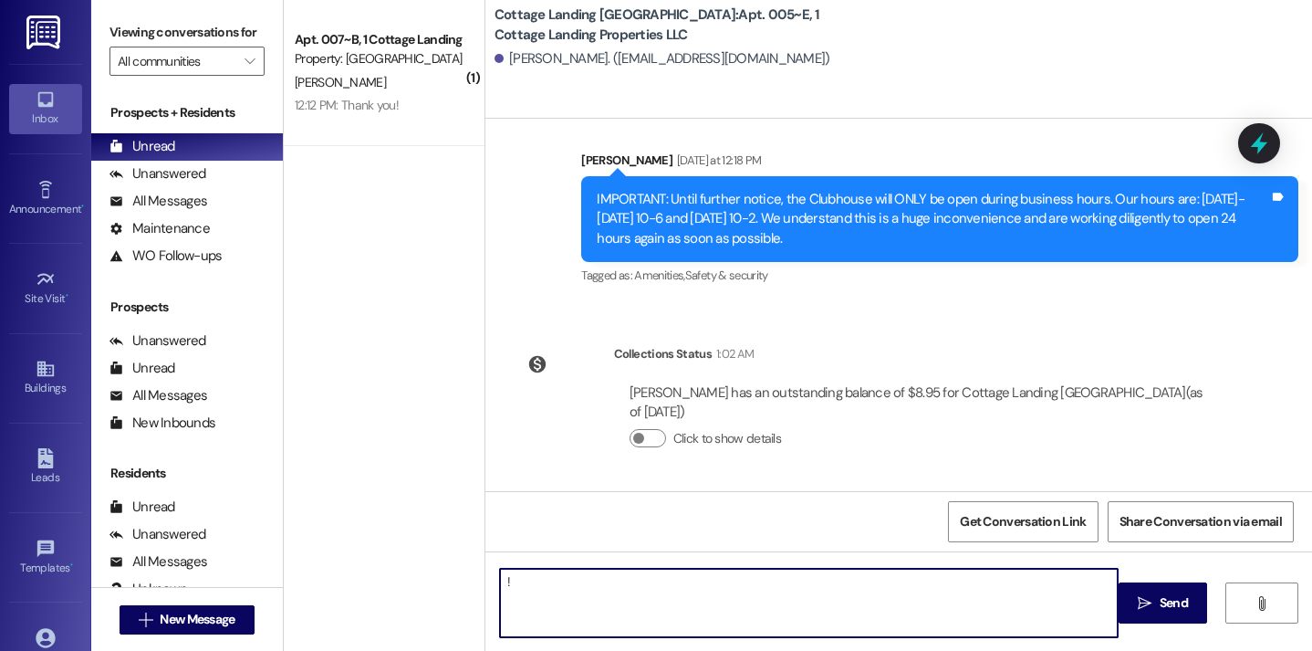
type textarea "!!"
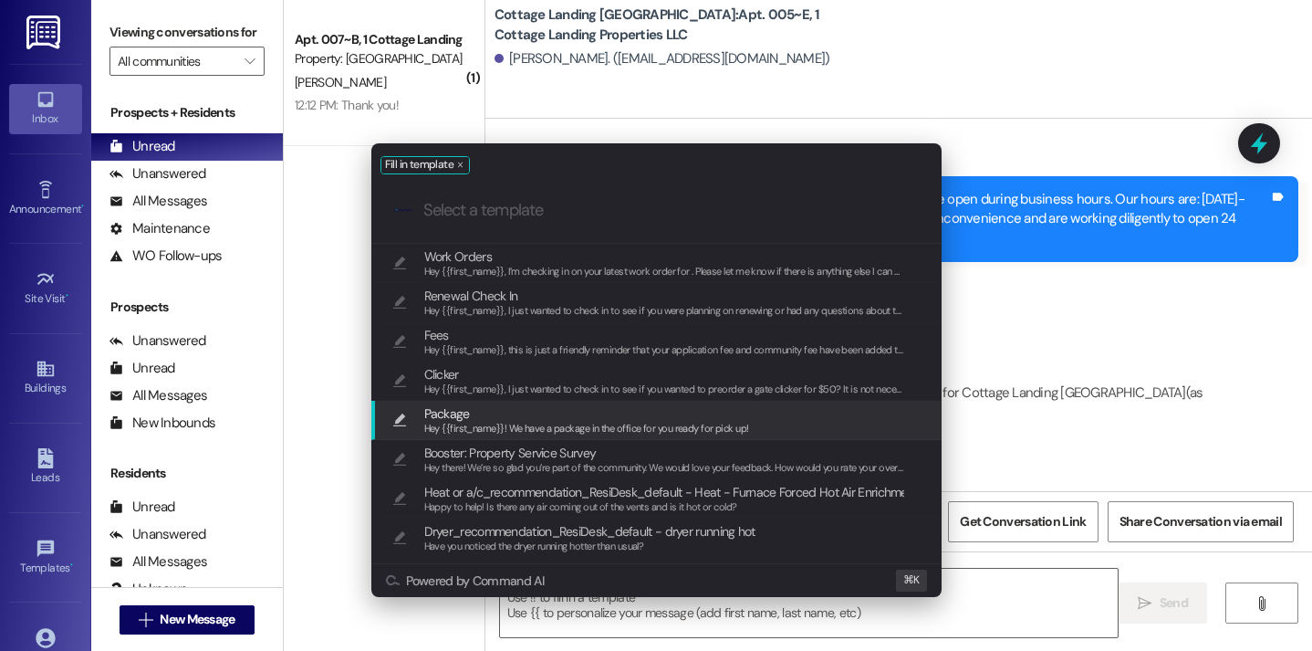
click at [595, 407] on span "Package" at bounding box center [586, 413] width 325 height 20
type textarea "Hey {{first_name}}! We have a package in the office for you ready for pick up!"
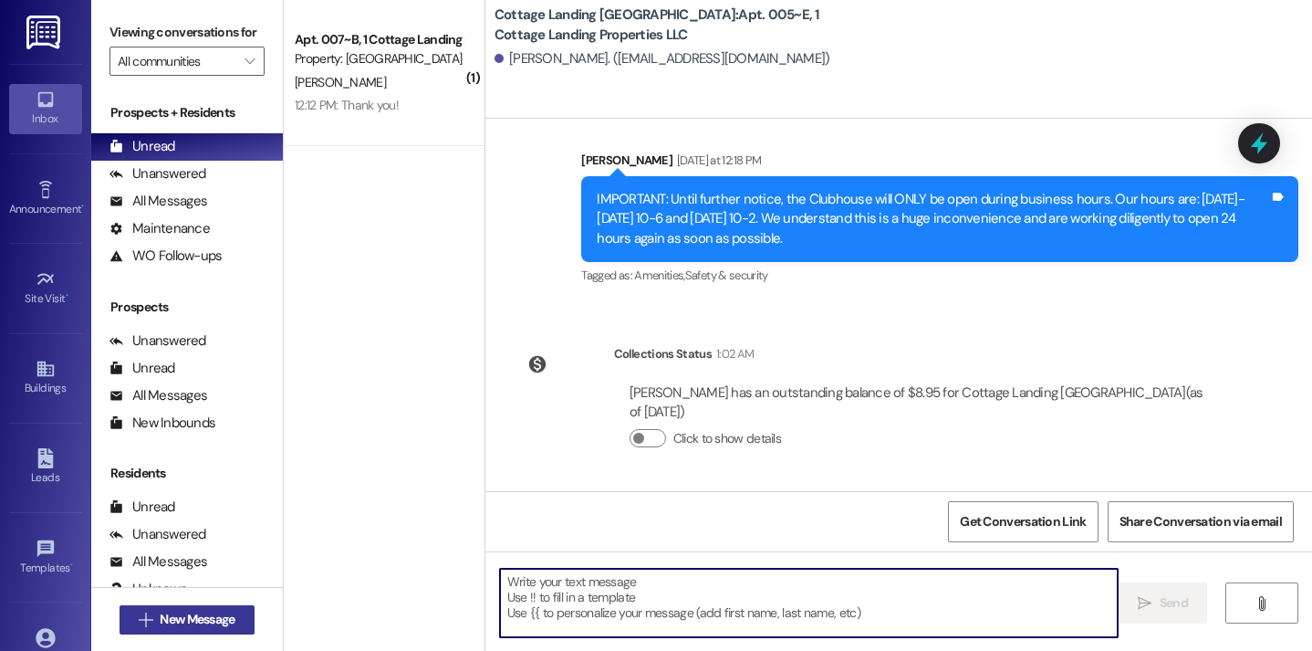
click at [246, 618] on button " New Message" at bounding box center [187, 619] width 135 height 29
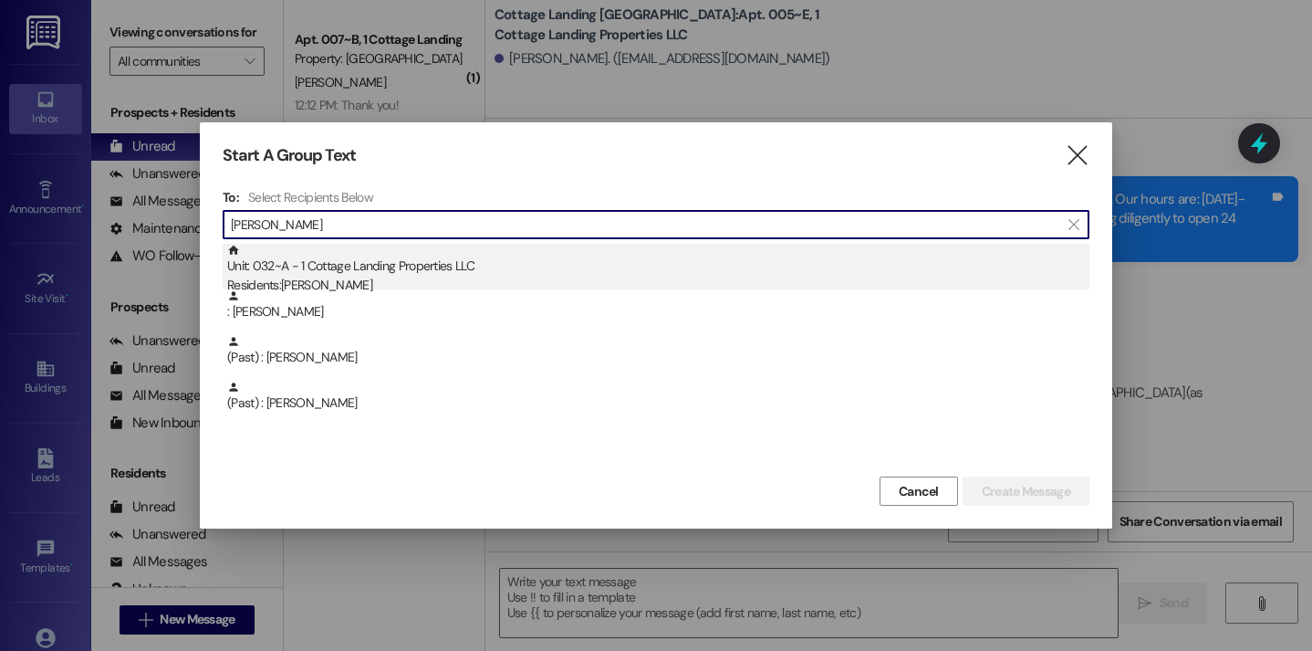
type input "kell"
click at [402, 266] on div "Unit: 032~A - 1 Cottage Landing Properties LLC Residents: Baileigh Kellogg" at bounding box center [658, 270] width 862 height 52
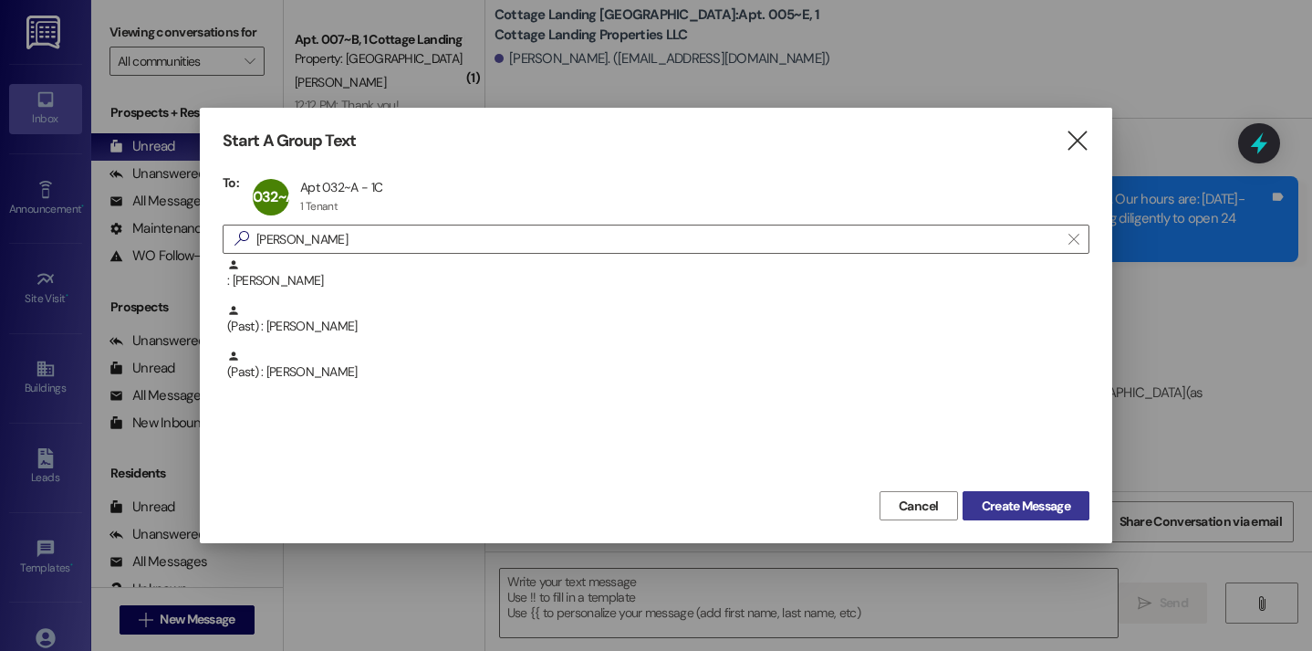
click at [1039, 515] on span "Create Message" at bounding box center [1026, 505] width 89 height 19
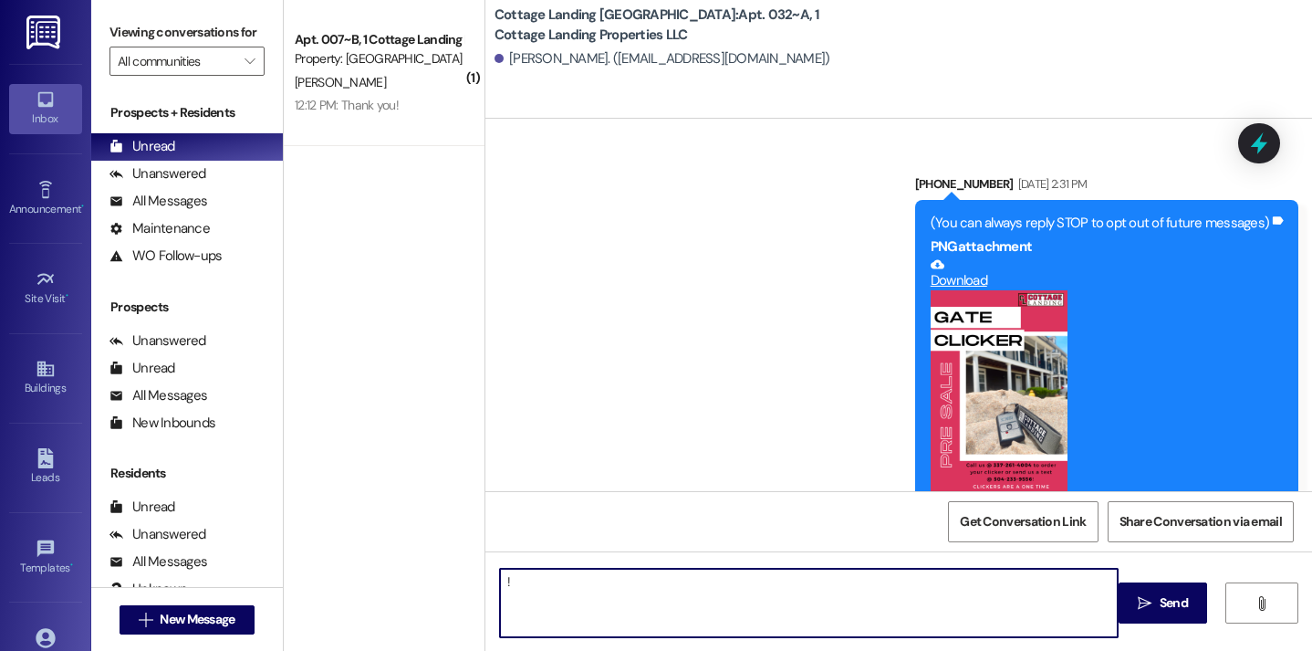
type textarea "!!"
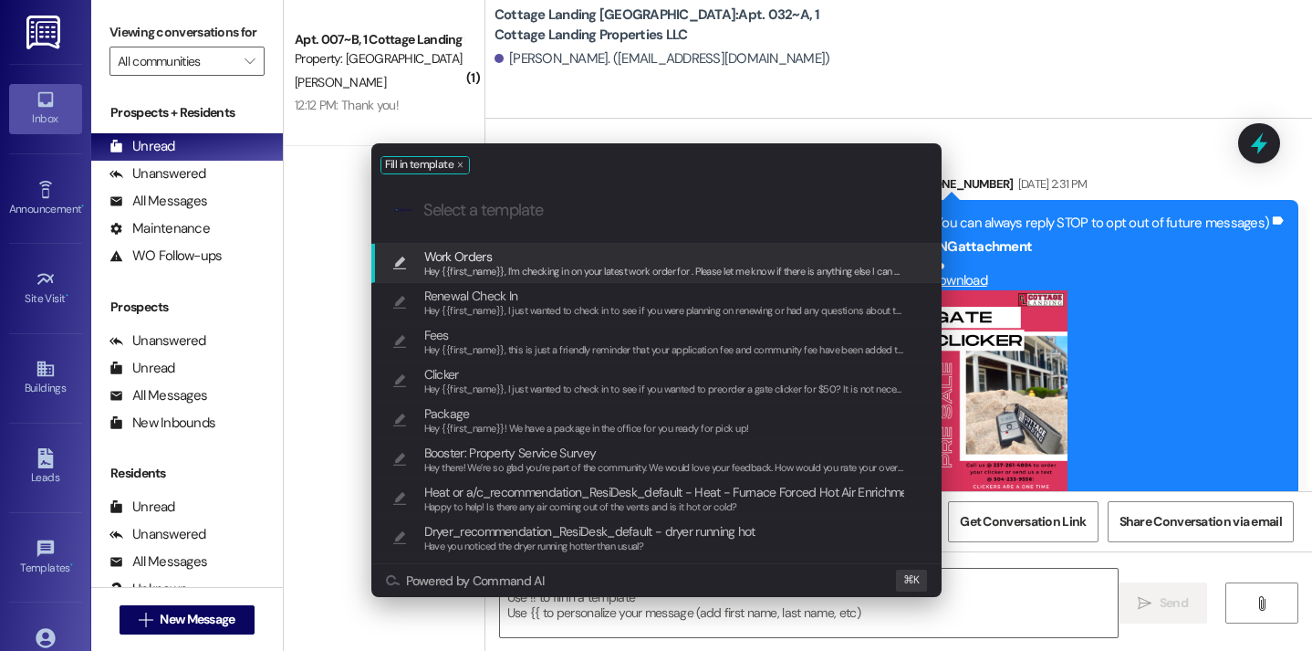
scroll to position [36093, 0]
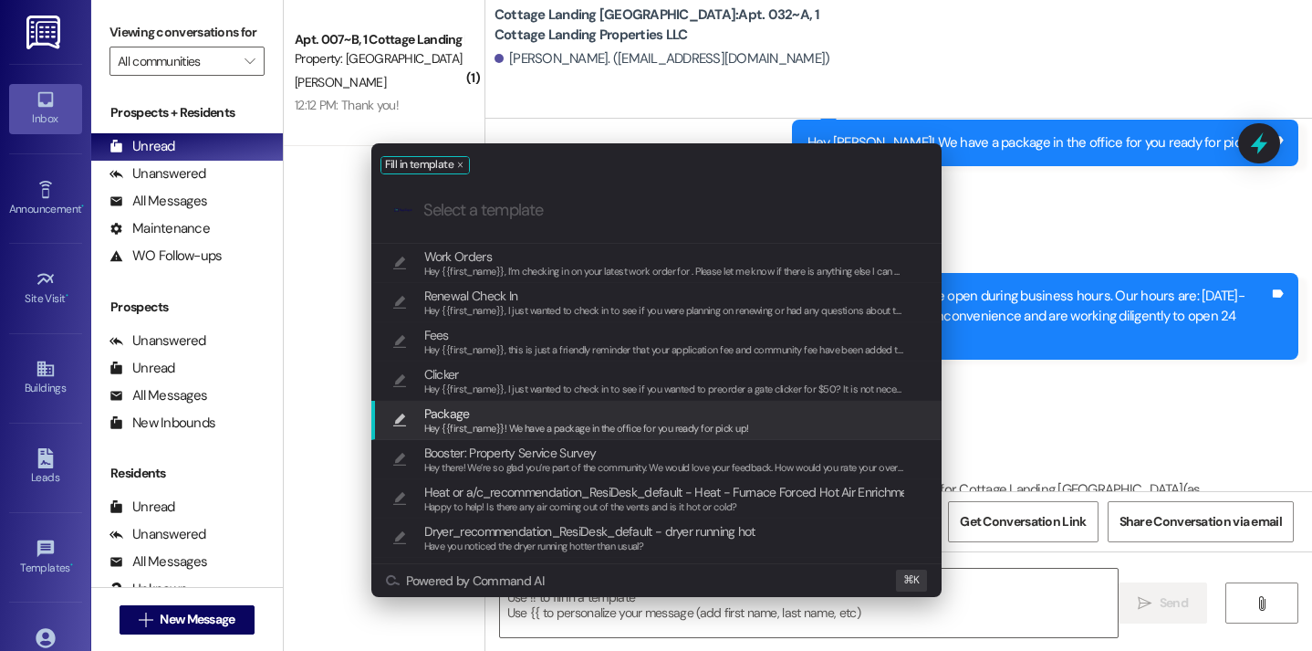
click at [633, 420] on span "Package" at bounding box center [586, 413] width 325 height 20
type textarea "Hey {{first_name}}! We have a package in the office for you ready for pick up!"
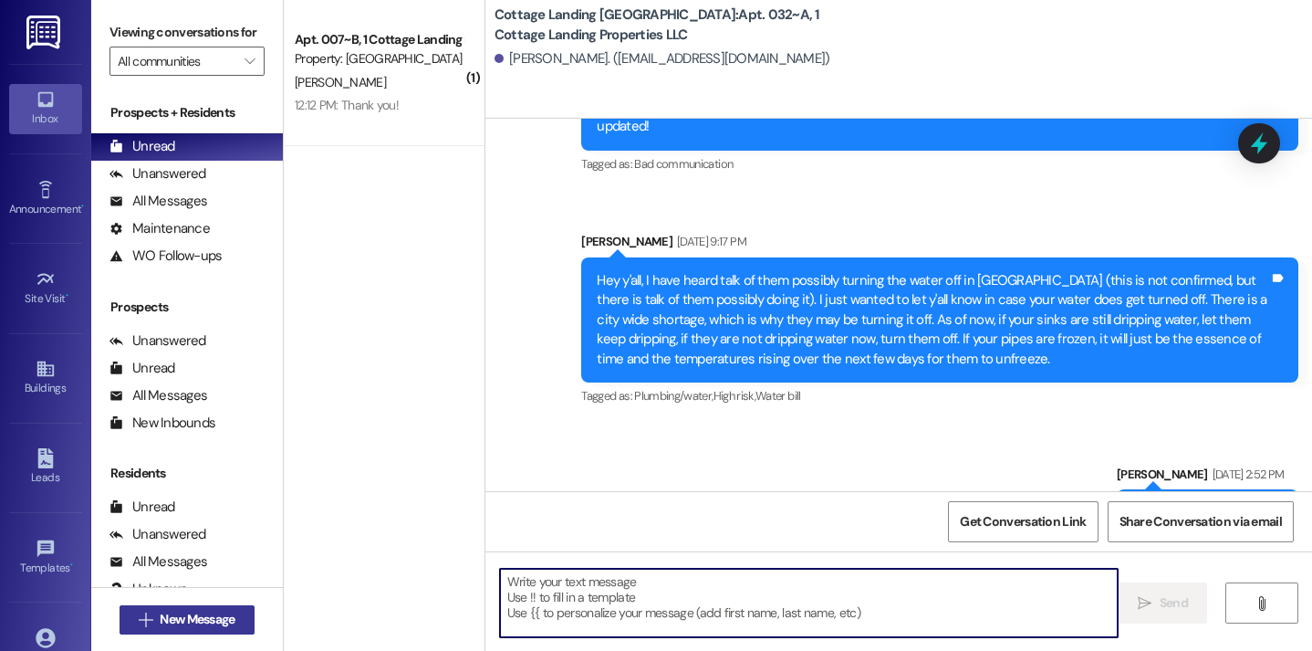
click at [233, 619] on span "New Message" at bounding box center [197, 619] width 82 height 19
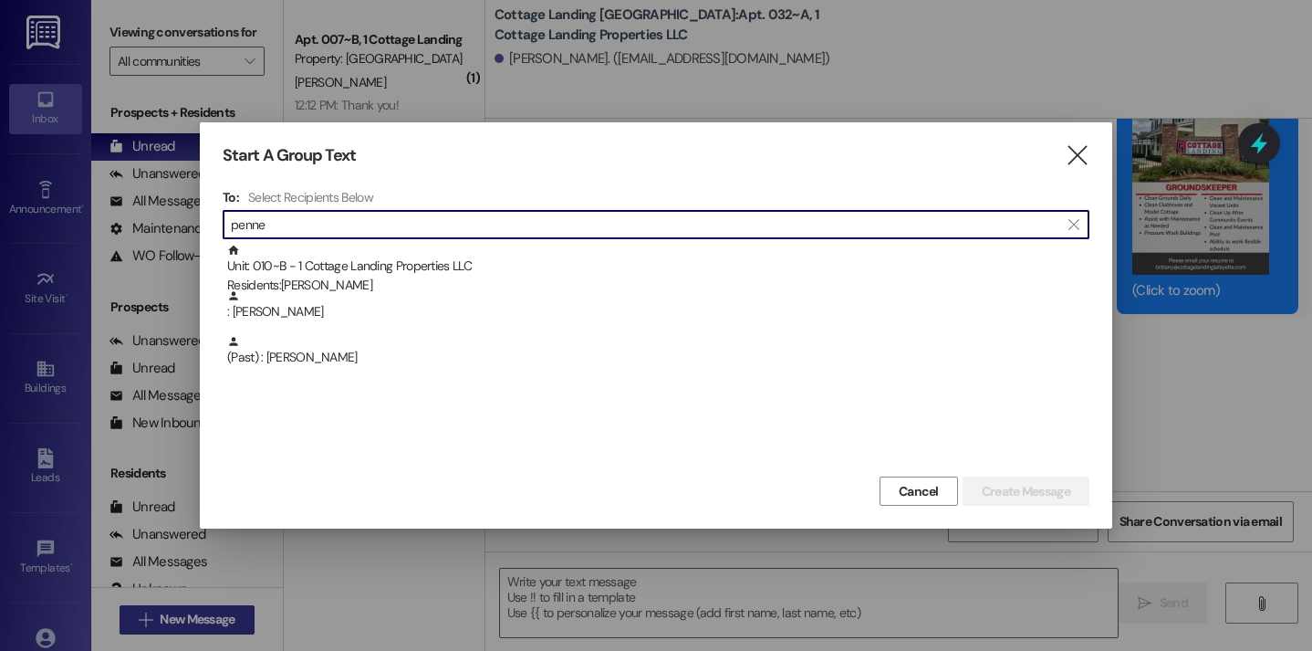
scroll to position [21246, 0]
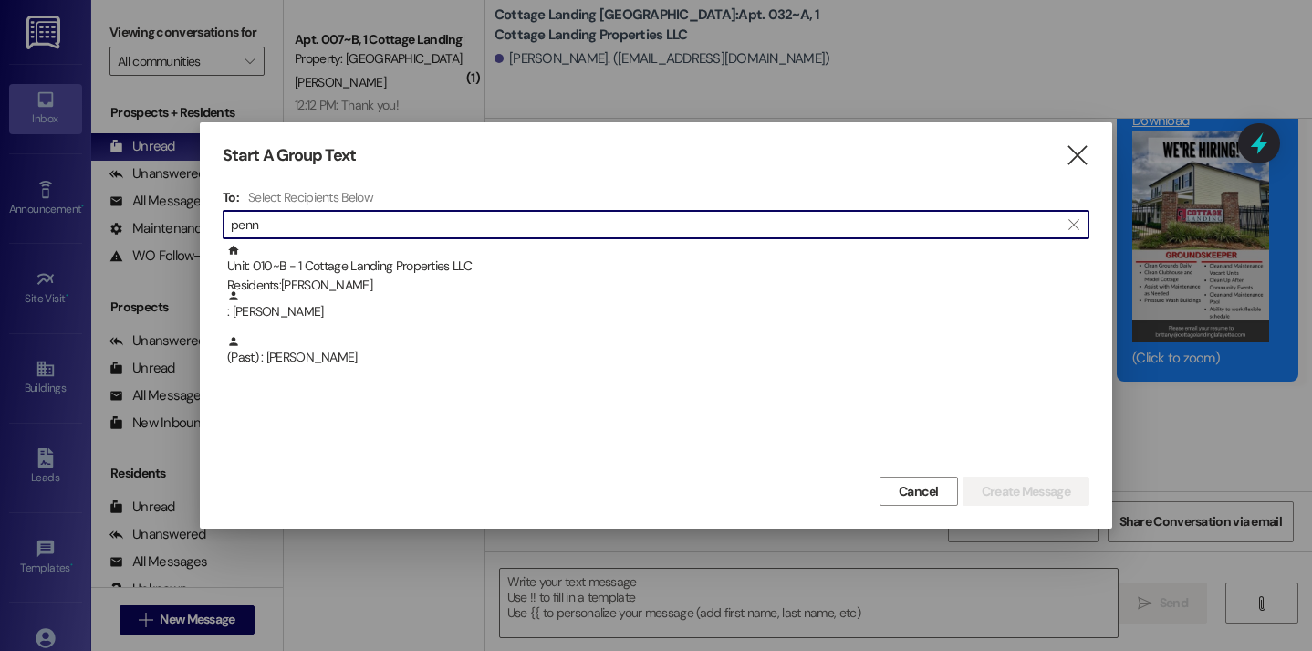
click at [424, 233] on input "penn" at bounding box center [645, 225] width 829 height 26
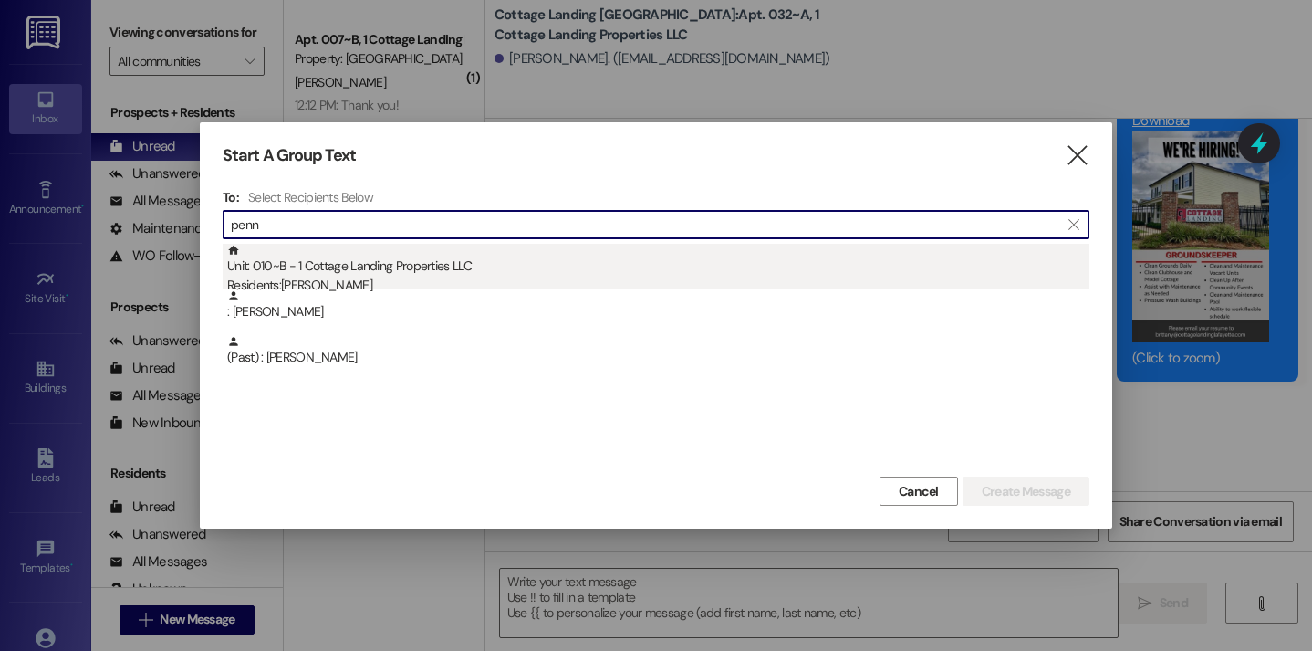
type input "penn"
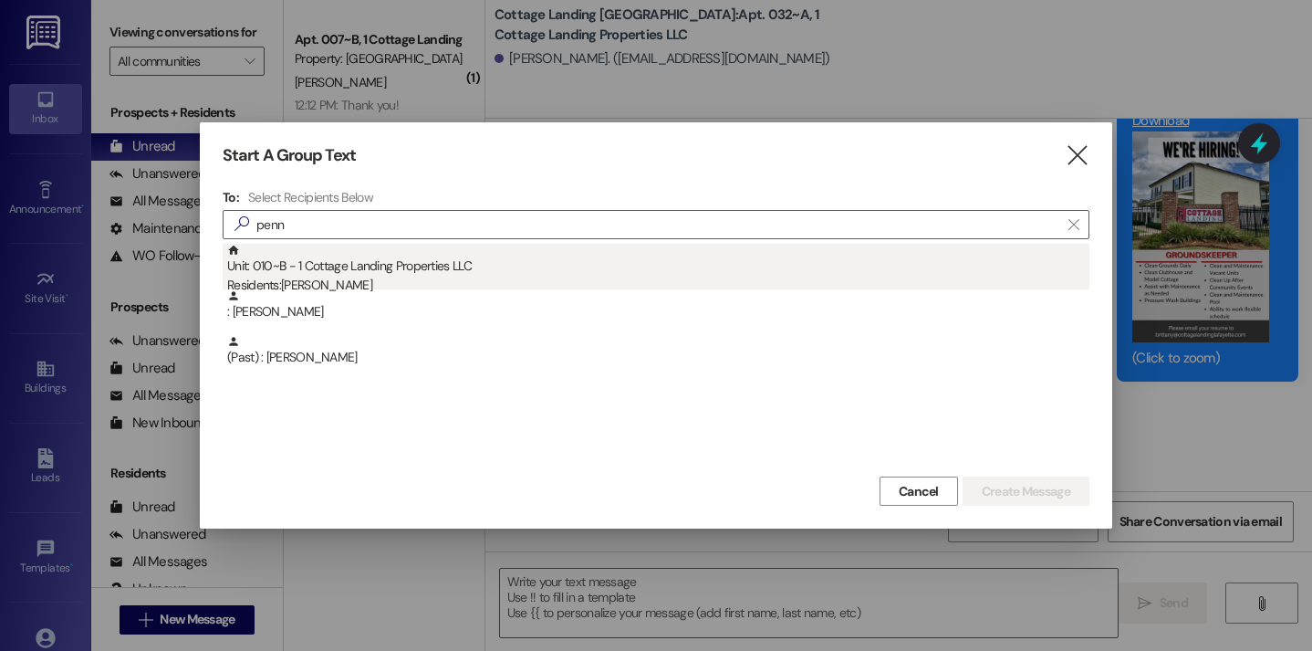
click at [424, 262] on div "Unit: 010~B - 1 Cottage Landing Properties LLC Residents: Samuel Pennier" at bounding box center [658, 270] width 862 height 52
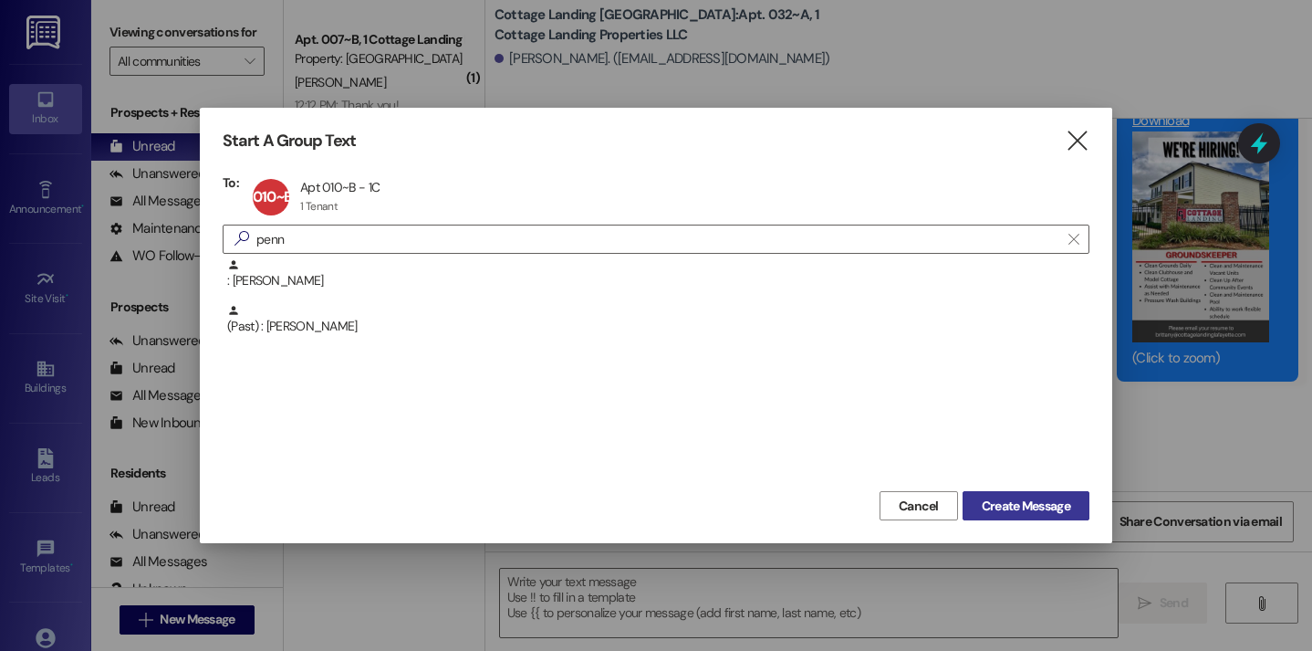
click at [982, 500] on span "Create Message" at bounding box center [1026, 505] width 89 height 19
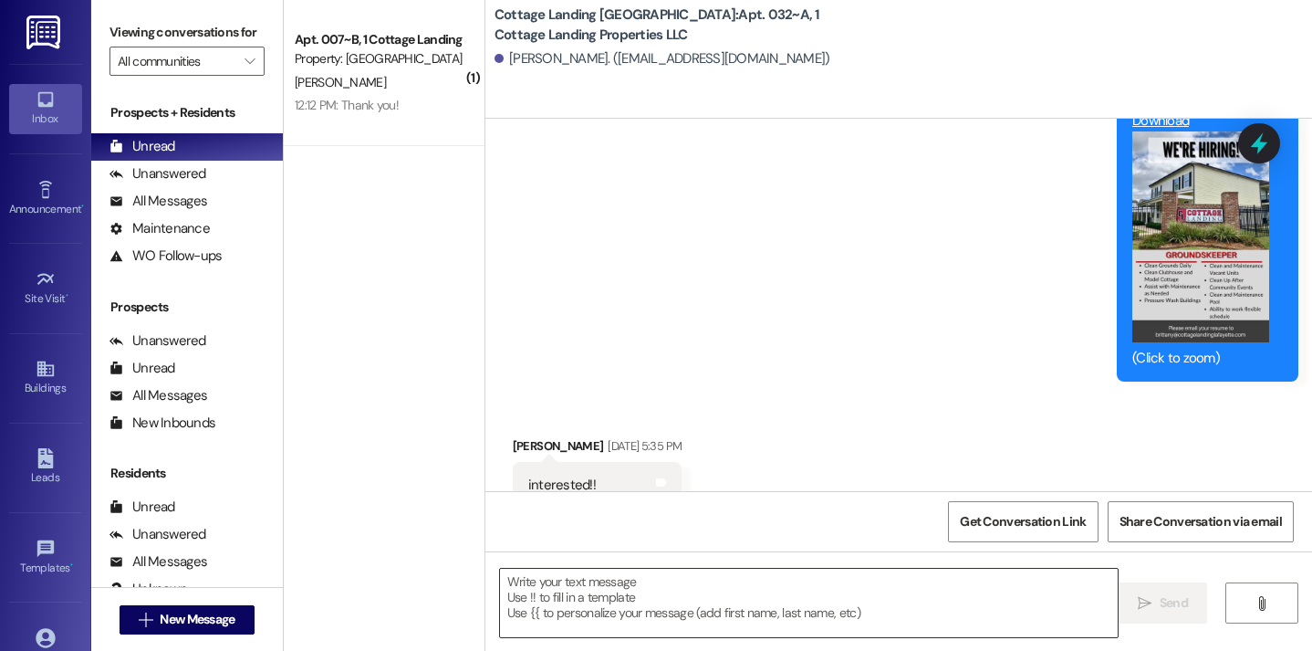
click at [570, 615] on textarea at bounding box center [809, 603] width 619 height 68
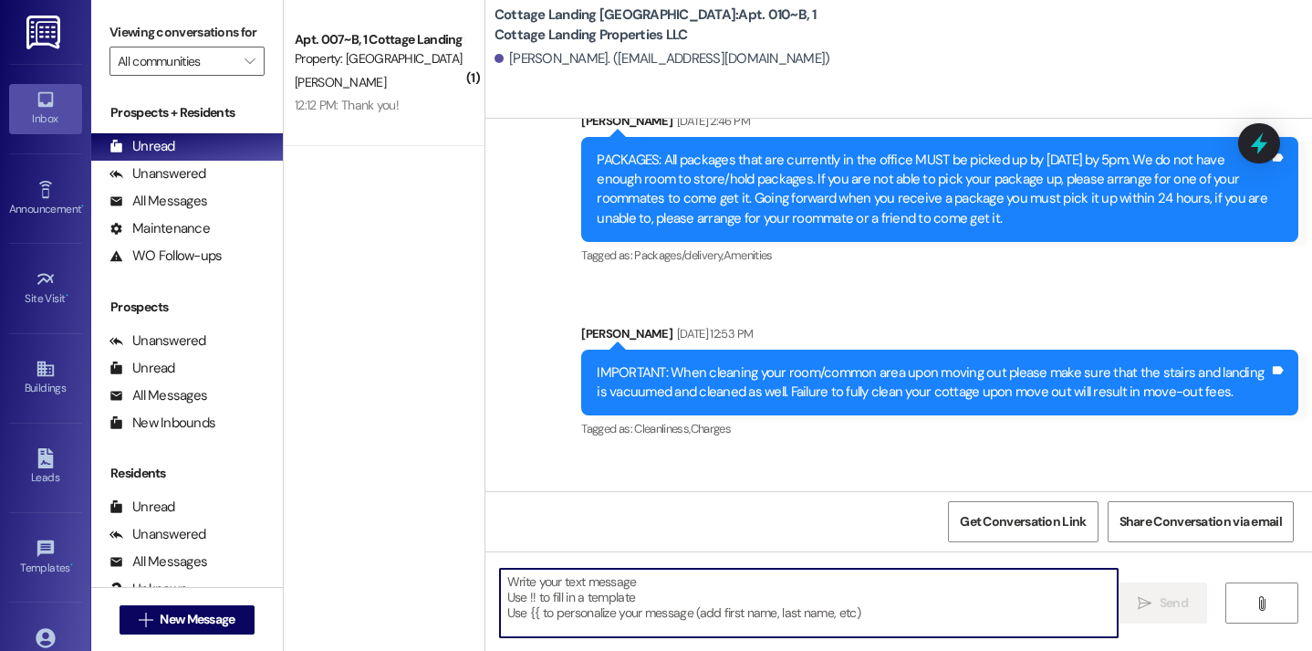
scroll to position [25233, 0]
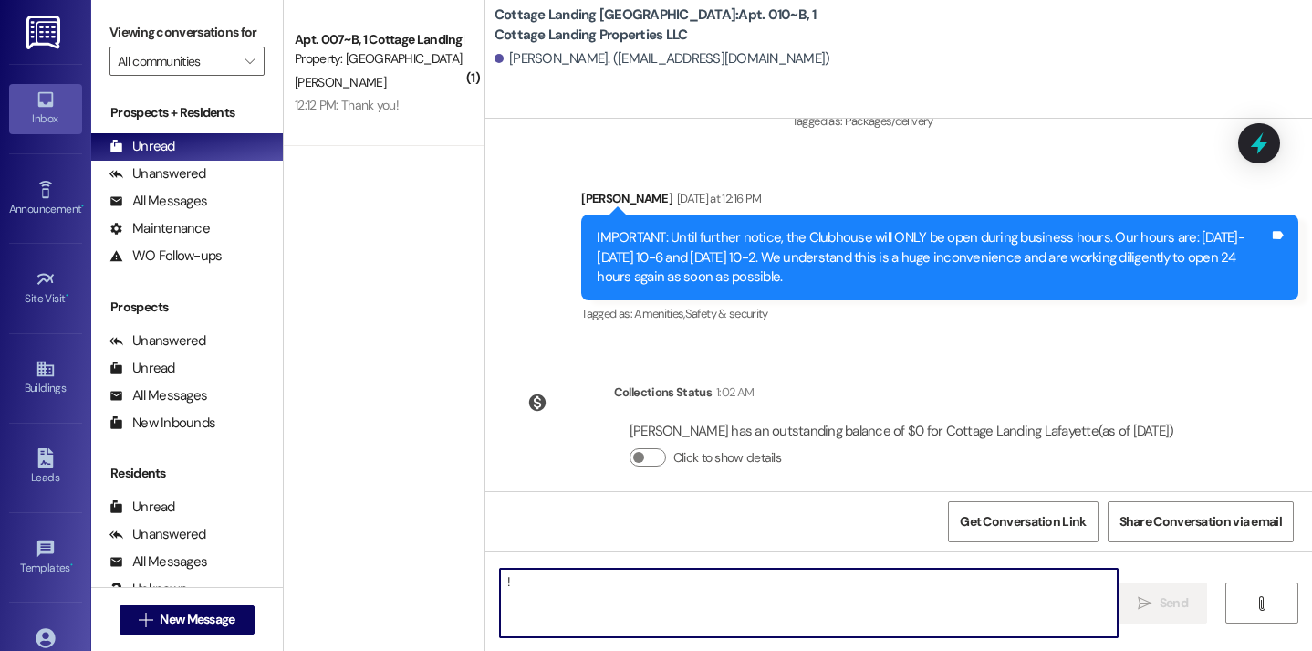
type textarea "!!"
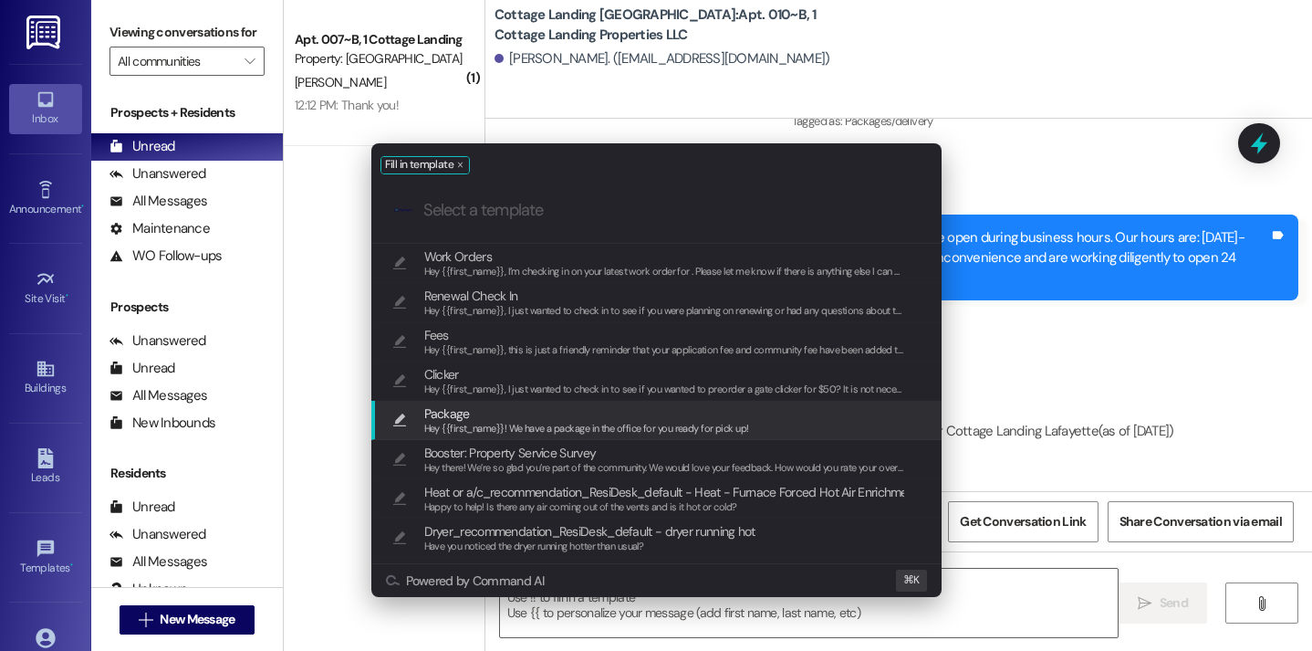
click at [520, 429] on span "Hey {{first_name}}! We have a package in the office for you ready for pick up!" at bounding box center [586, 428] width 325 height 13
type textarea "Hey {{first_name}}! We have a package in the office for you ready for pick up!"
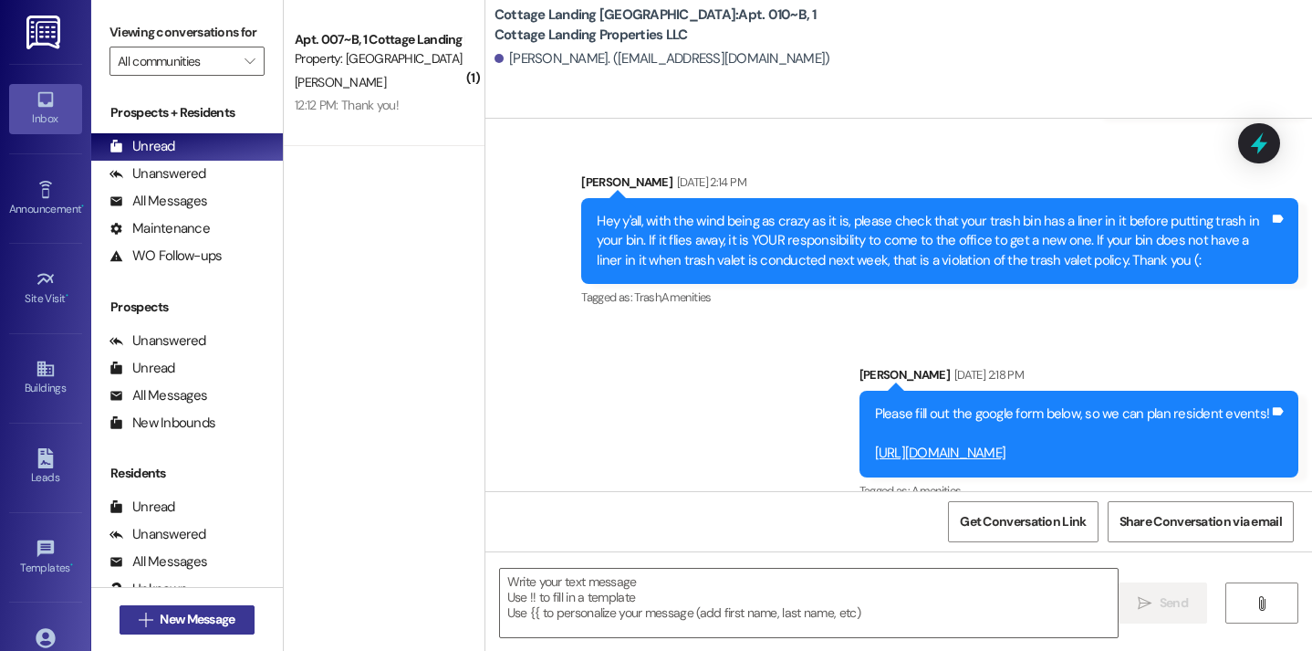
click at [243, 619] on button " New Message" at bounding box center [187, 619] width 135 height 29
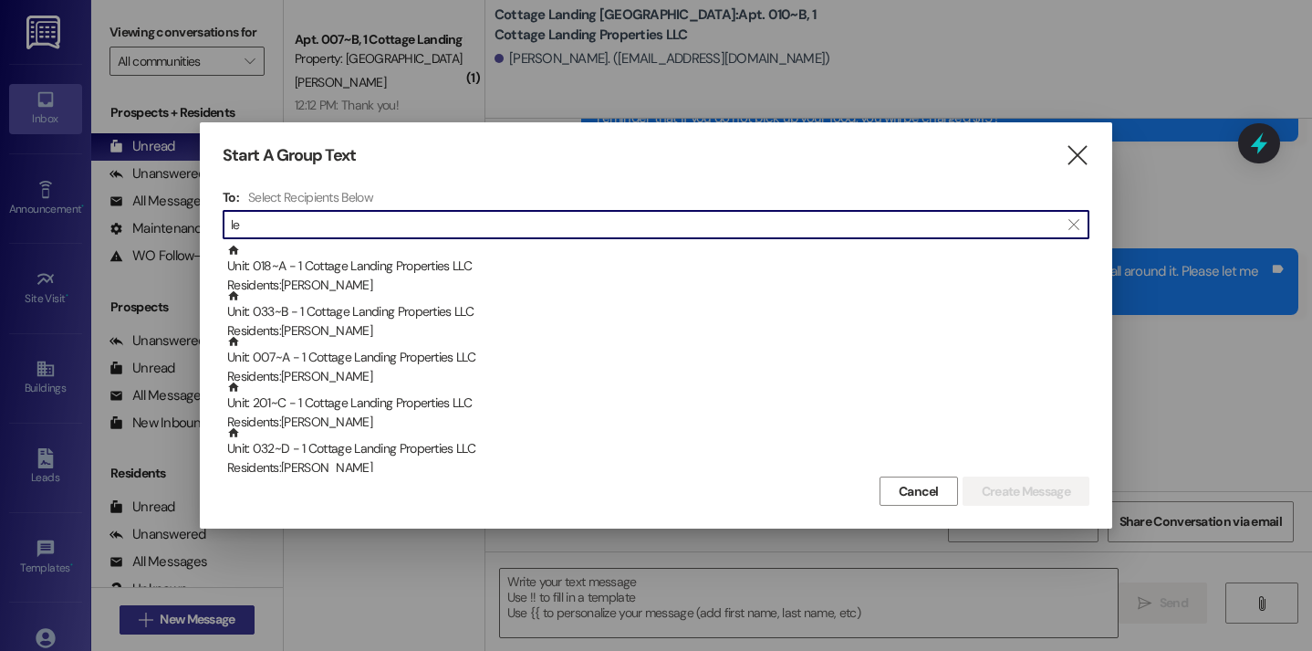
scroll to position [16475, 0]
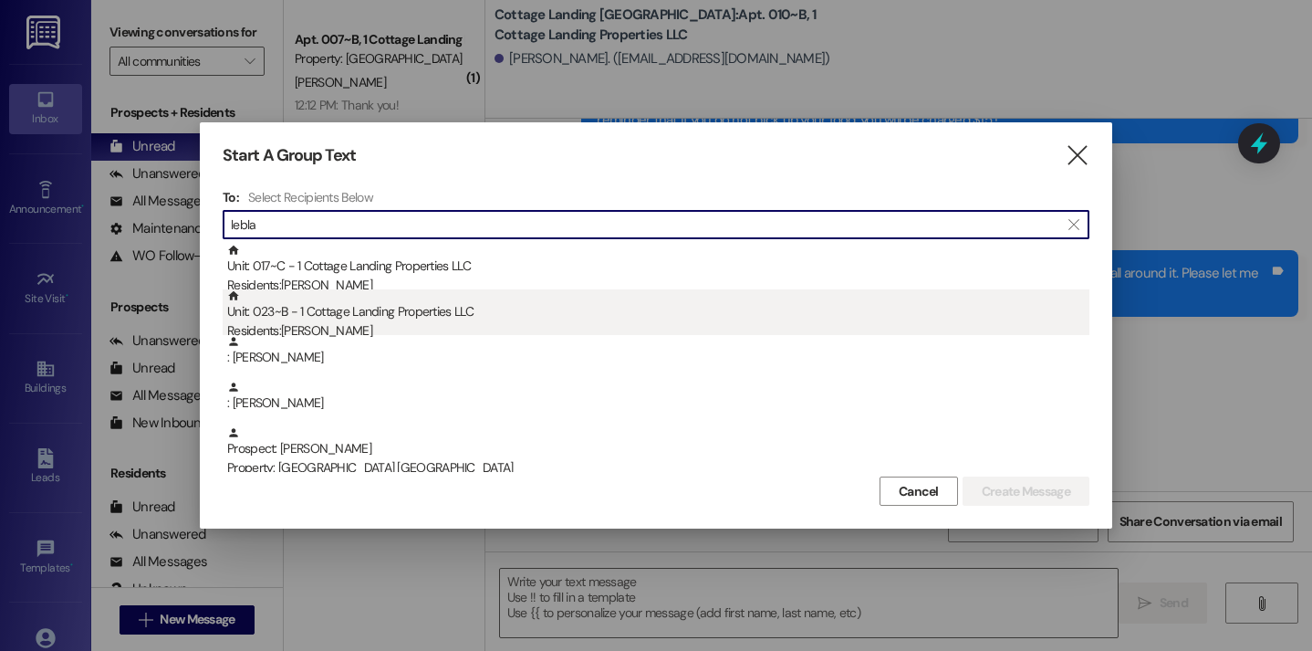
type input "lebla"
click at [342, 327] on div "Residents: Elijah Leblanc" at bounding box center [658, 330] width 862 height 19
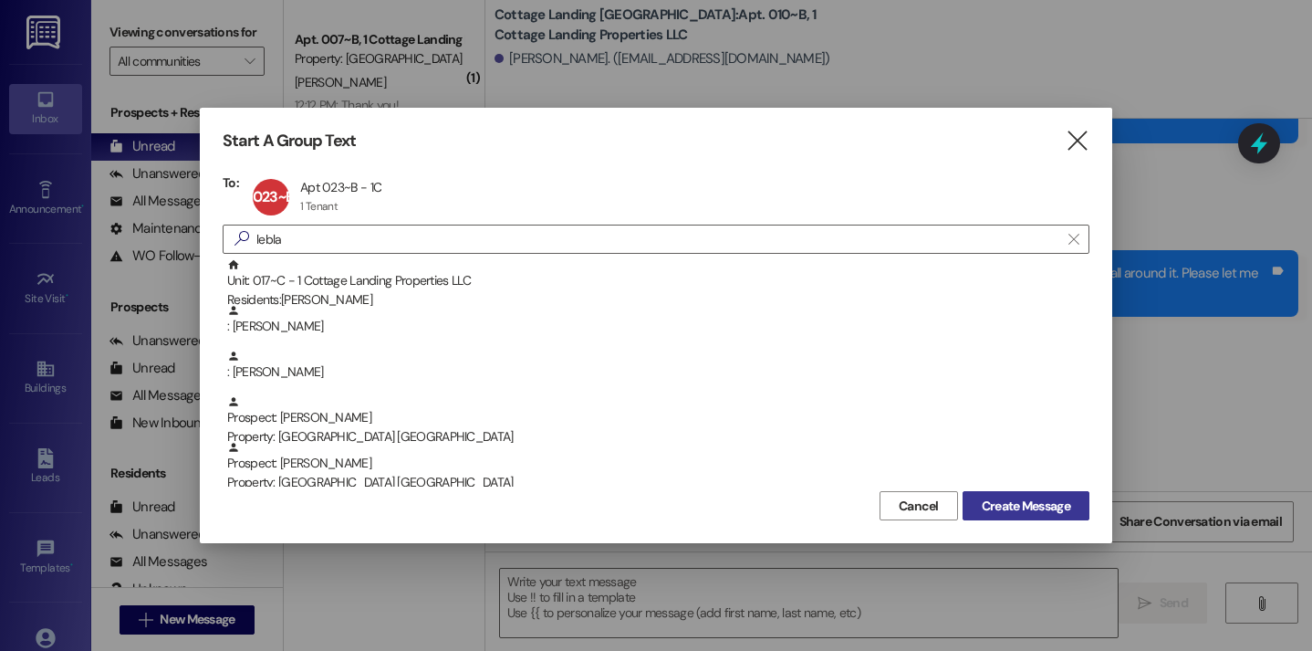
click at [998, 506] on span "Create Message" at bounding box center [1026, 505] width 89 height 19
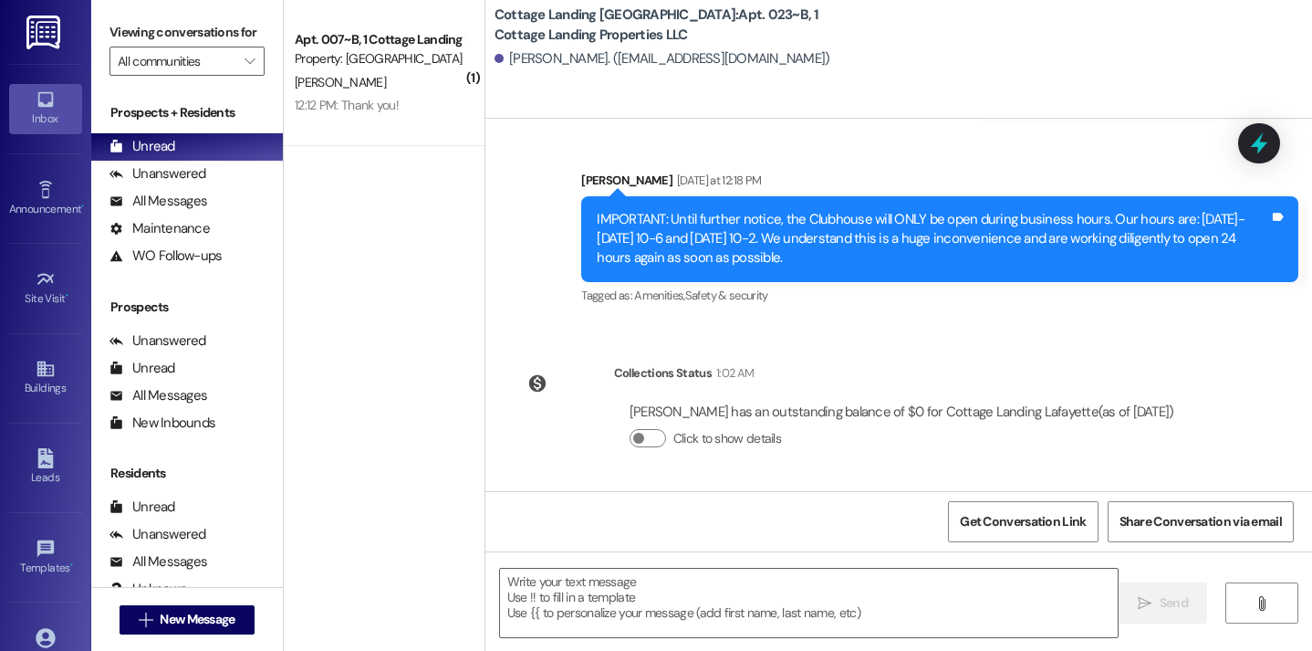
scroll to position [2403, 0]
click at [611, 577] on textarea at bounding box center [809, 603] width 619 height 68
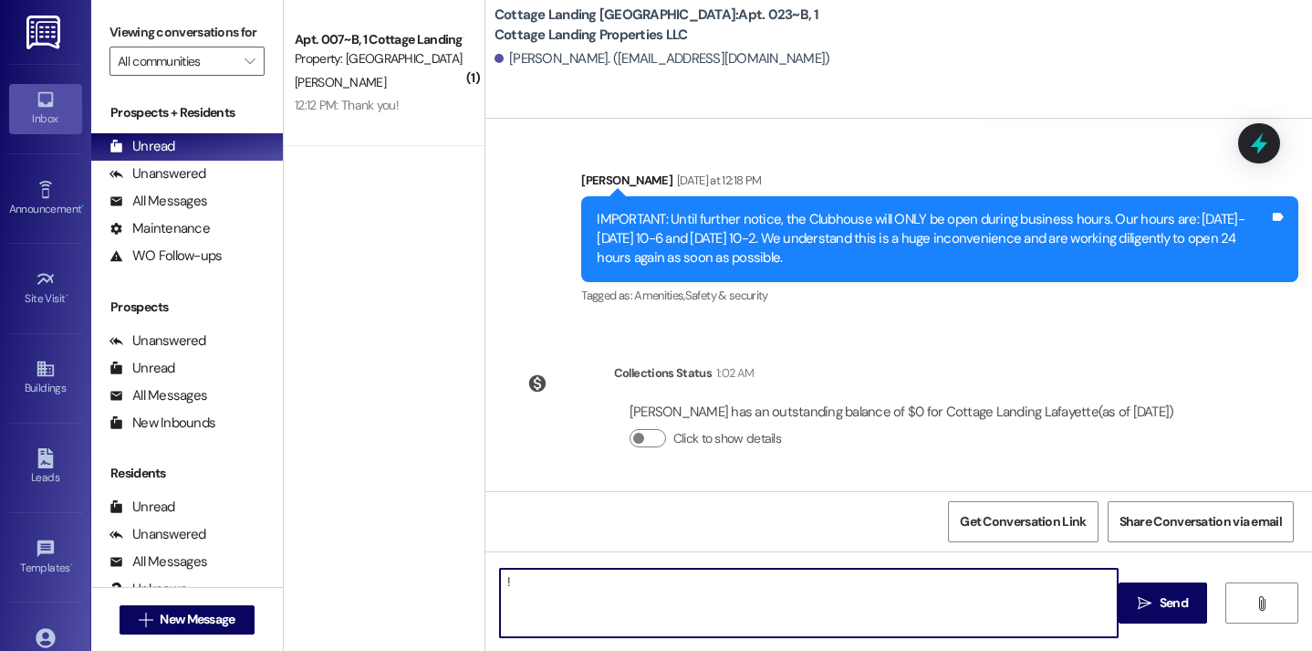
type textarea "!!"
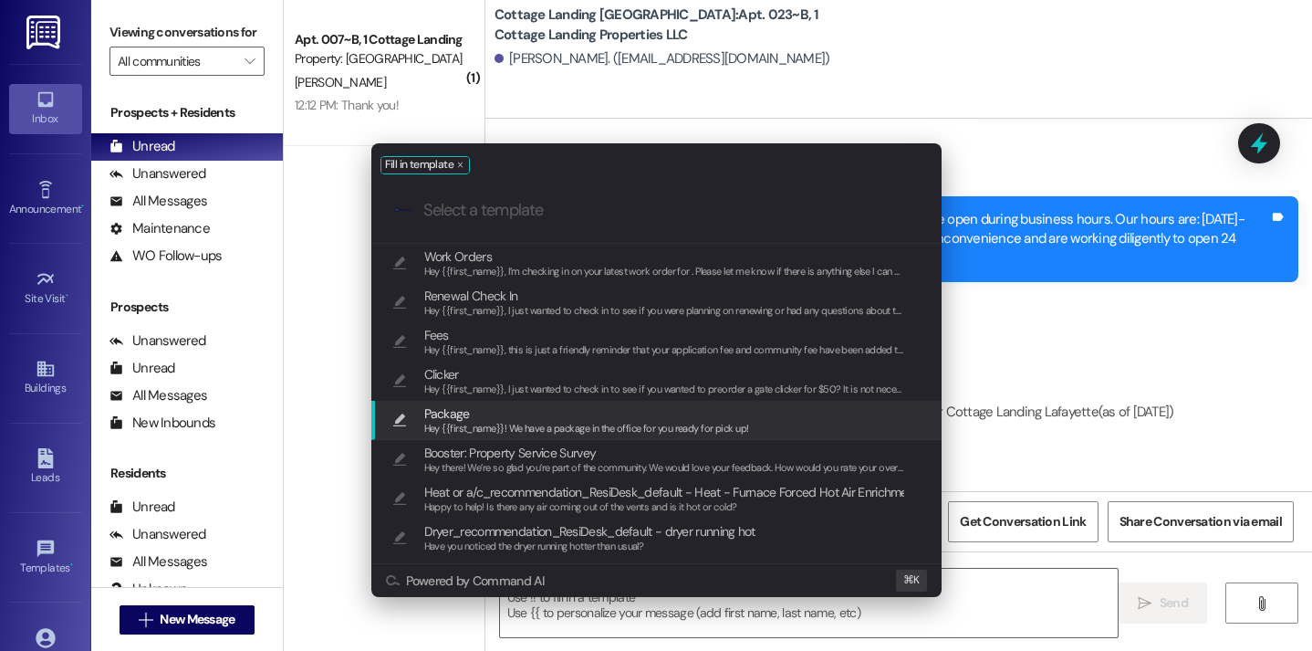
click at [640, 411] on span "Package" at bounding box center [586, 413] width 325 height 20
type textarea "Hey {{first_name}}! We have a package in the office for you ready for pick up!"
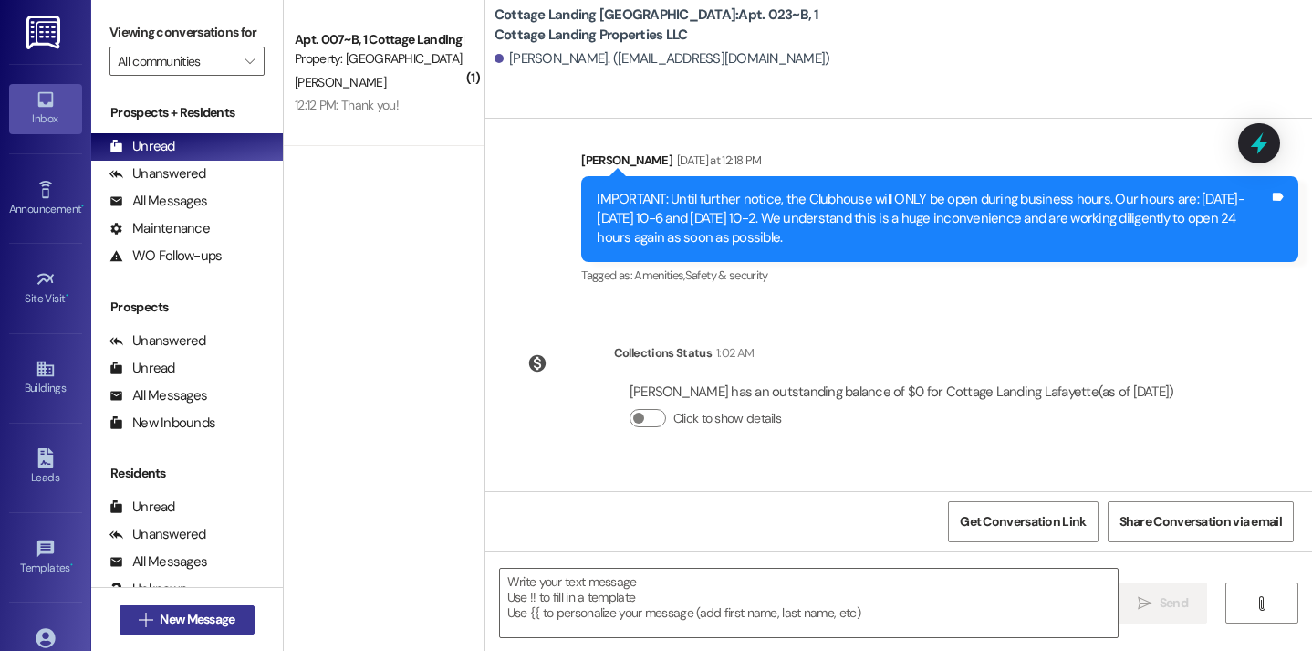
click at [210, 620] on span "New Message" at bounding box center [197, 619] width 75 height 19
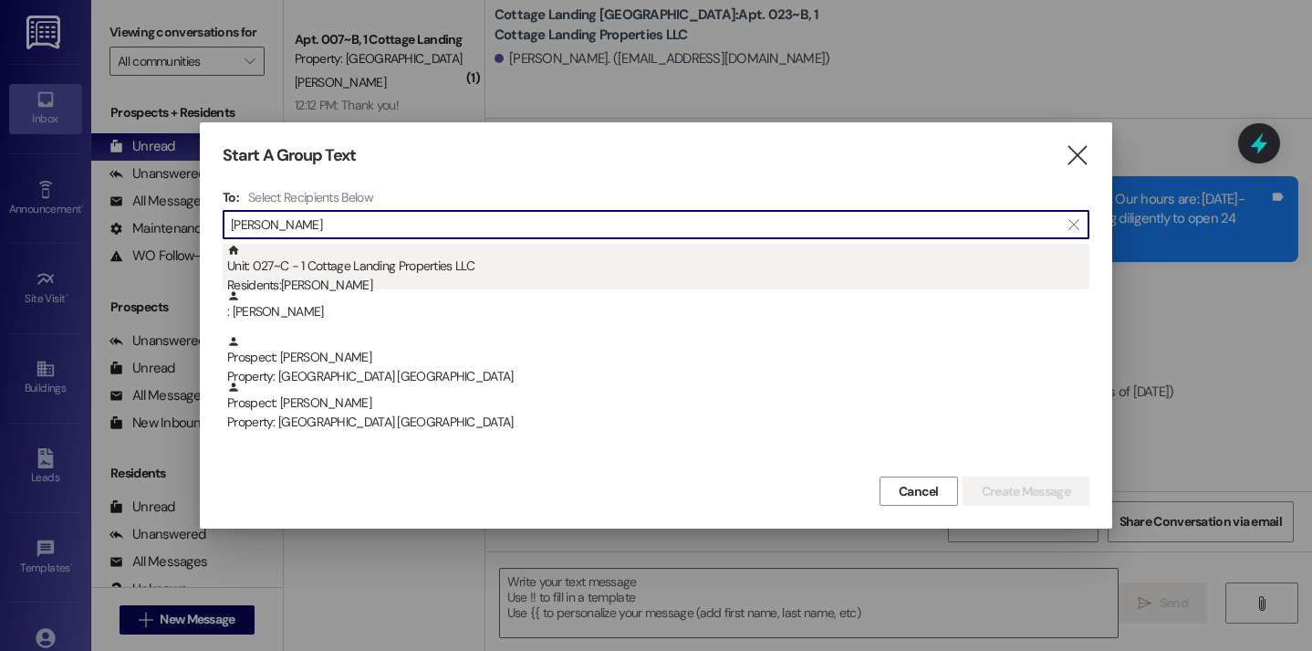
type input "menard"
click at [361, 244] on div "Unit: 027~C - 1 Cottage Landing Properties LLC Residents: Maci Menard" at bounding box center [658, 270] width 862 height 52
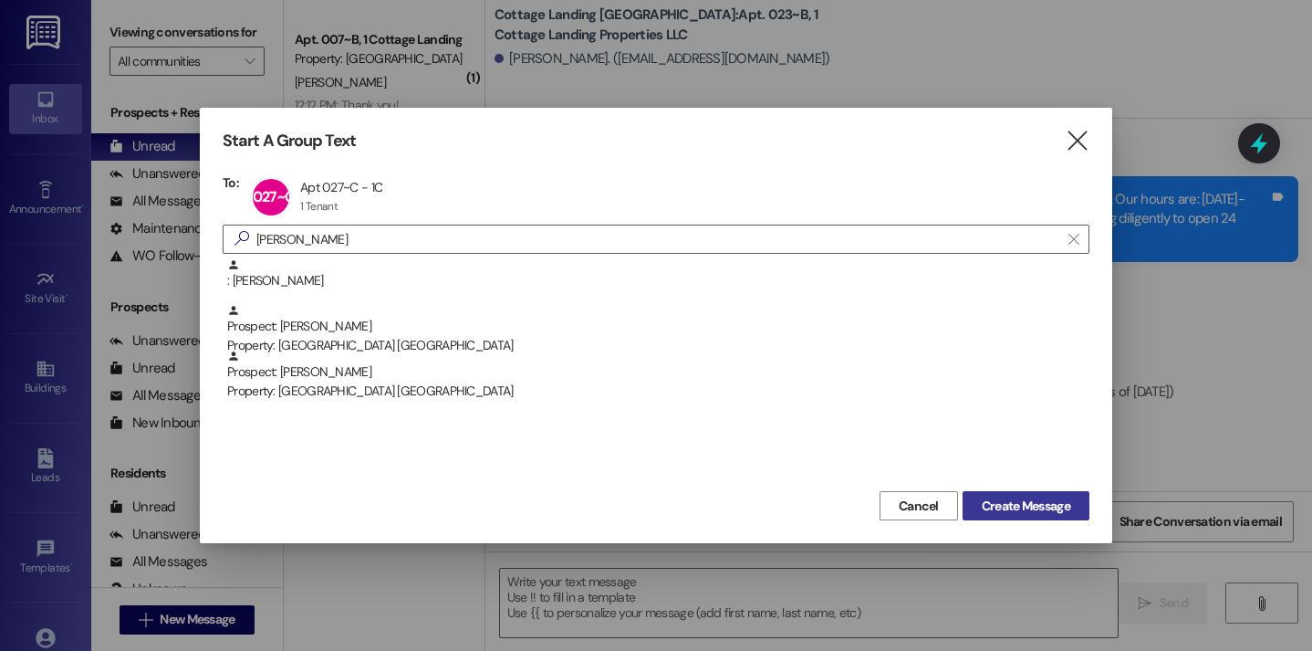
click at [1004, 503] on span "Create Message" at bounding box center [1026, 505] width 89 height 19
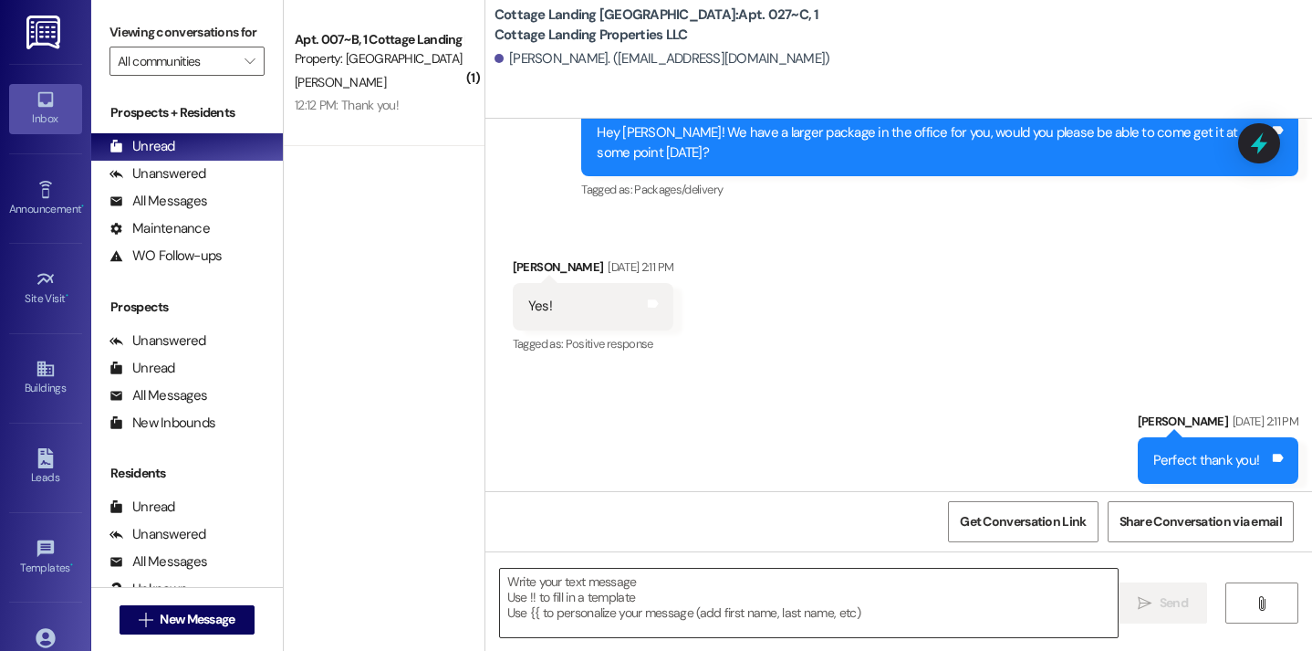
click at [636, 614] on textarea at bounding box center [809, 603] width 619 height 68
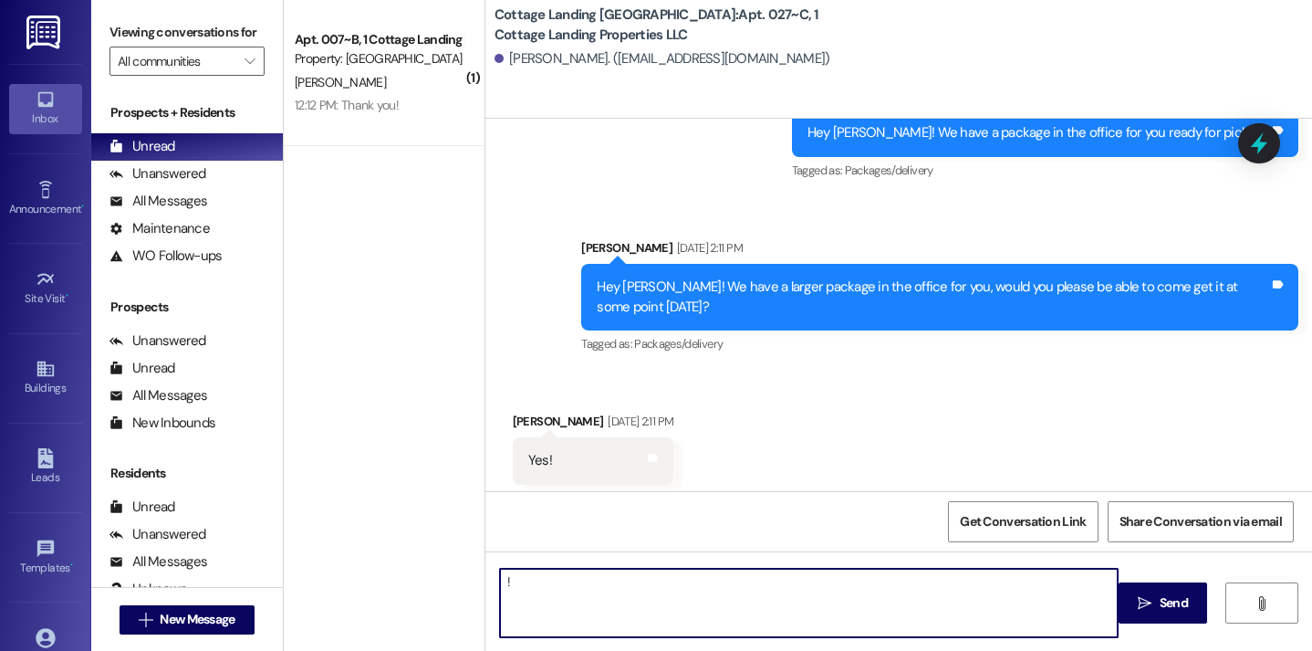
scroll to position [813, 0]
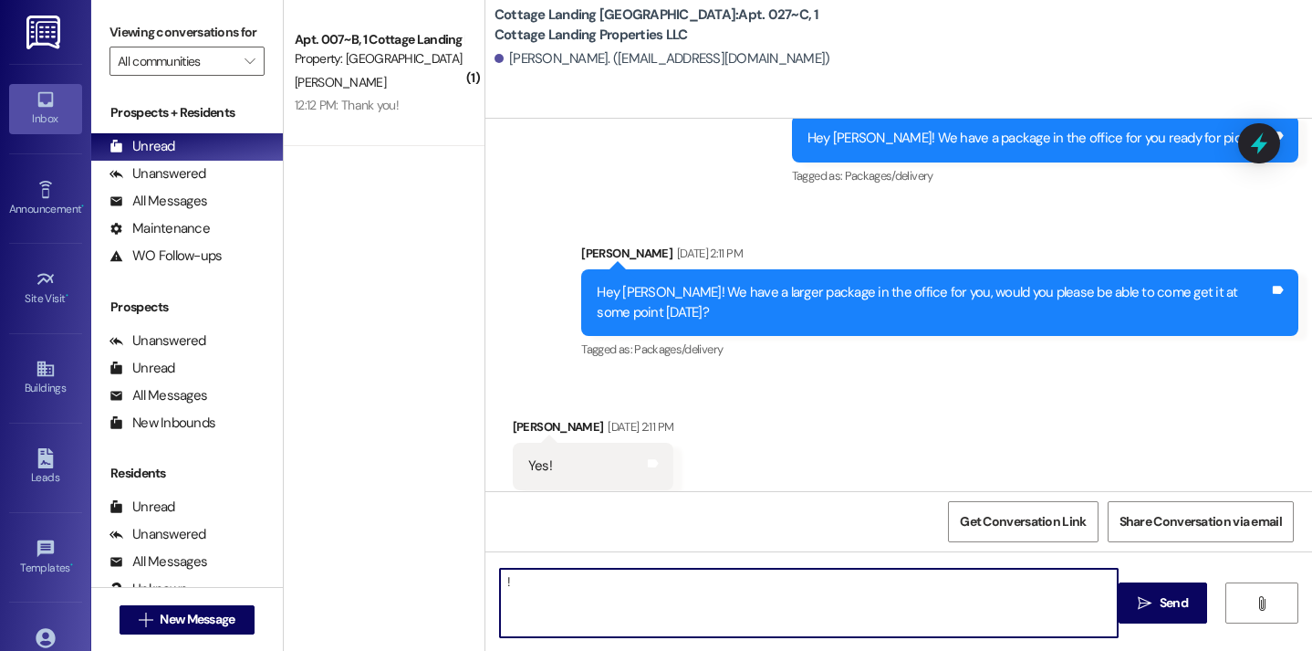
type textarea "!!"
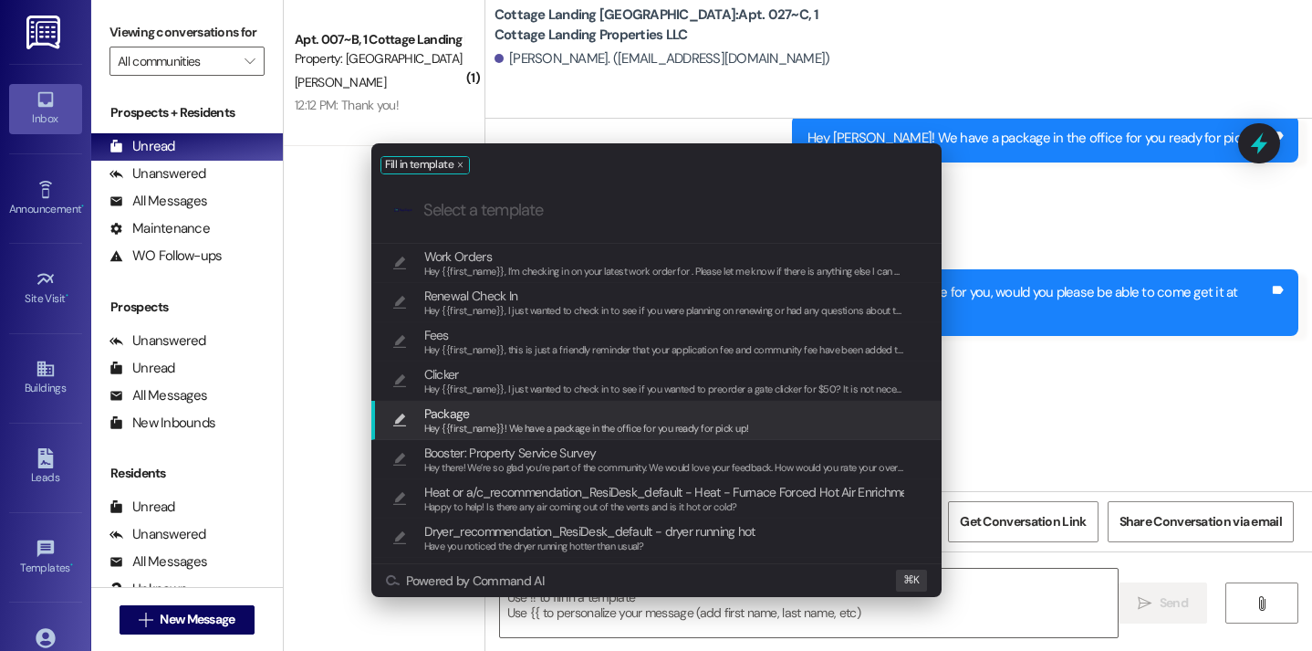
click at [509, 421] on div "Hey {{first_name}}! We have a package in the office for you ready for pick up!" at bounding box center [586, 429] width 325 height 16
type textarea "Hey {{first_name}}! We have a package in the office for you ready for pick up!"
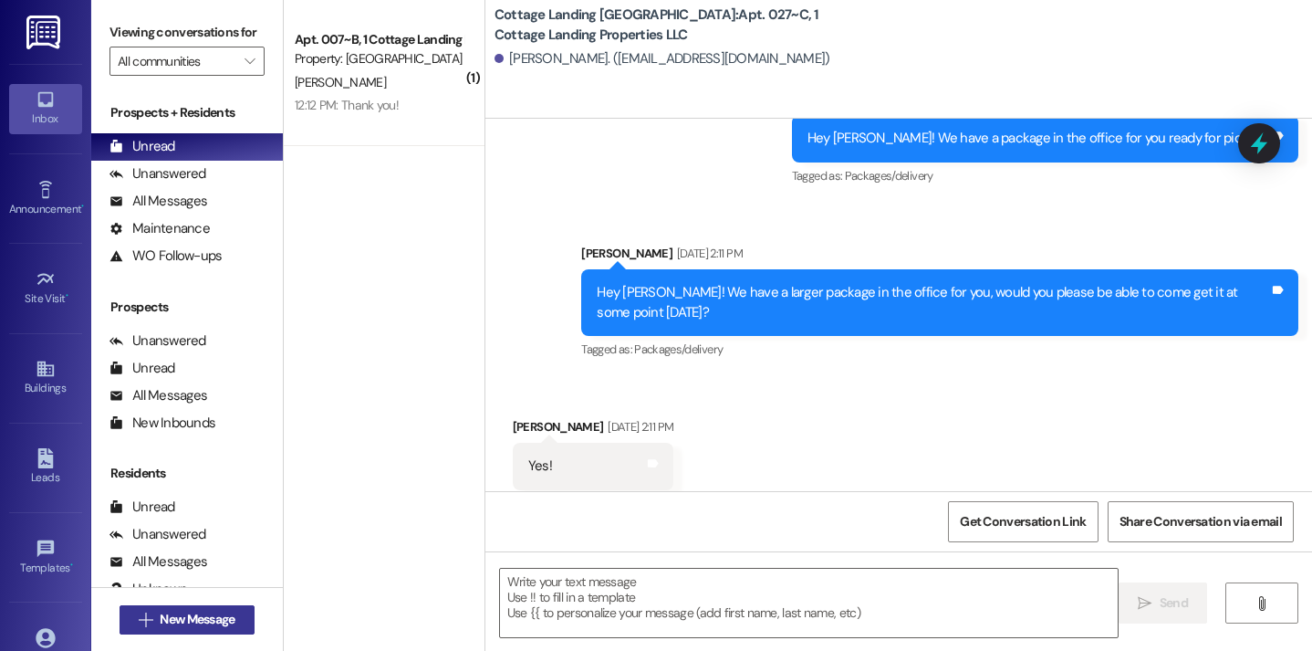
click at [235, 610] on span "New Message" at bounding box center [197, 619] width 82 height 19
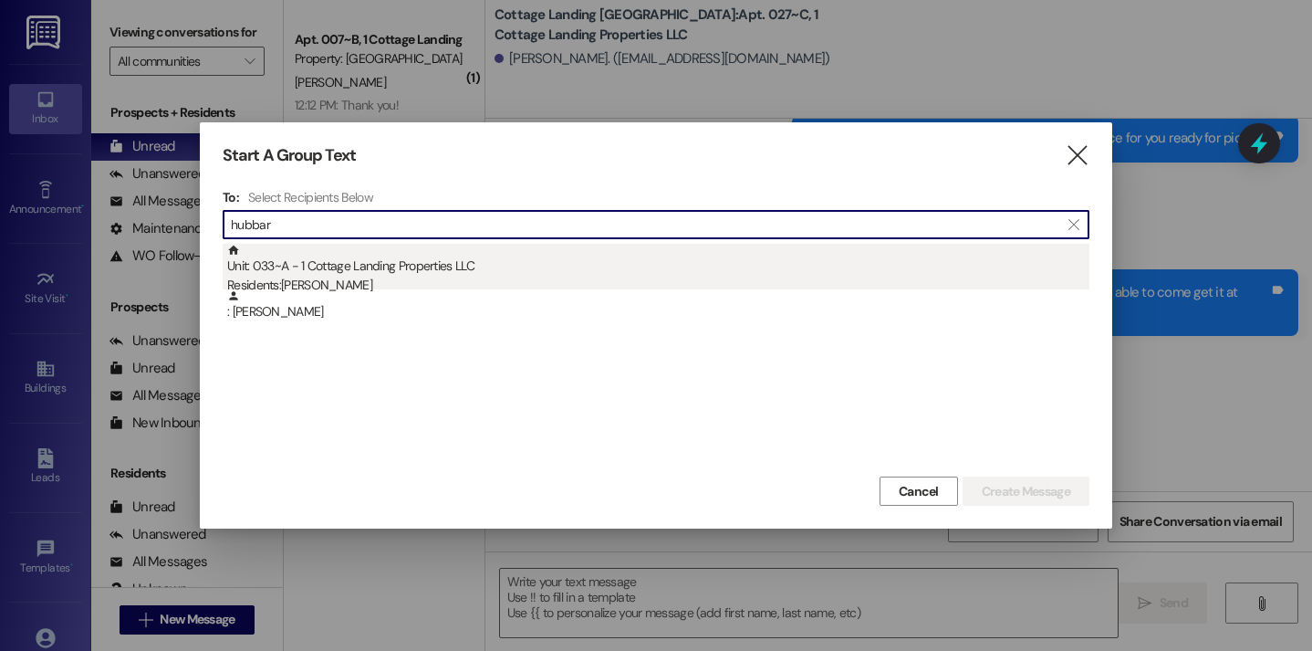
type input "hubbar"
click at [375, 271] on div "Unit: 033~A - 1 Cottage Landing Properties LLC Residents: Abby Hubbard" at bounding box center [658, 270] width 862 height 52
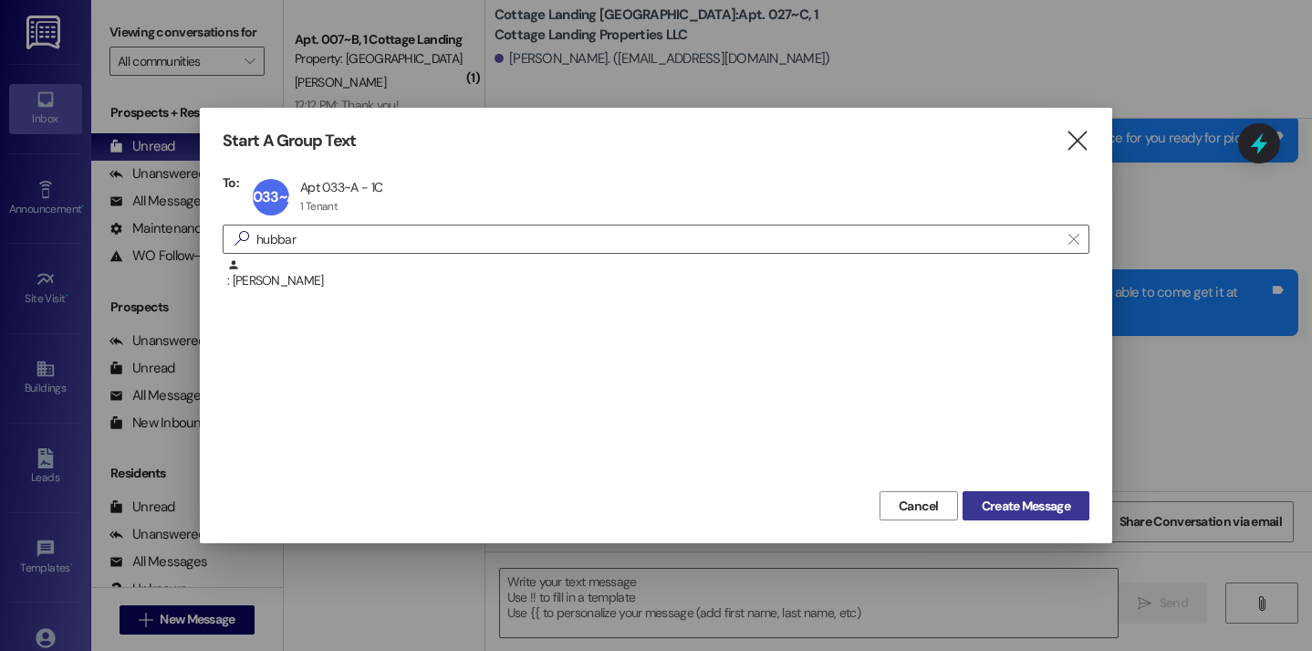
click at [1008, 501] on span "Create Message" at bounding box center [1026, 505] width 89 height 19
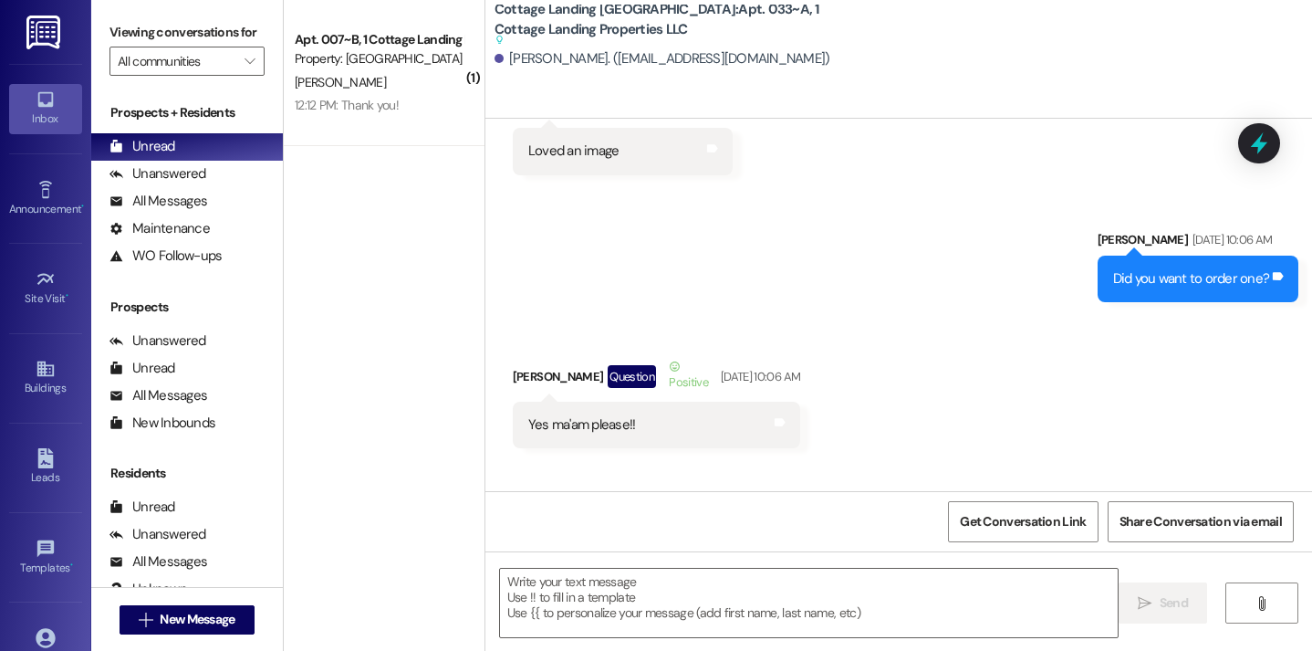
scroll to position [35204, 0]
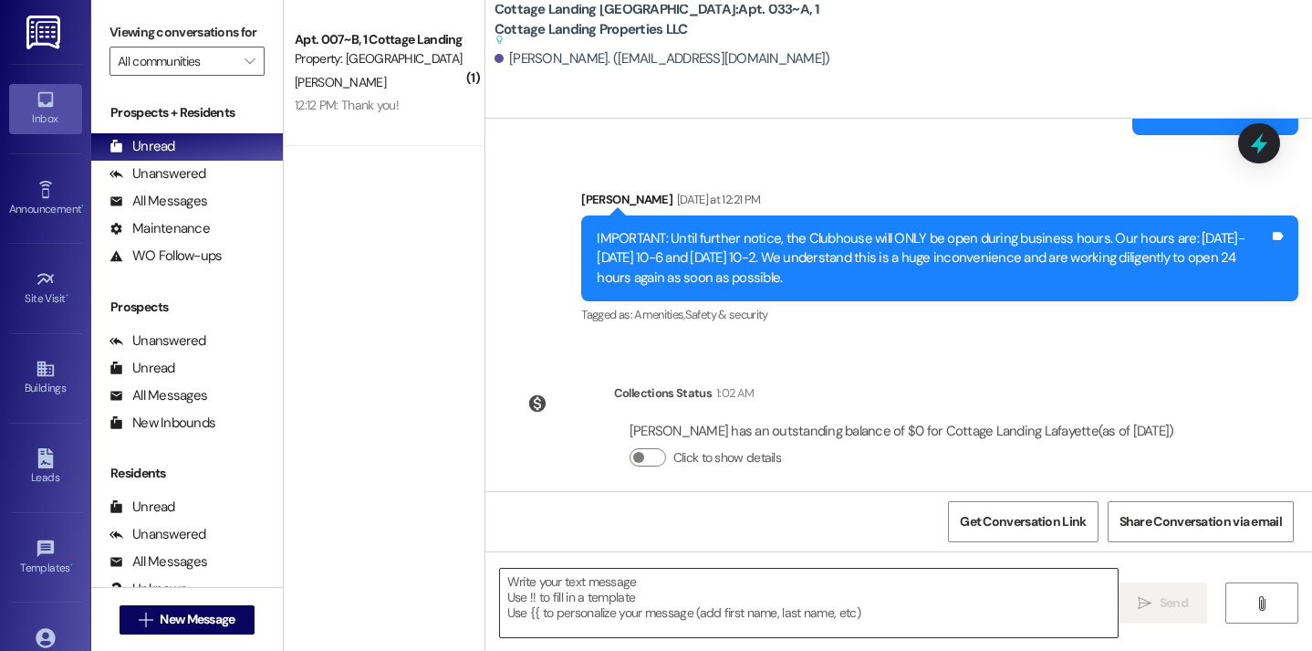
click at [684, 599] on textarea at bounding box center [809, 603] width 619 height 68
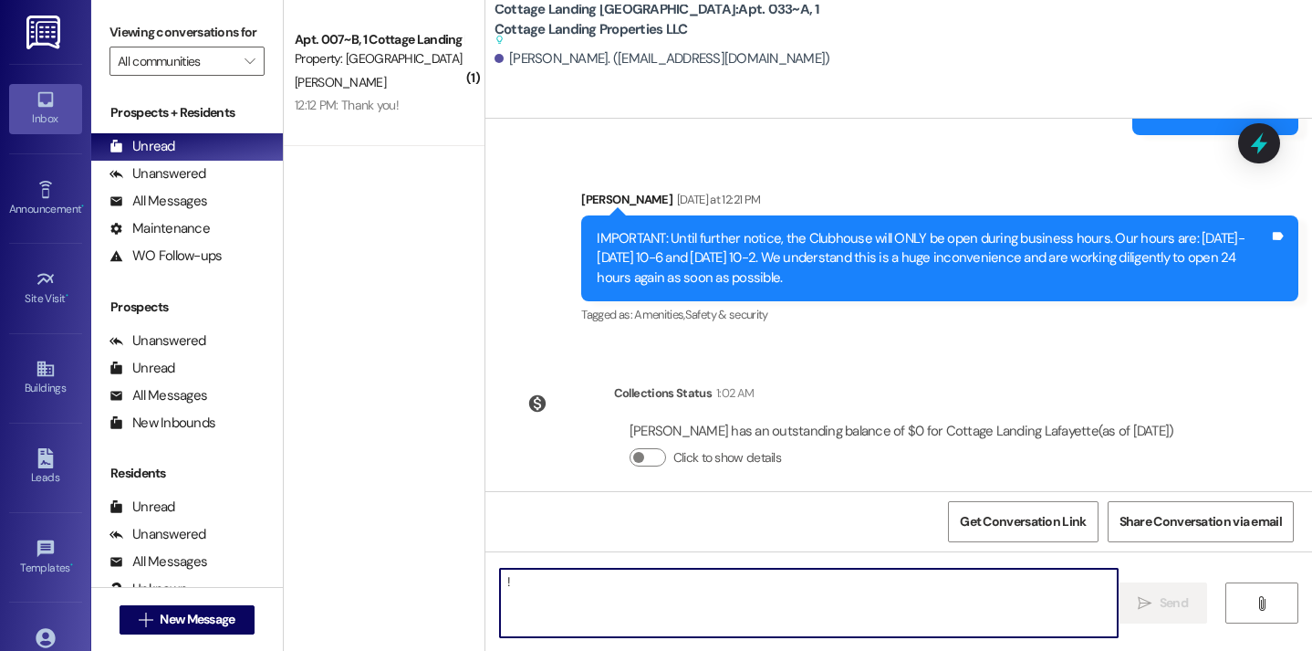
type textarea "!!"
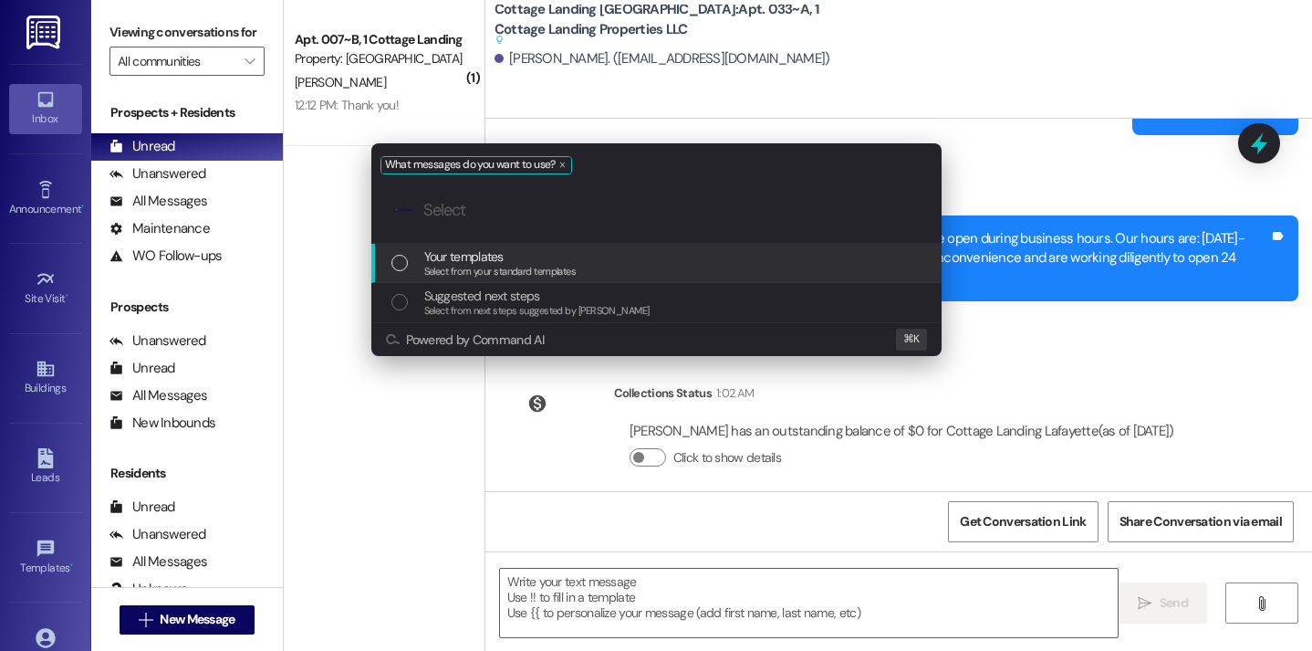
click at [545, 267] on span "Select from your standard templates" at bounding box center [500, 271] width 152 height 13
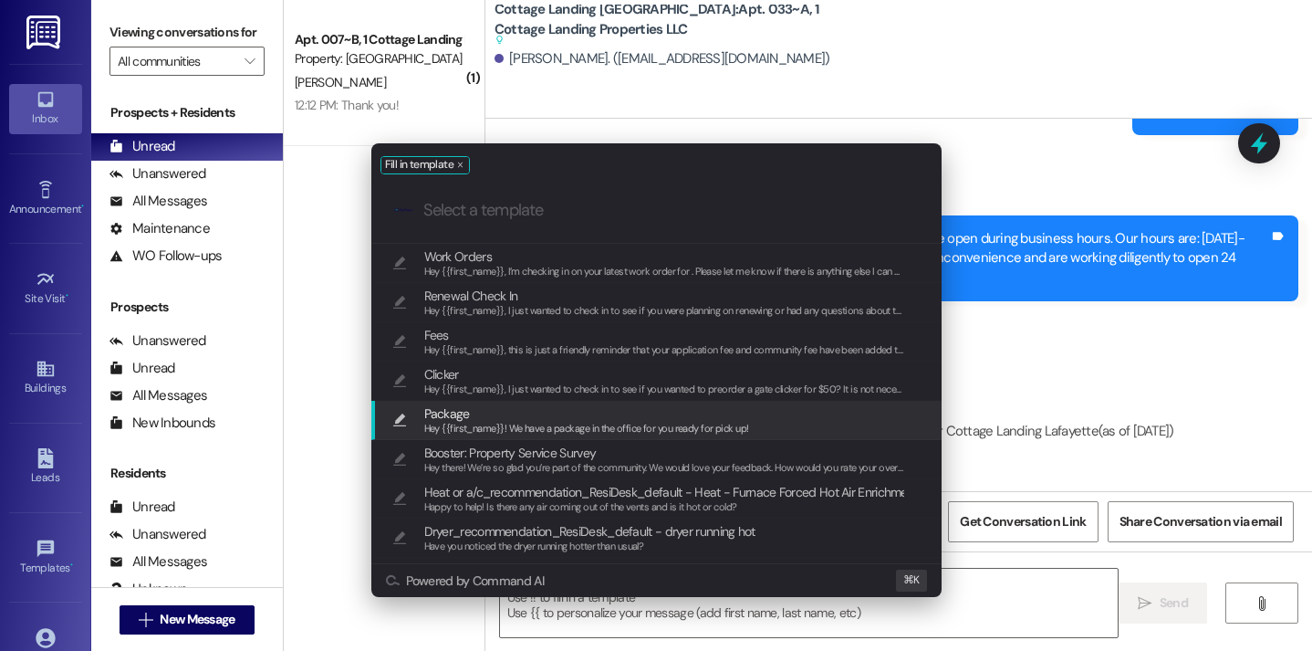
click at [513, 427] on span "Hey {{first_name}}! We have a package in the office for you ready for pick up!" at bounding box center [586, 428] width 325 height 13
type textarea "Hey {{first_name}}! We have a package in the office for you ready for pick up!"
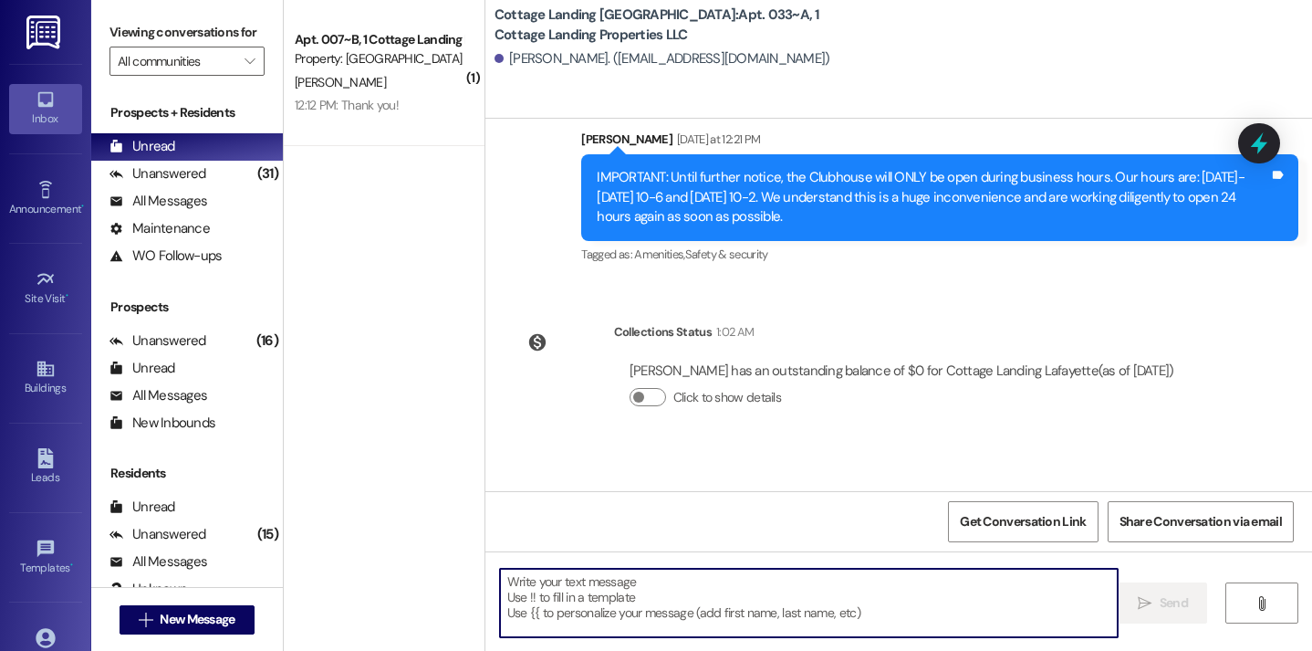
scroll to position [35285, 0]
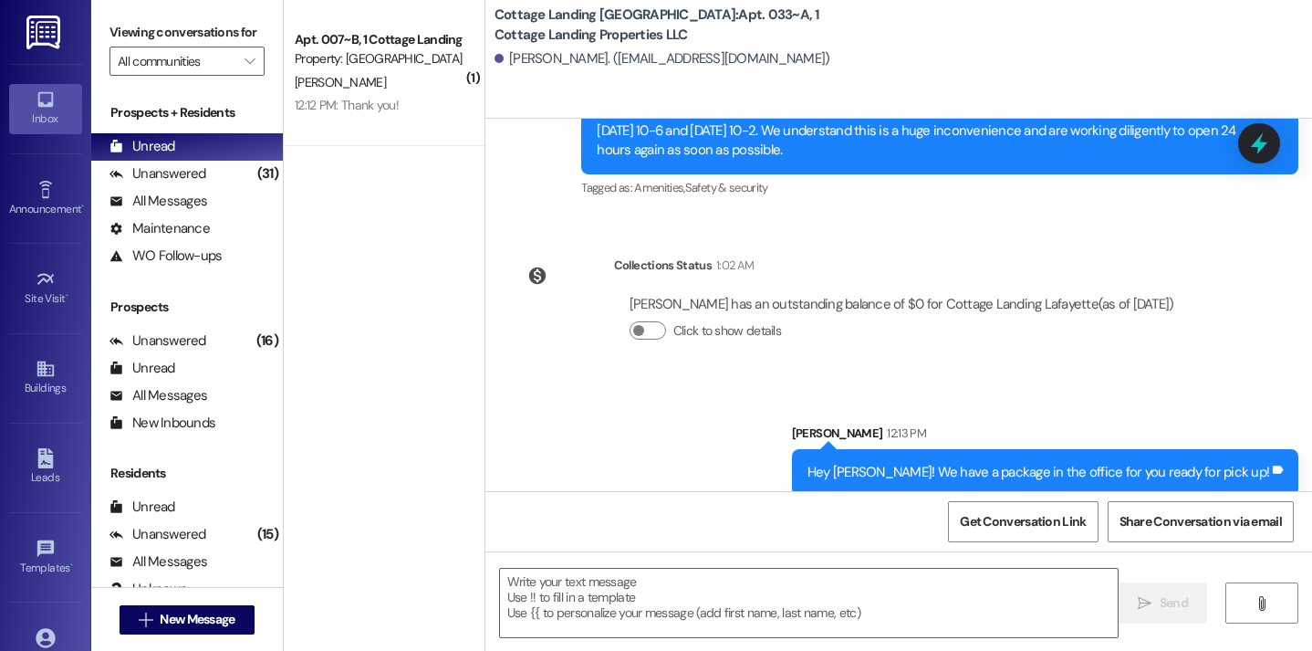
click at [204, 636] on div " New Message" at bounding box center [187, 620] width 135 height 46
click at [203, 617] on span "New Message" at bounding box center [197, 619] width 75 height 19
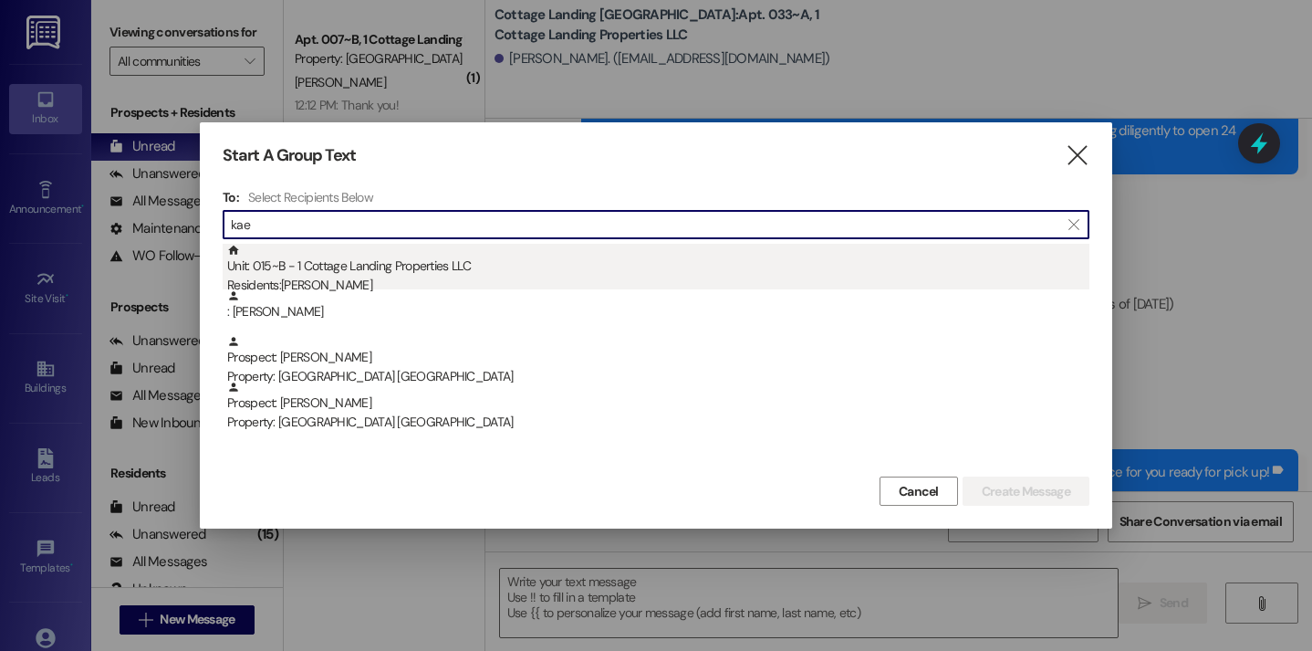
type input "kae"
click at [380, 272] on div "Unit: 015~B - 1 Cottage Landing Properties LLC Residents: Kaelin Taylor" at bounding box center [658, 270] width 862 height 52
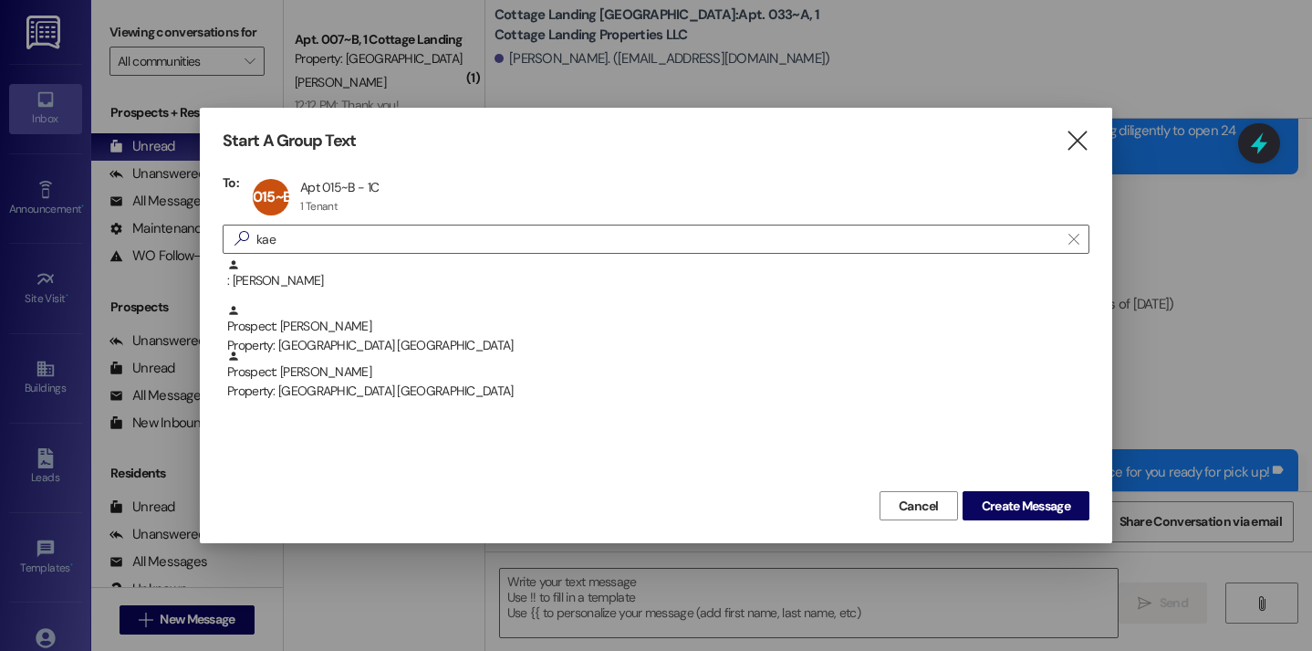
click at [1027, 528] on div "Start A Group Text  To: 015~B Apt 015~B - 1C Apt 015~B - 1C 1 Tenant 1 Tenant …" at bounding box center [656, 325] width 913 height 435
click at [1016, 511] on span "Create Message" at bounding box center [1026, 505] width 89 height 19
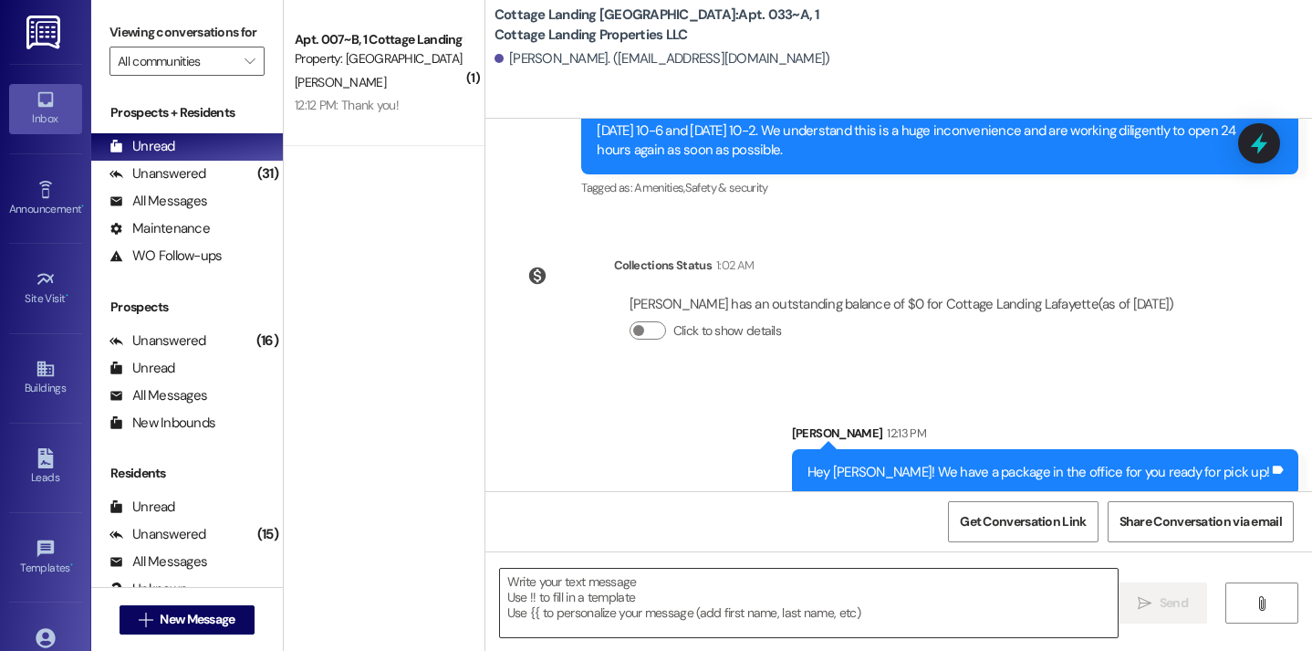
click at [830, 581] on textarea at bounding box center [809, 603] width 619 height 68
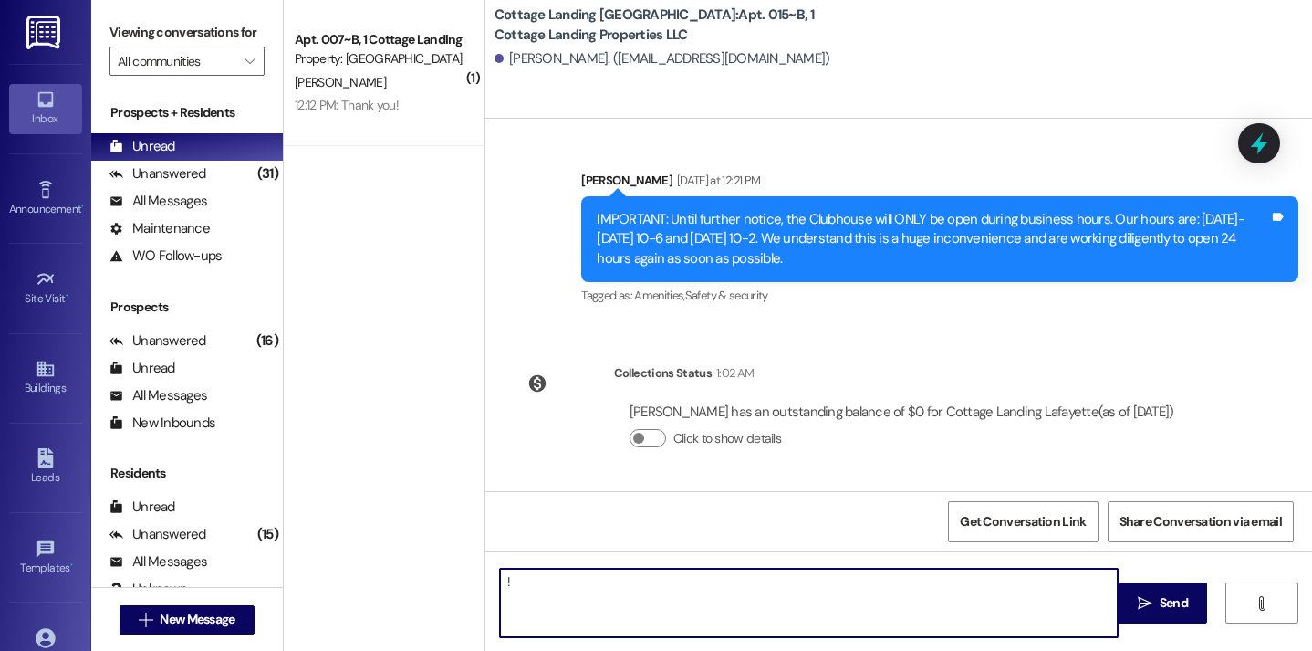
type textarea "!!"
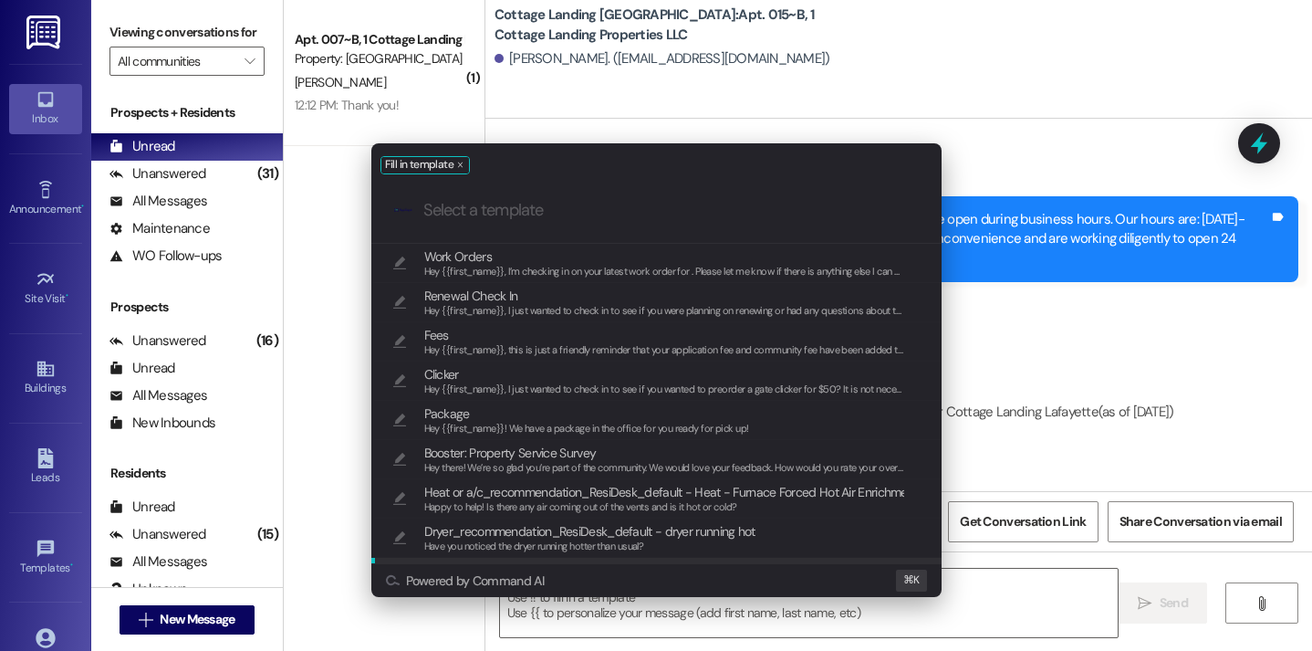
scroll to position [1270, 0]
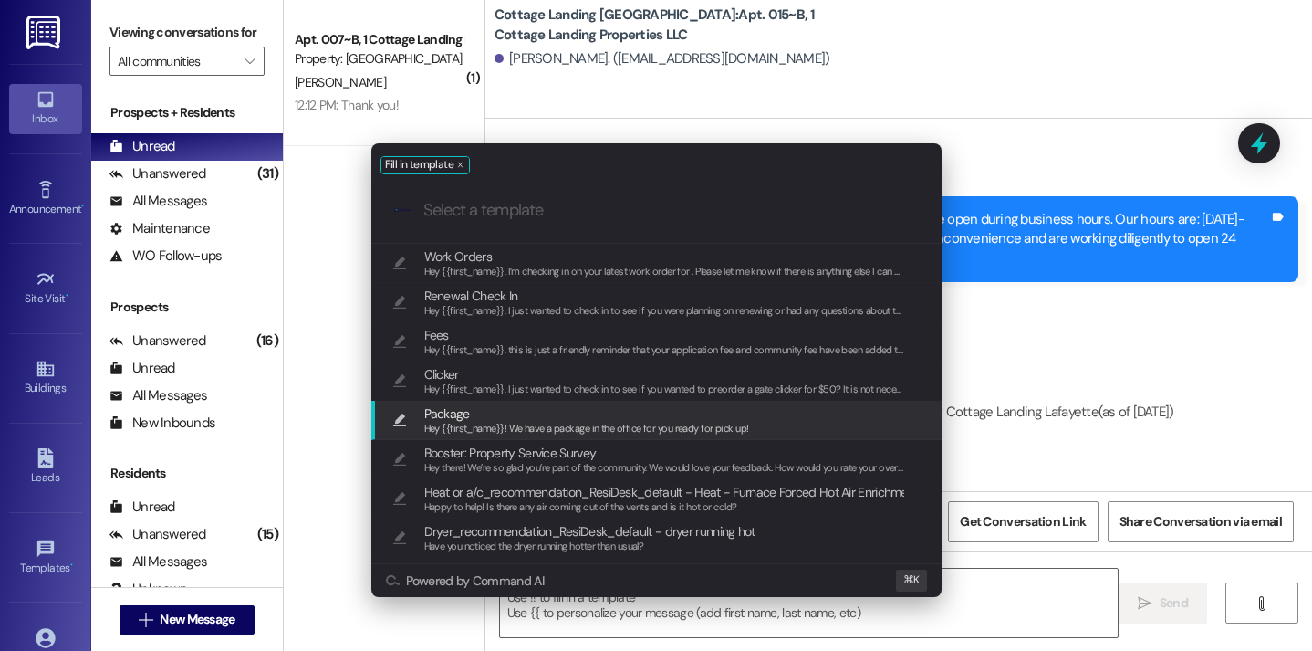
click at [598, 417] on span "Package" at bounding box center [586, 413] width 325 height 20
type textarea "Hey {{first_name}}! We have a package in the office for you ready for pick up!"
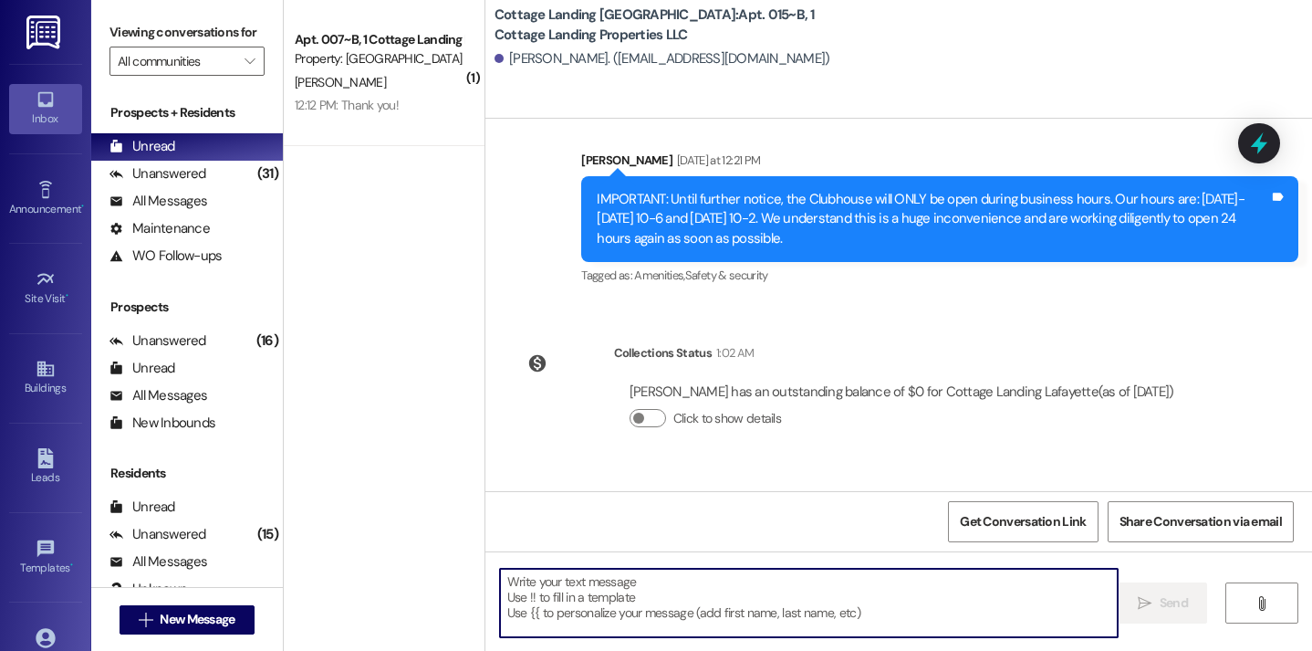
scroll to position [1396, 0]
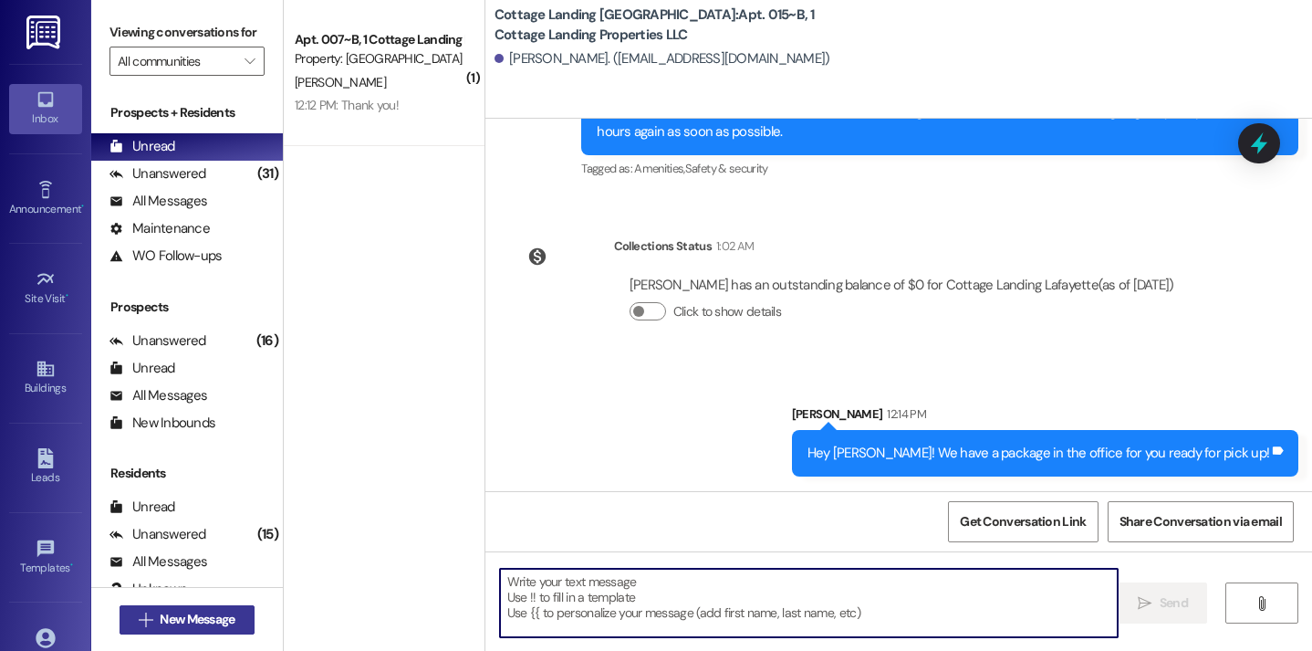
click at [141, 628] on span " New Message" at bounding box center [187, 619] width 104 height 19
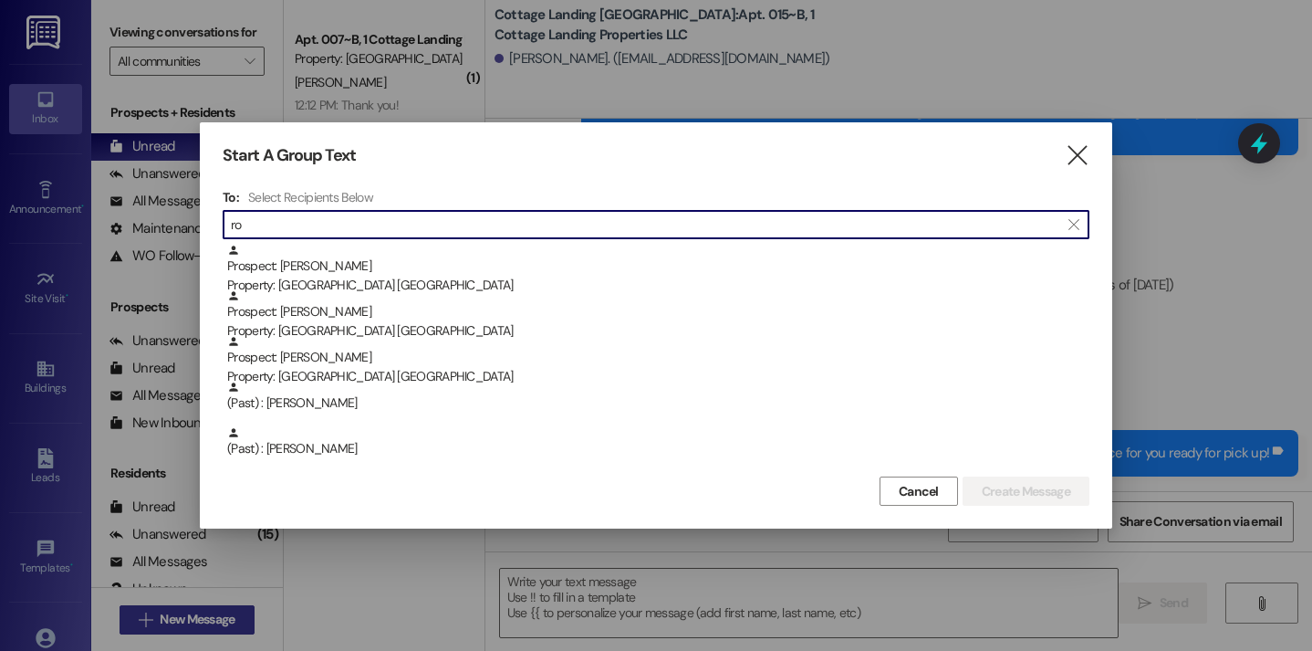
type input "r"
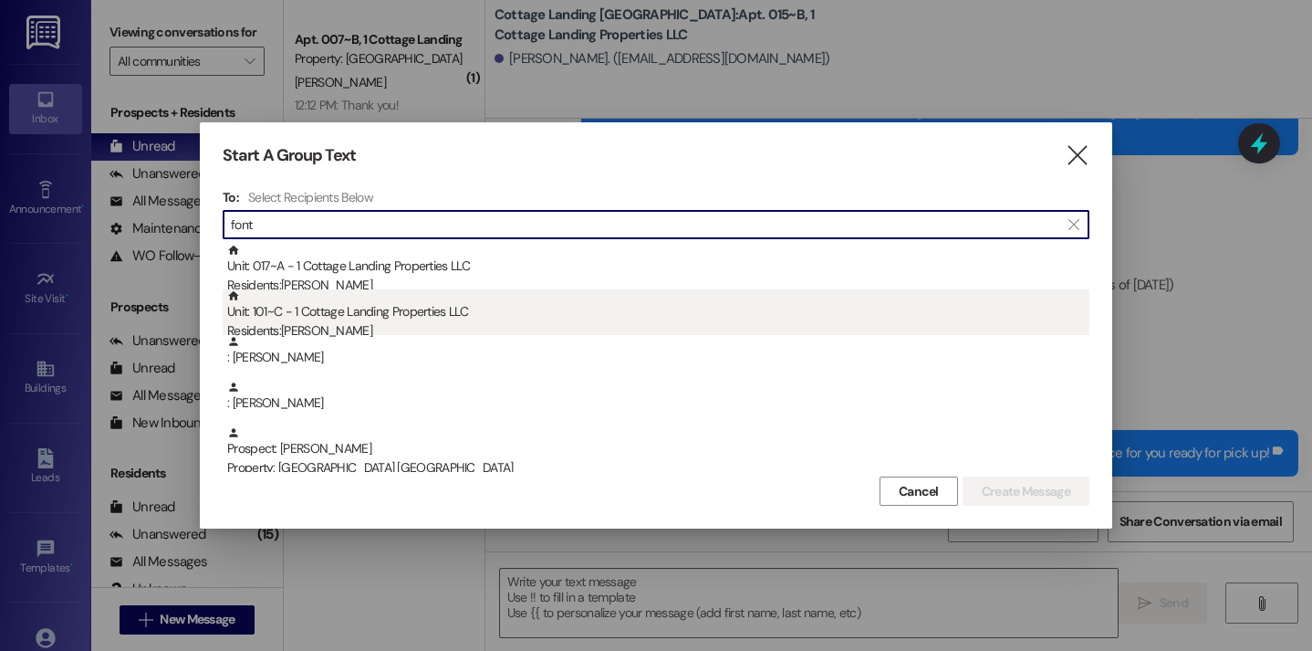
type input "font"
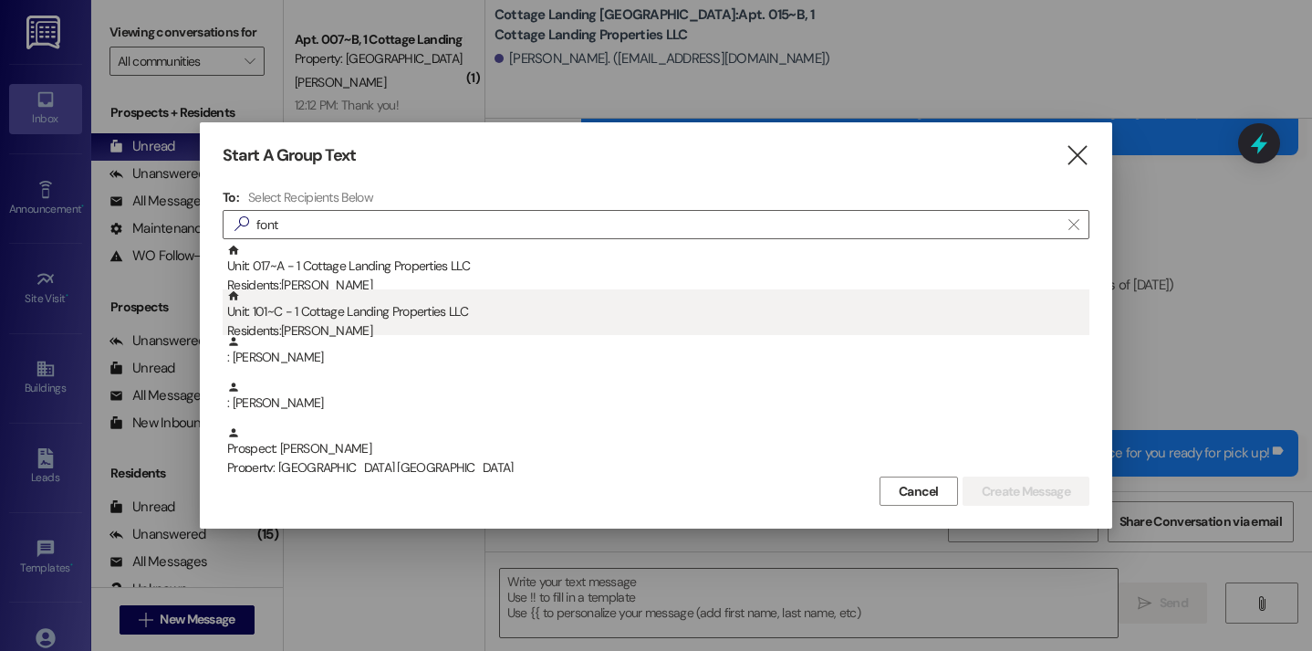
click at [326, 326] on div "Residents: Ava Fontenot" at bounding box center [658, 330] width 862 height 19
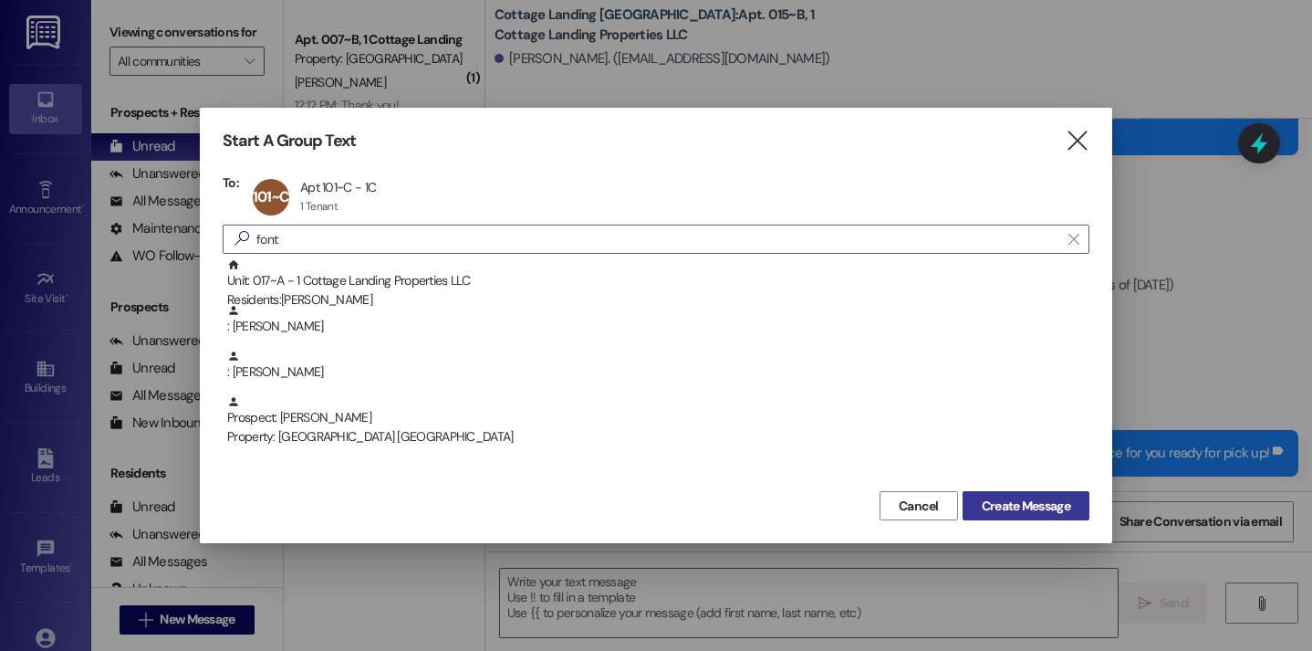
click at [1033, 506] on span "Create Message" at bounding box center [1026, 505] width 89 height 19
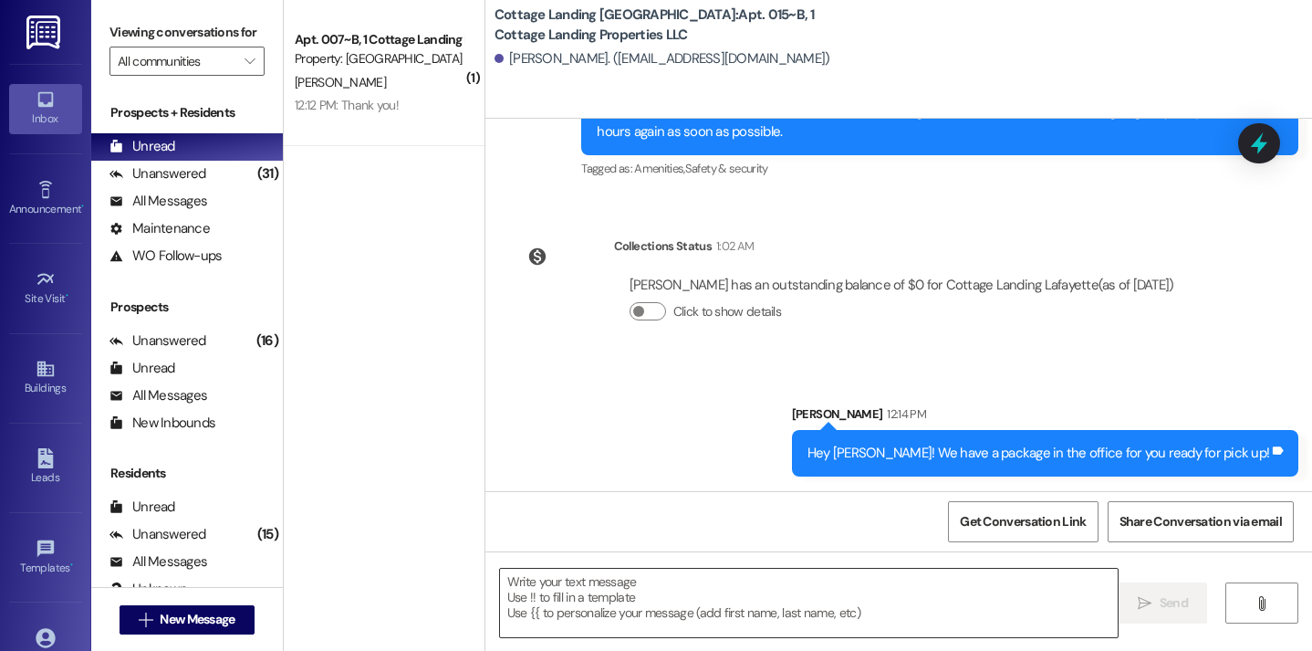
click at [778, 588] on textarea at bounding box center [809, 603] width 619 height 68
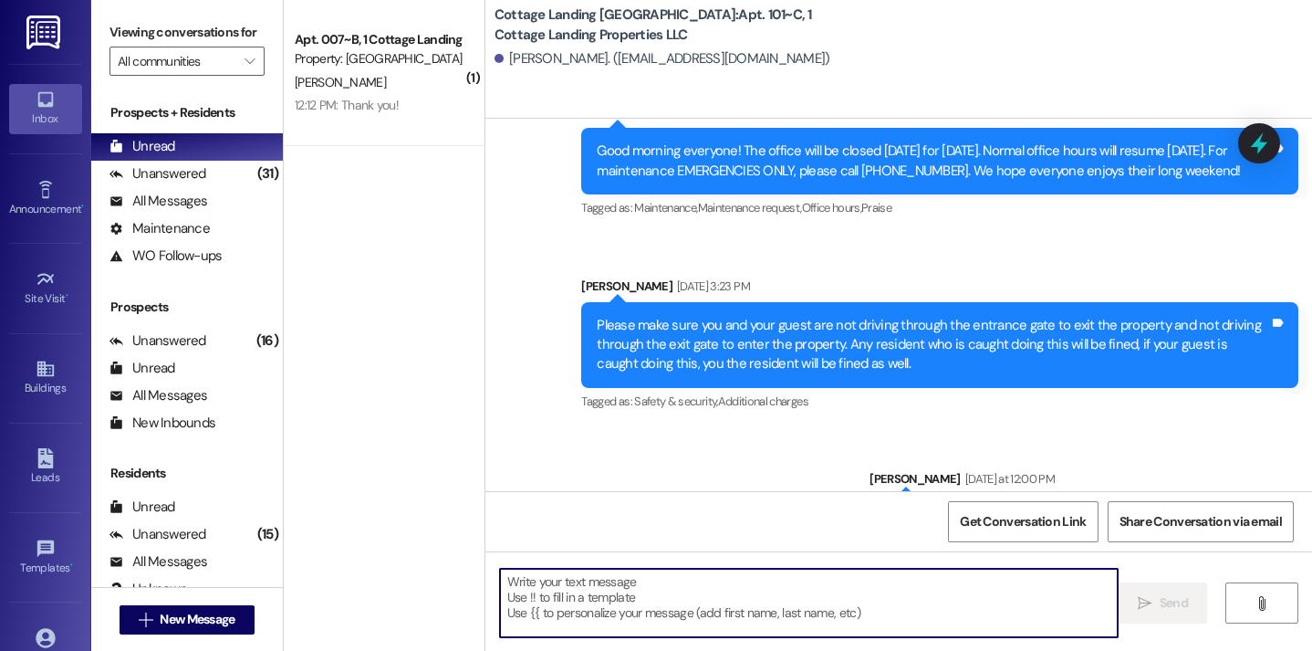
scroll to position [29143, 0]
click at [713, 609] on textarea at bounding box center [809, 603] width 619 height 68
type textarea "!!"
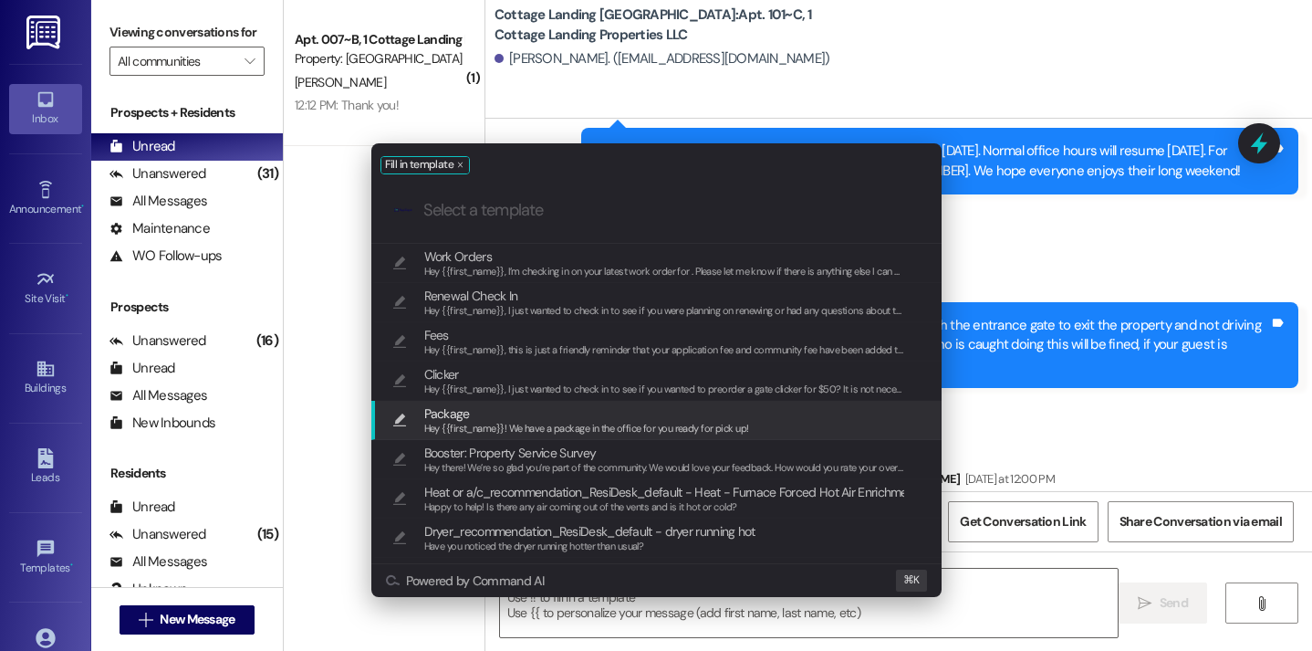
click at [572, 418] on span "Package" at bounding box center [586, 413] width 325 height 20
type textarea "Hey {{first_name}}! We have a package in the office for you ready for pick up!"
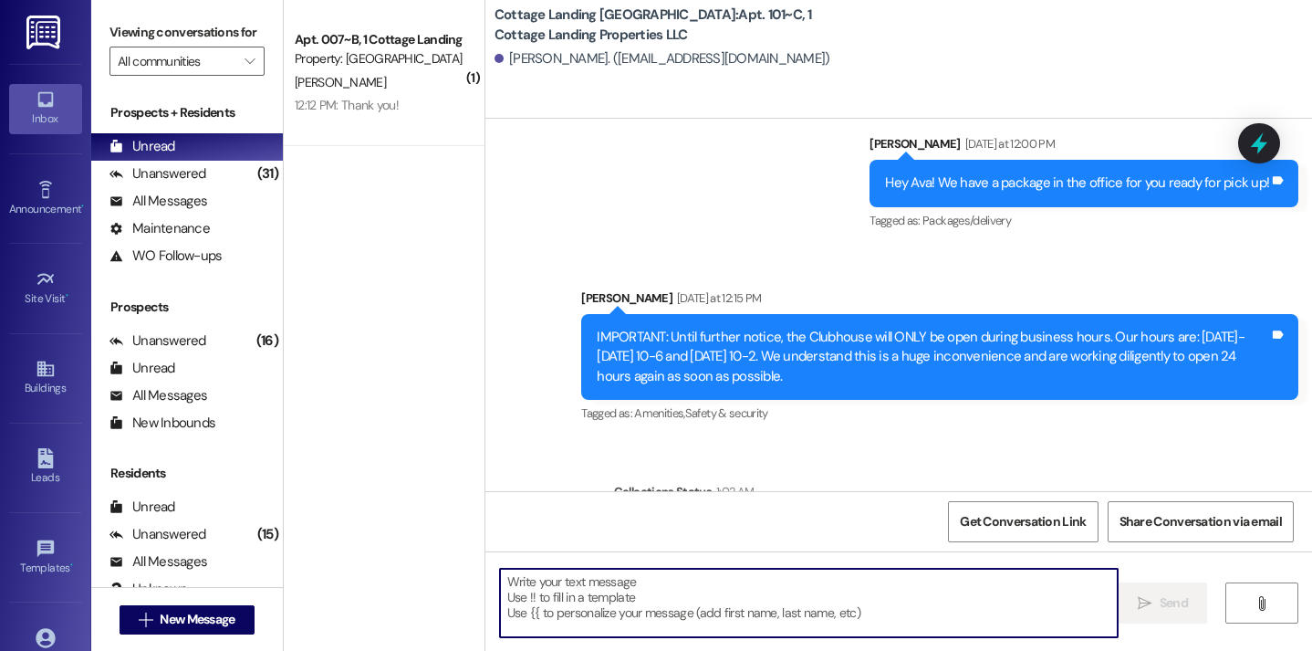
scroll to position [29706, 0]
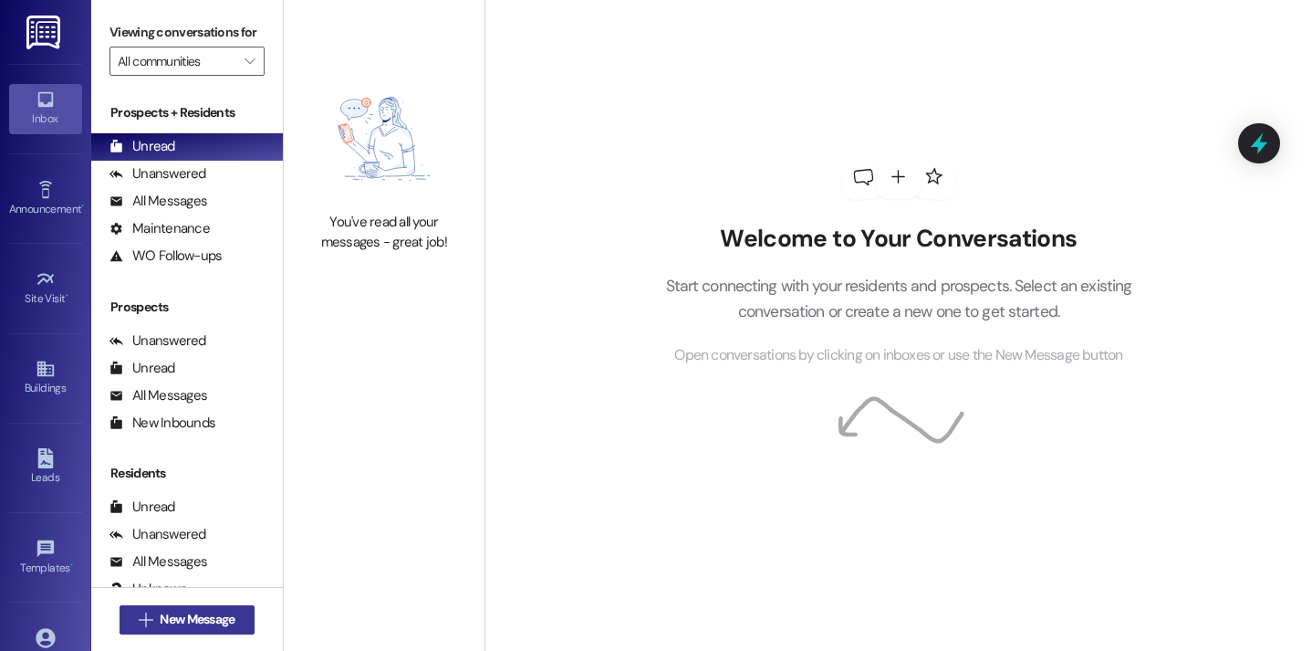
click at [211, 612] on span "New Message" at bounding box center [197, 619] width 75 height 19
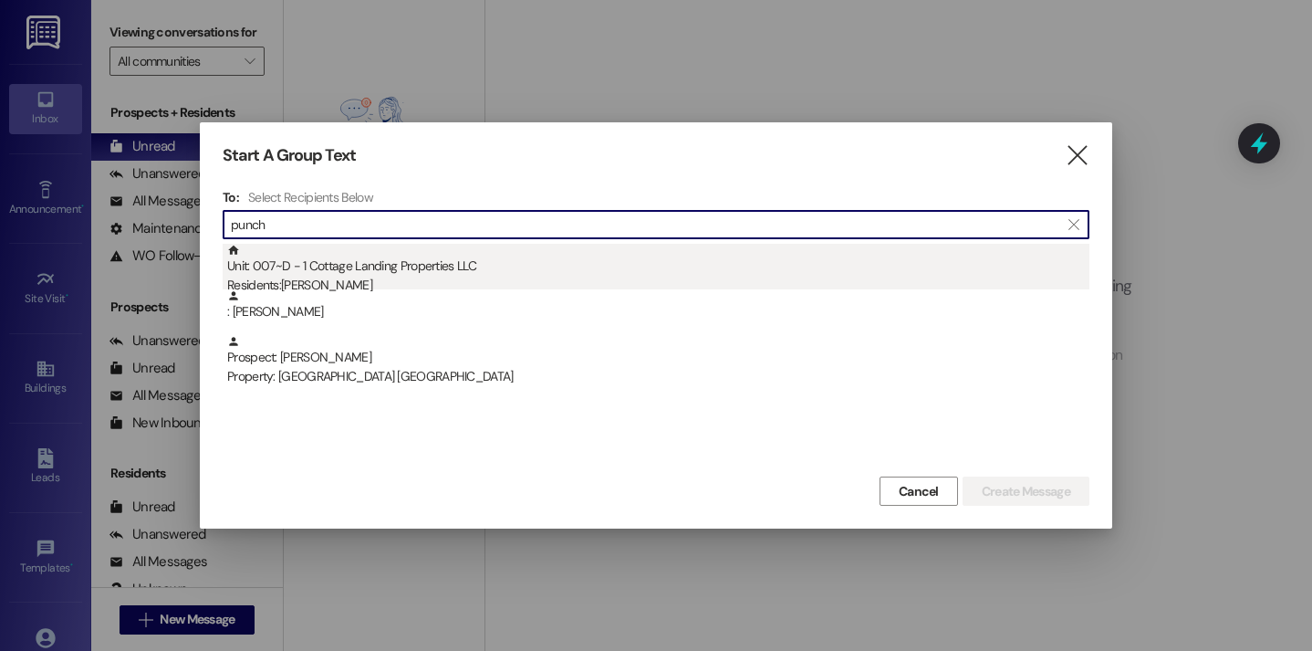
type input "punch"
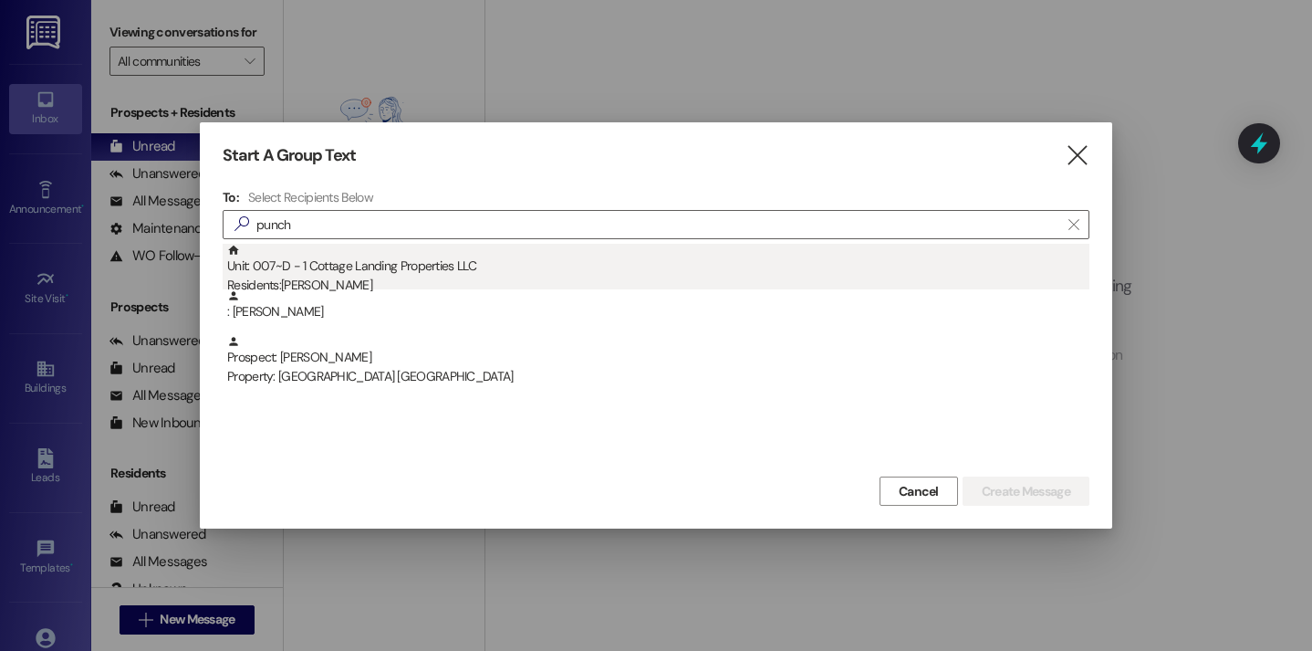
click at [328, 285] on div "Residents: Abigail Punch" at bounding box center [658, 285] width 862 height 19
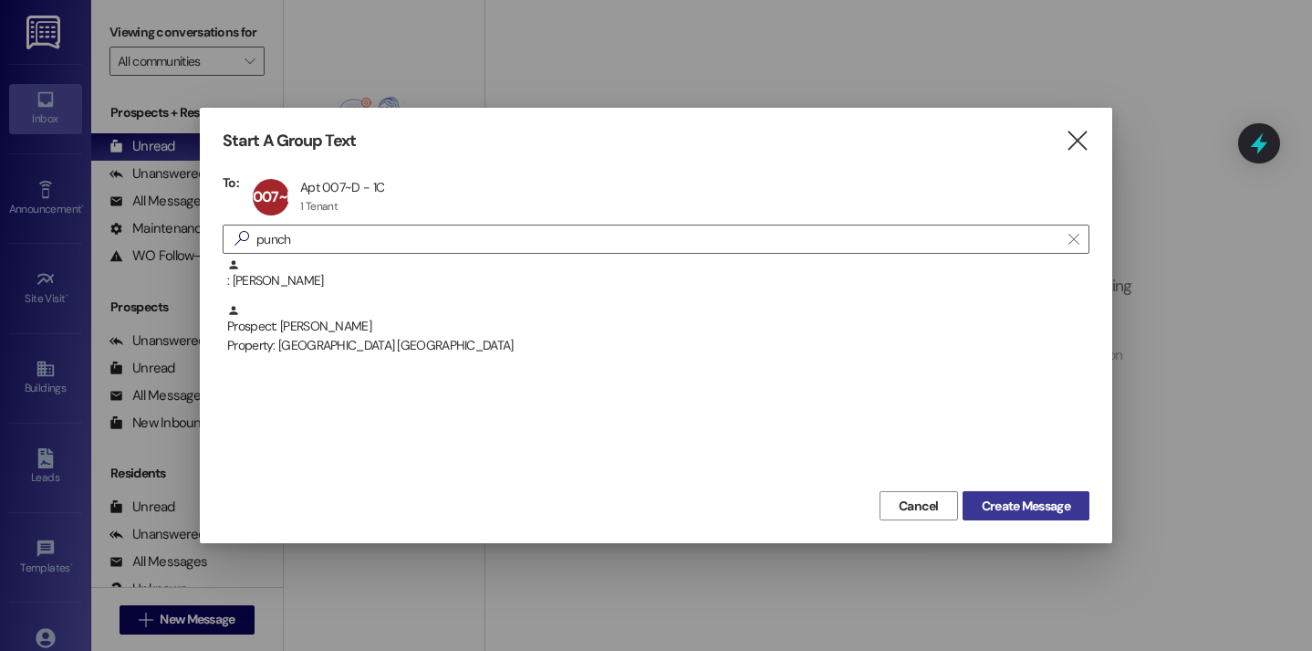
click at [1002, 508] on span "Create Message" at bounding box center [1026, 505] width 89 height 19
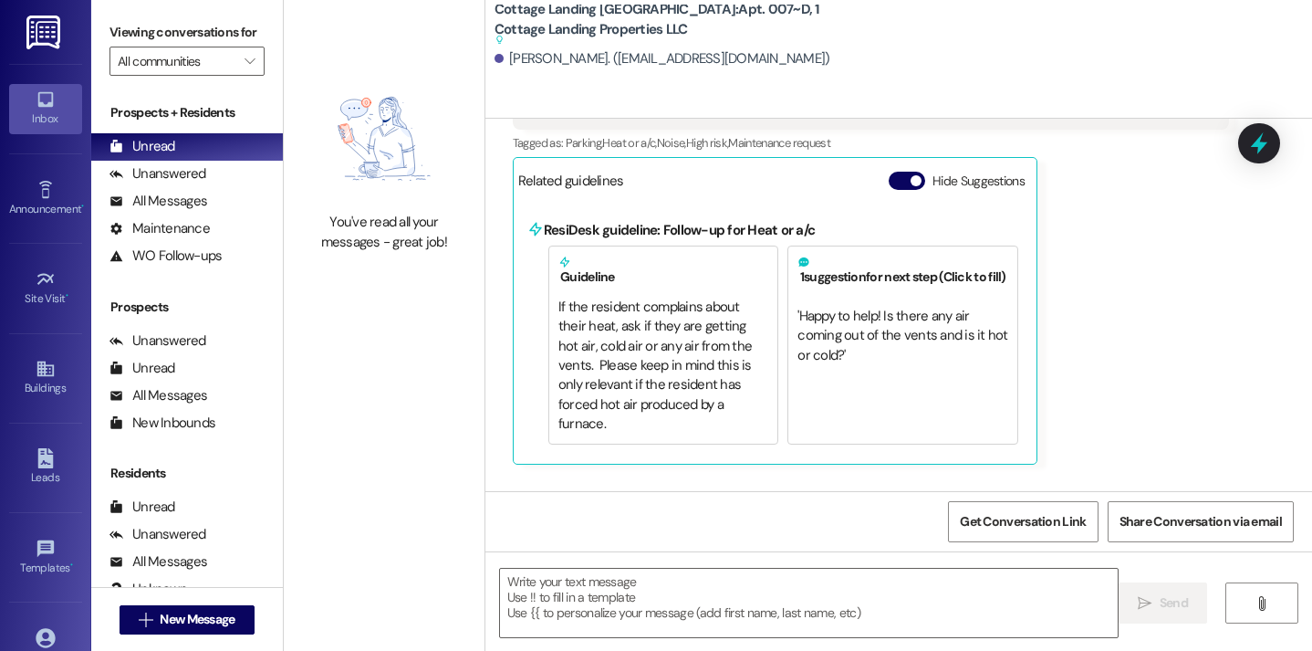
scroll to position [3744, 0]
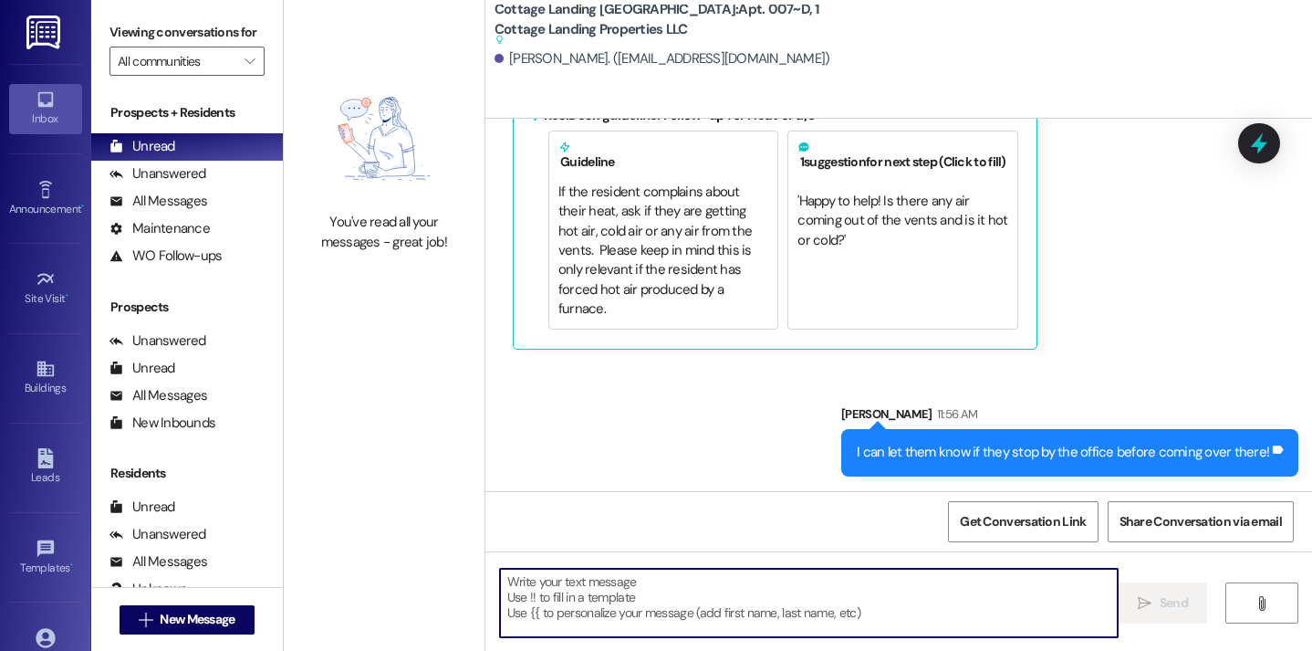
click at [580, 610] on textarea at bounding box center [809, 603] width 619 height 68
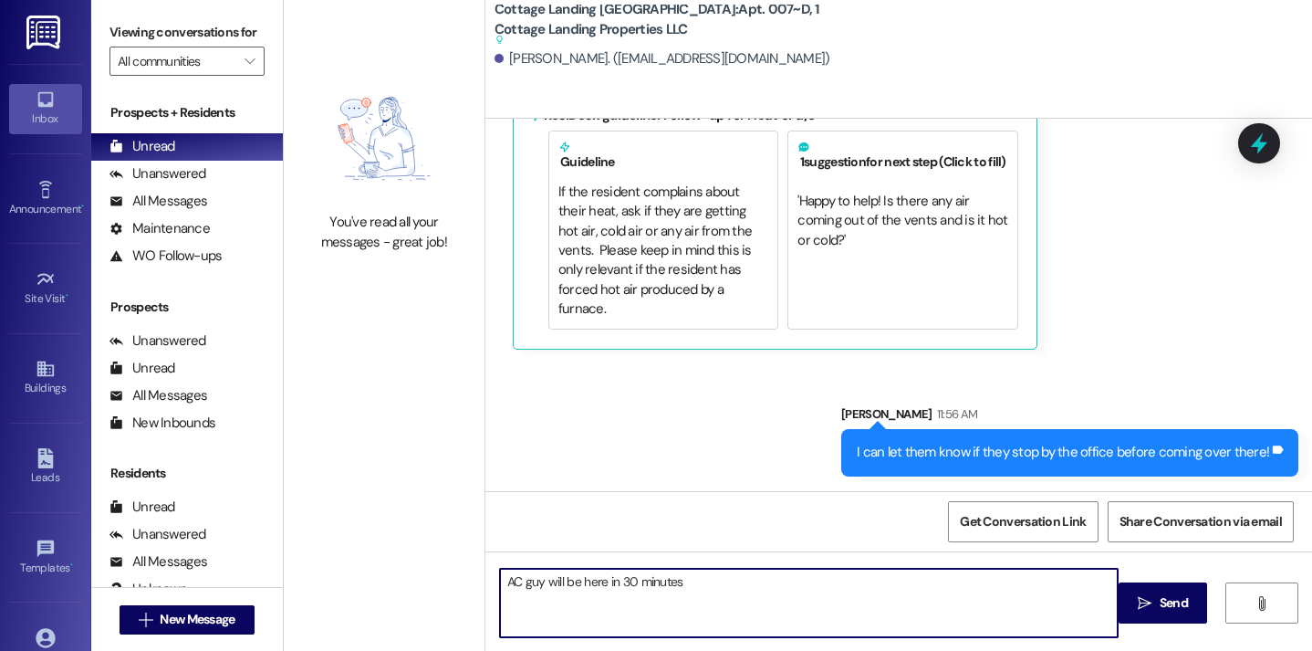
type textarea "AC guy will be here in 30 minutes!"
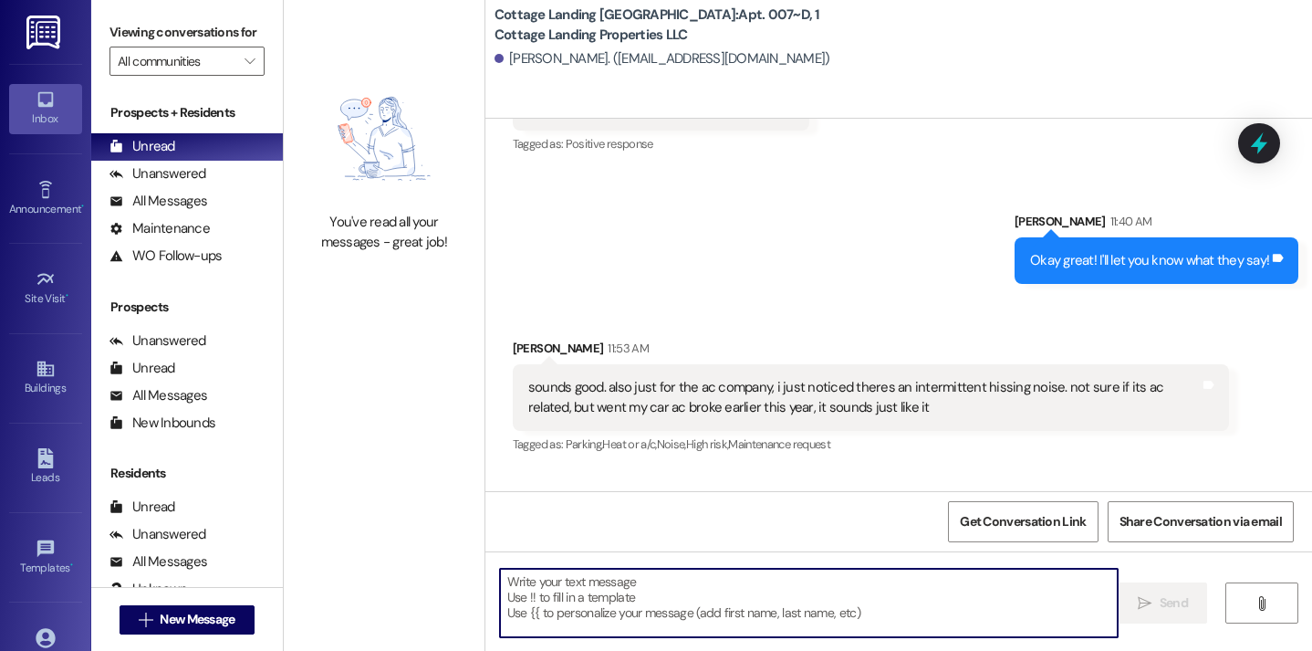
scroll to position [3524, 0]
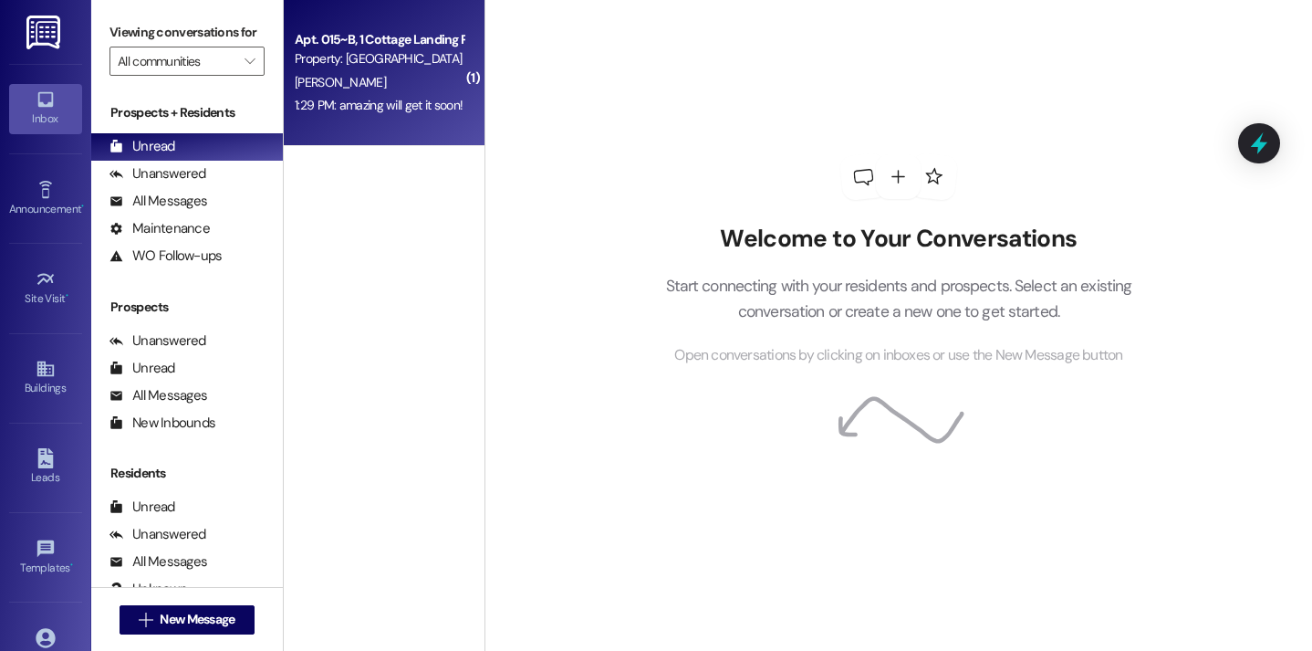
click at [375, 138] on div "Apt. 015~B, 1 Cottage Landing Properties LLC Property: Cottage Landing Lafayett…" at bounding box center [384, 73] width 201 height 146
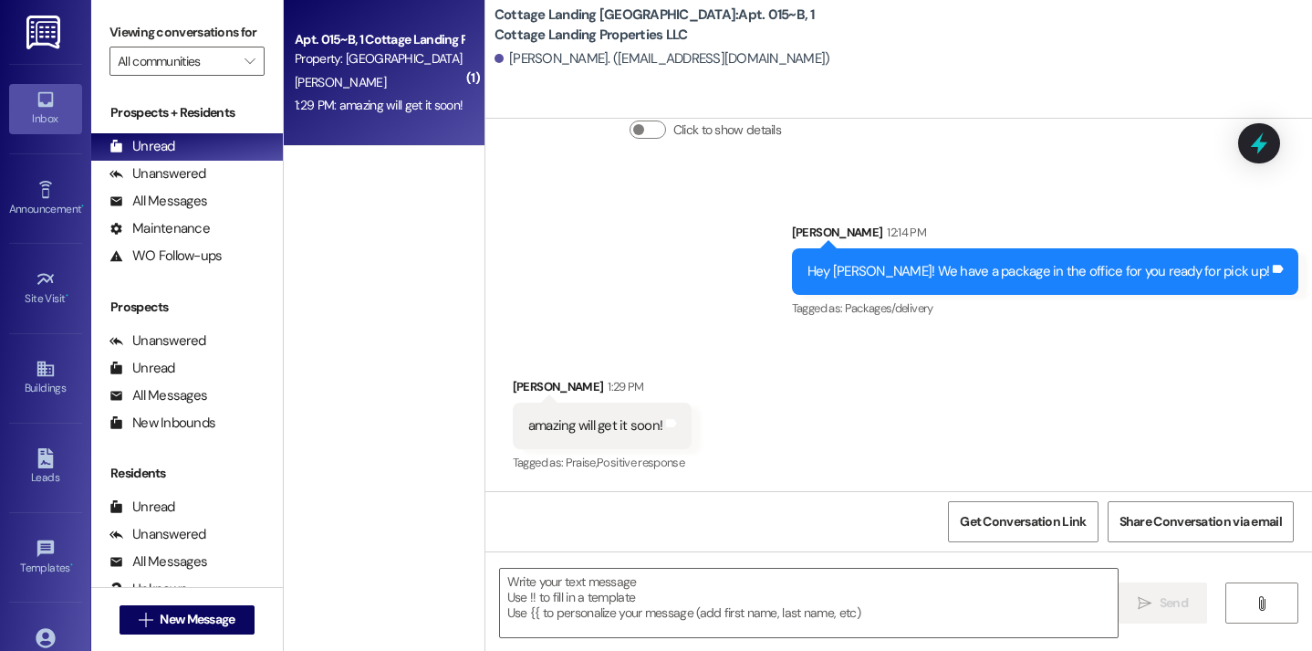
scroll to position [1576, 0]
click at [673, 598] on textarea at bounding box center [809, 603] width 619 height 68
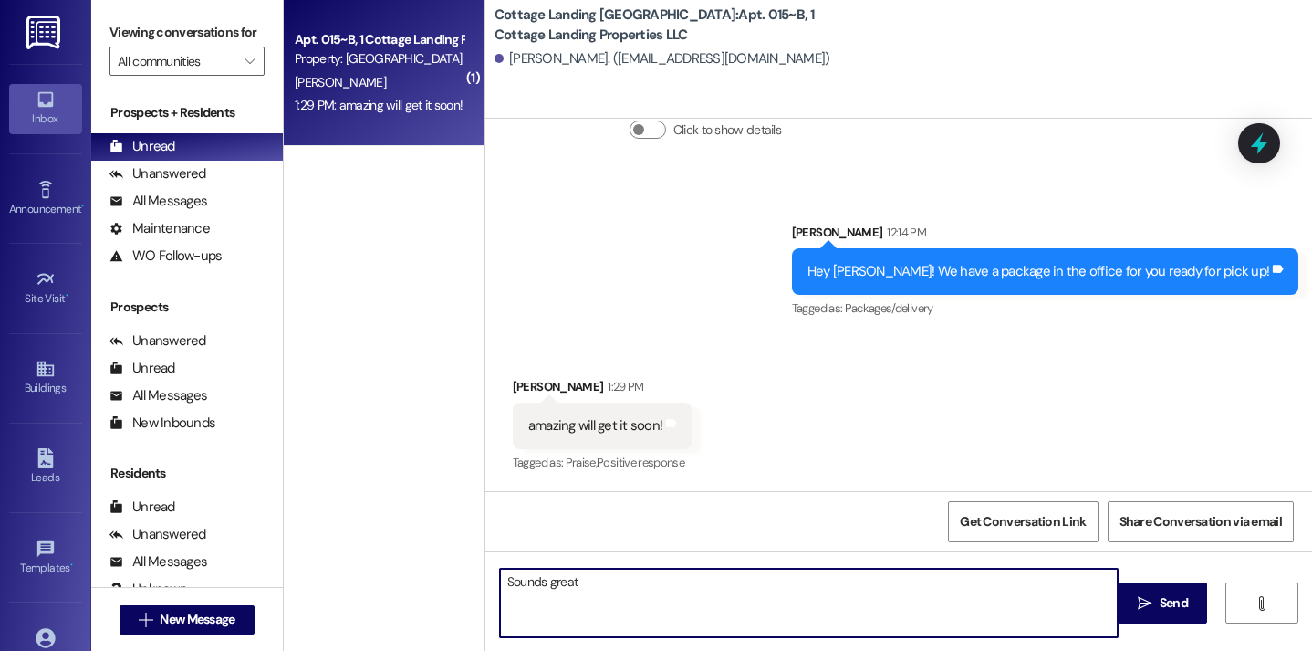
type textarea "Sounds great!"
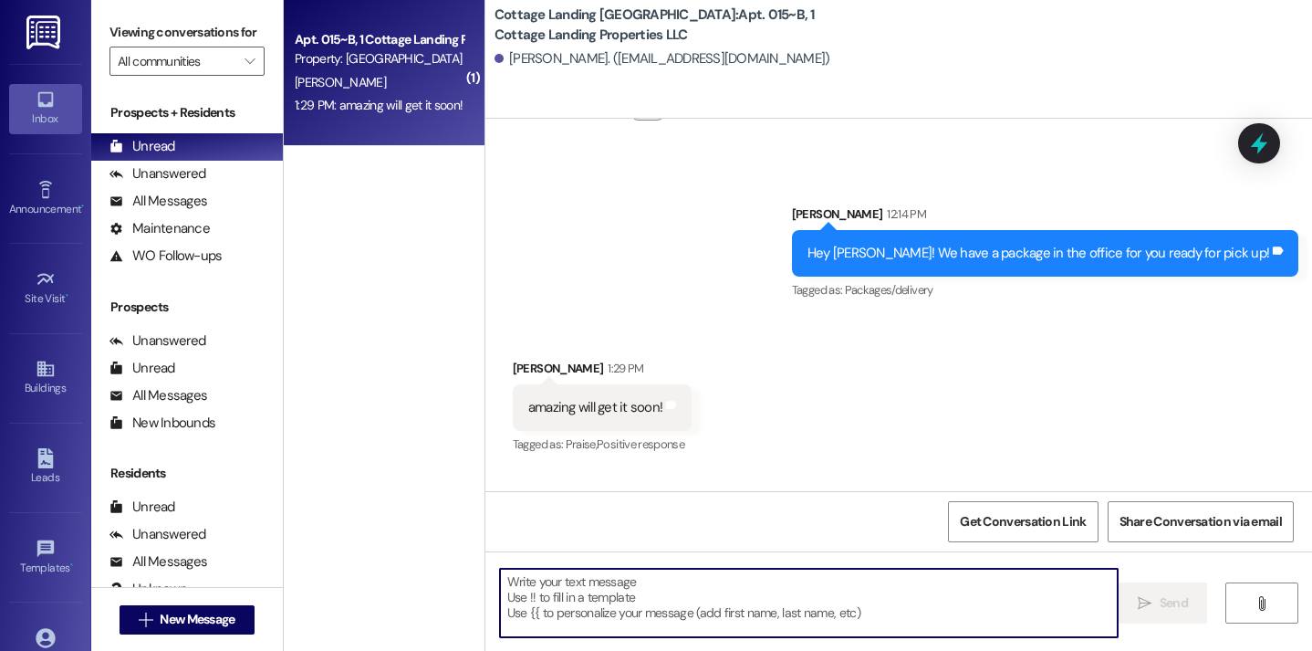
scroll to position [1705, 0]
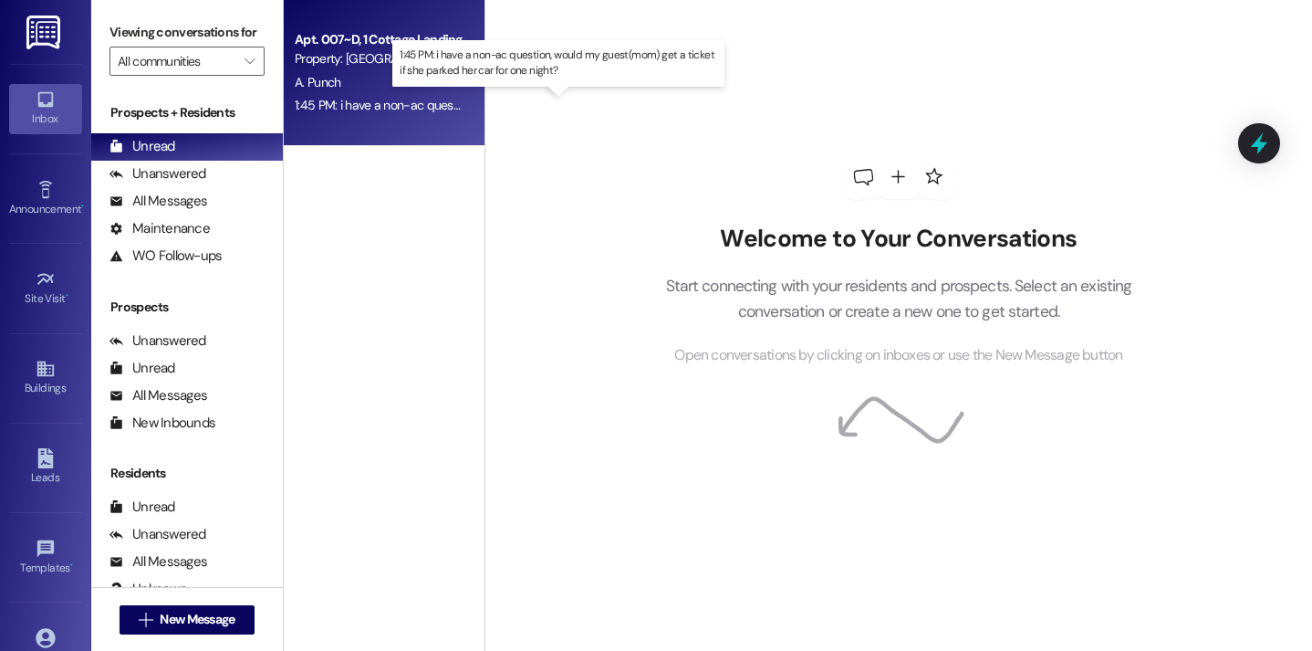
click at [413, 111] on div "1:45 PM: i have a non-ac question, would my guest(mom) get a ticket if she park…" at bounding box center [570, 105] width 551 height 16
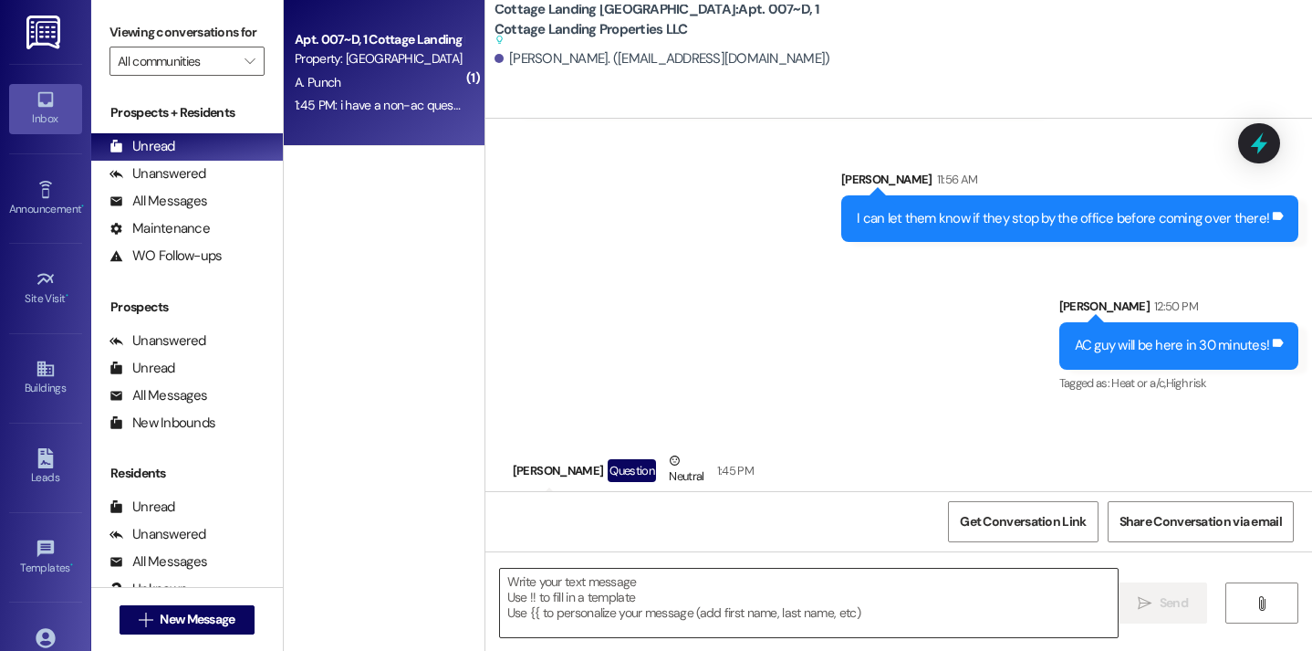
click at [555, 605] on textarea at bounding box center [809, 603] width 619 height 68
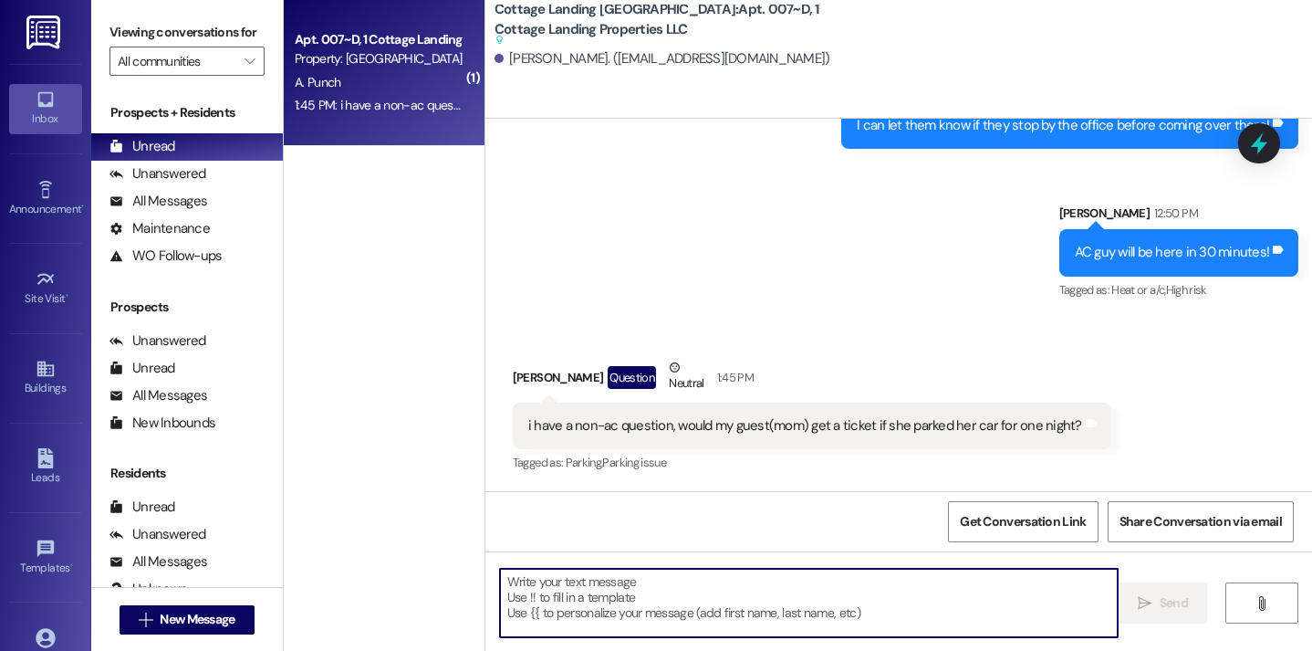
scroll to position [3770, 0]
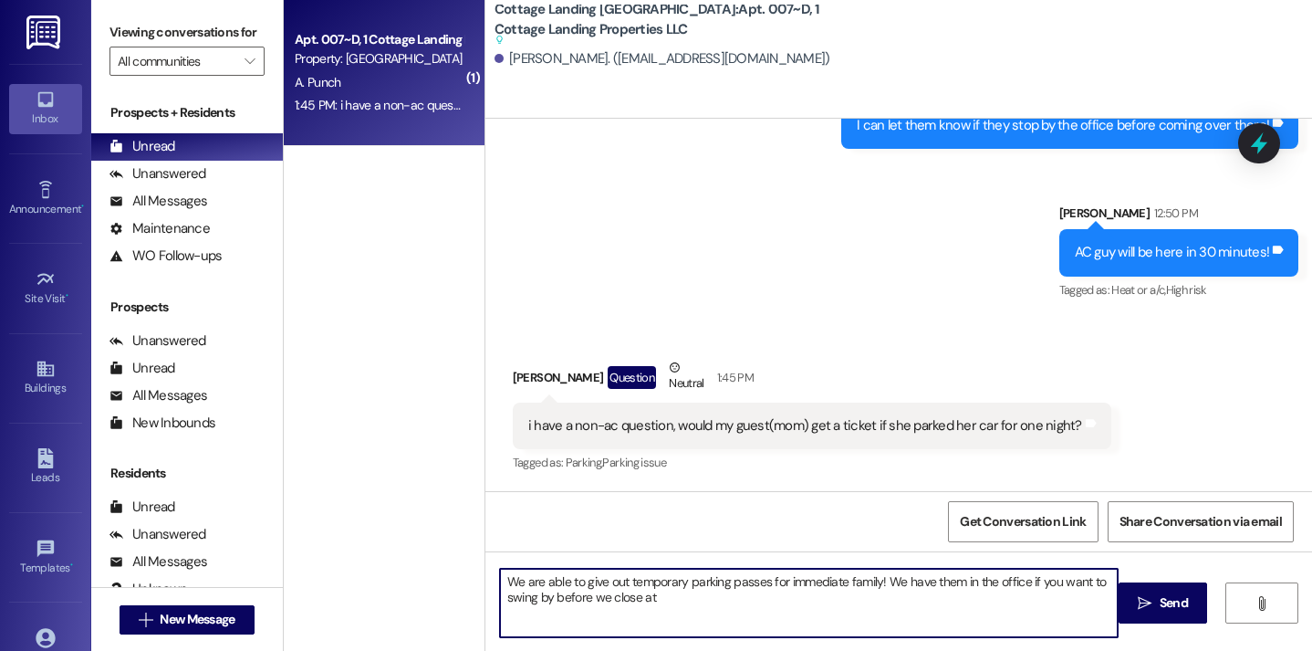
type textarea "We are able to give out temporary parking passes for immediate family! We have …"
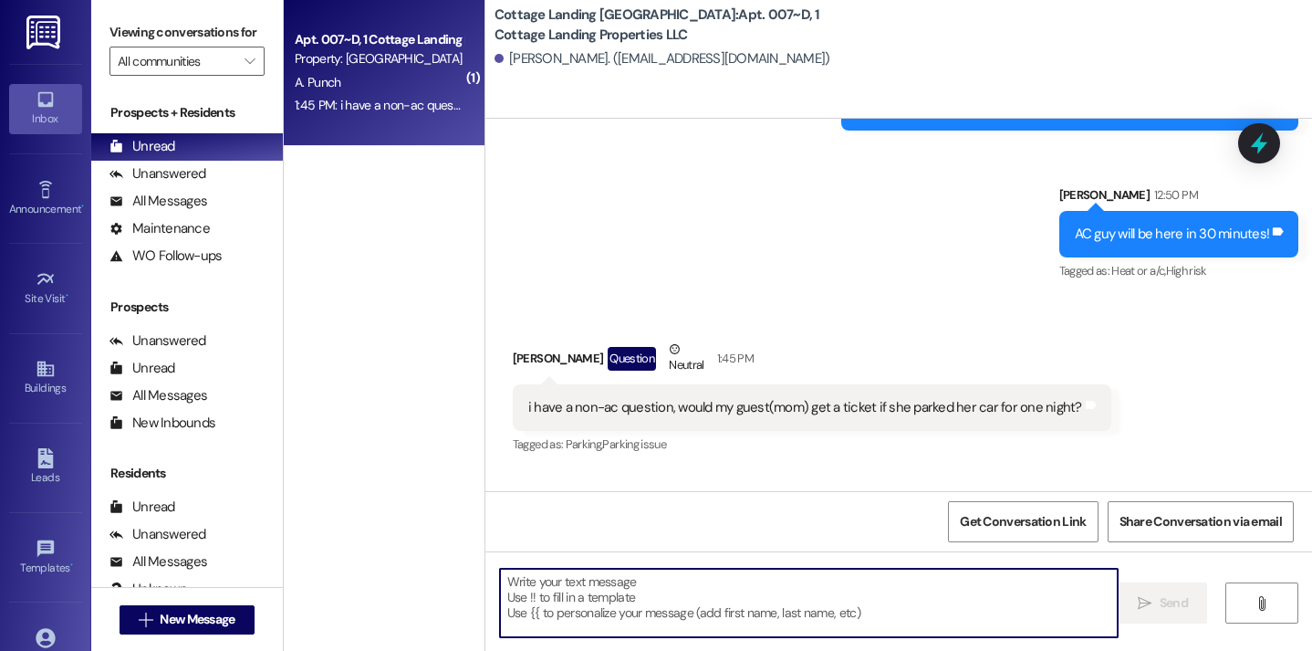
scroll to position [3871, 0]
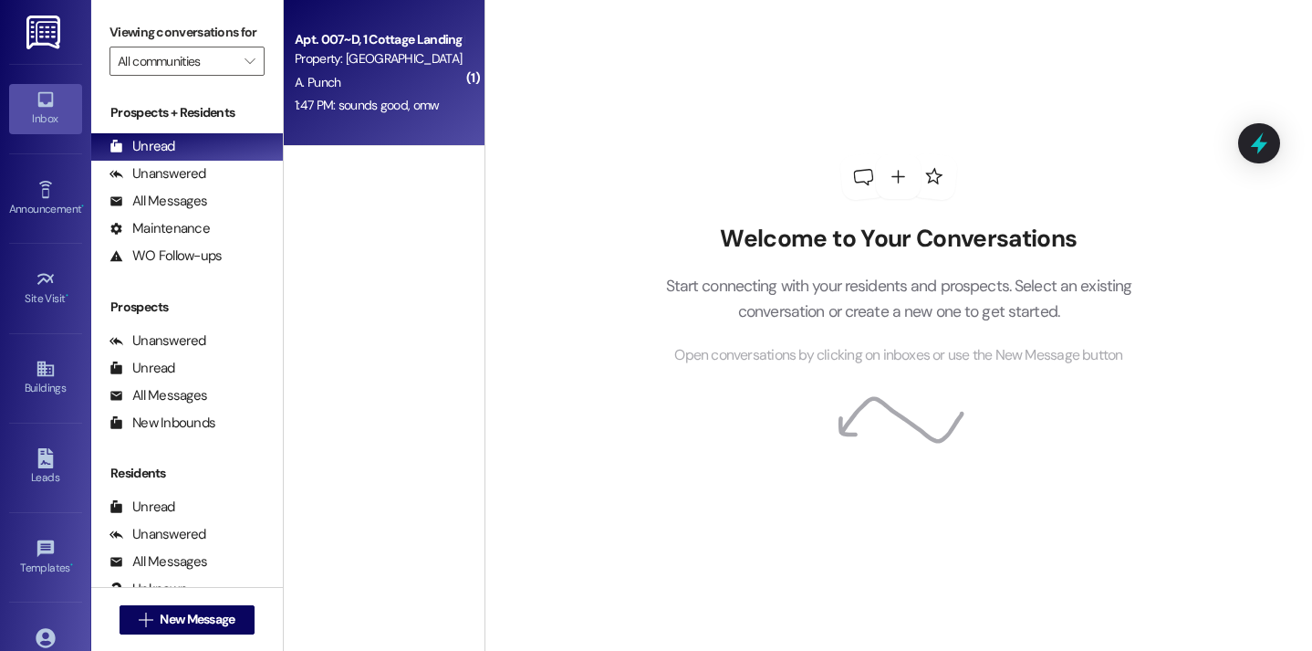
click at [383, 116] on div "1:47 PM: sounds good, omw 1:47 PM: sounds good, omw" at bounding box center [379, 105] width 172 height 23
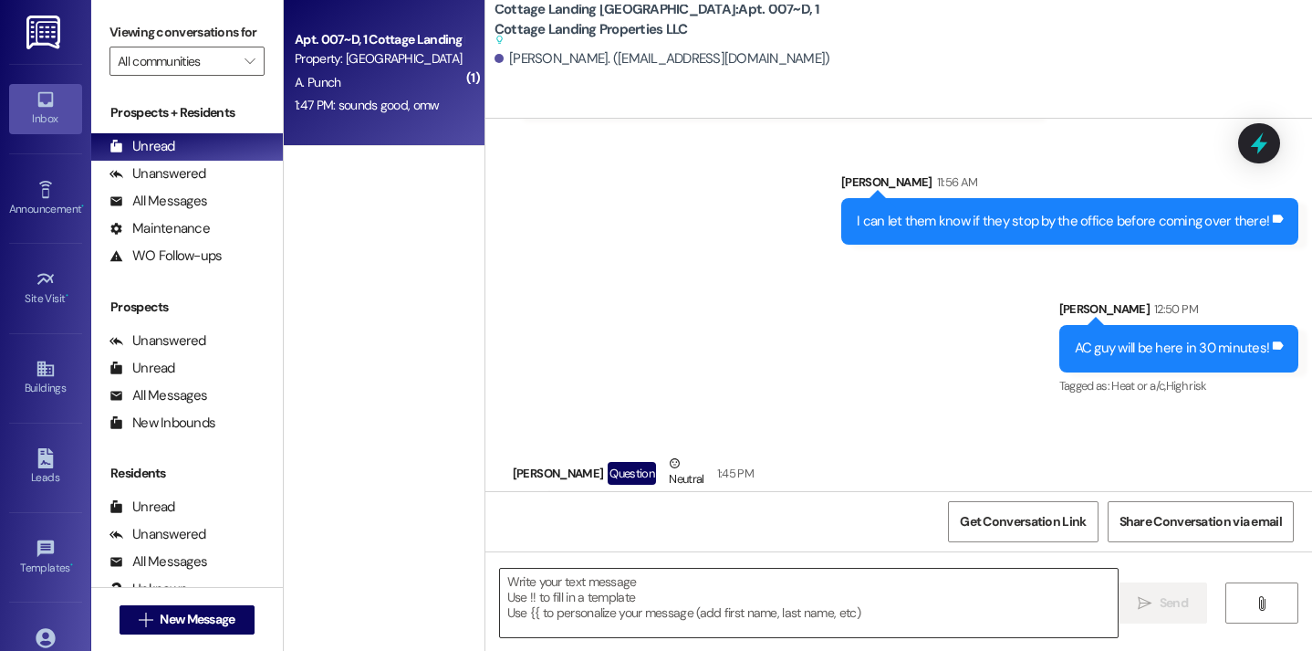
click at [664, 603] on textarea at bounding box center [809, 603] width 619 height 68
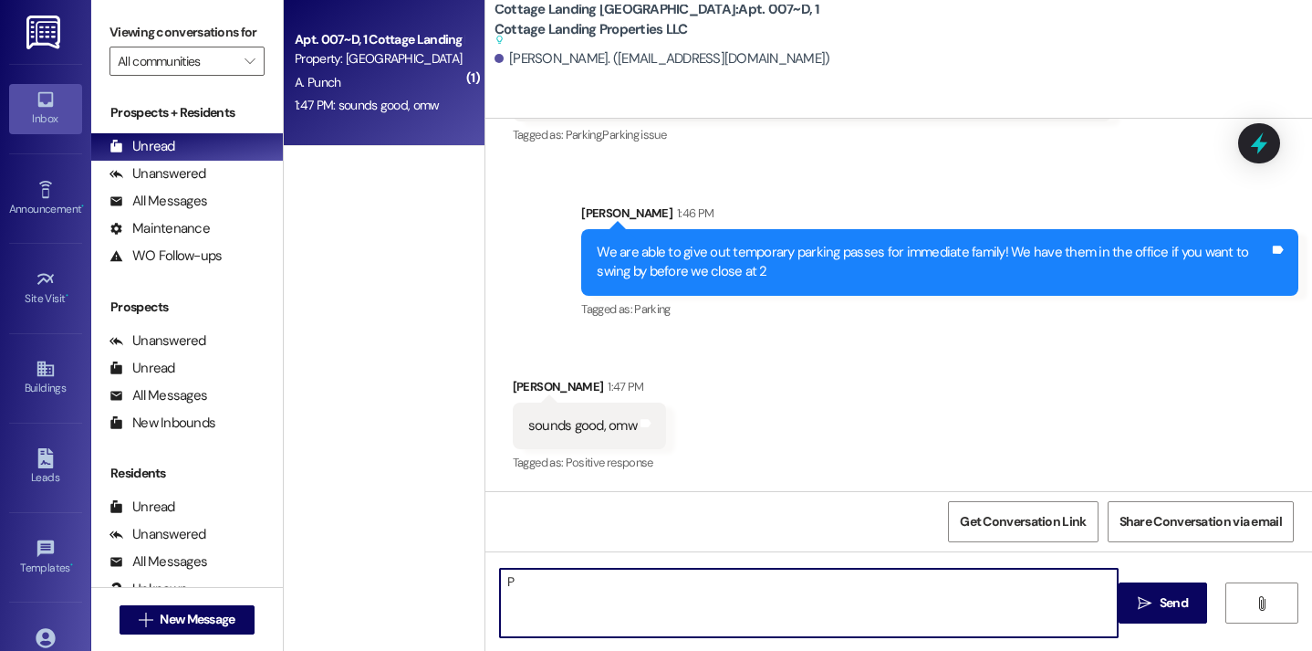
scroll to position [4098, 0]
type textarea "Perfect!"
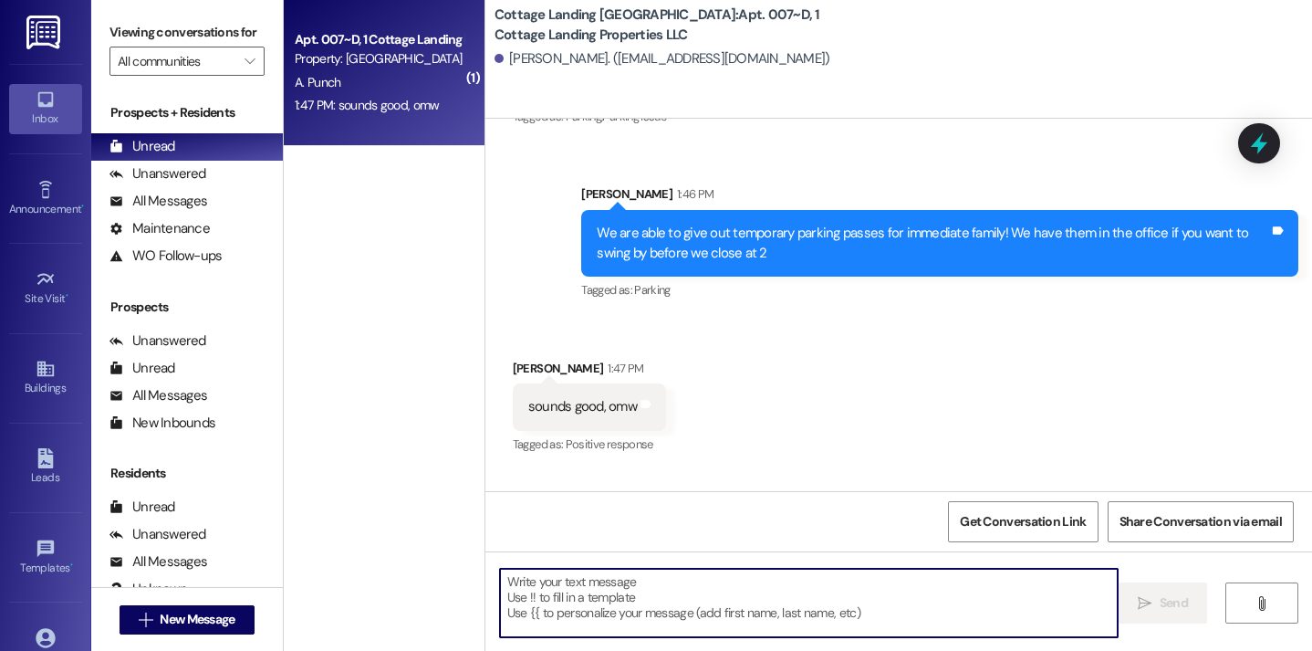
scroll to position [4179, 0]
